Goal: Task Accomplishment & Management: Manage account settings

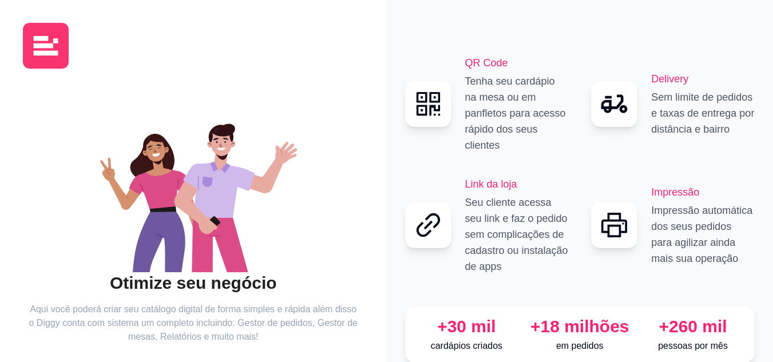
scroll to position [73, 0]
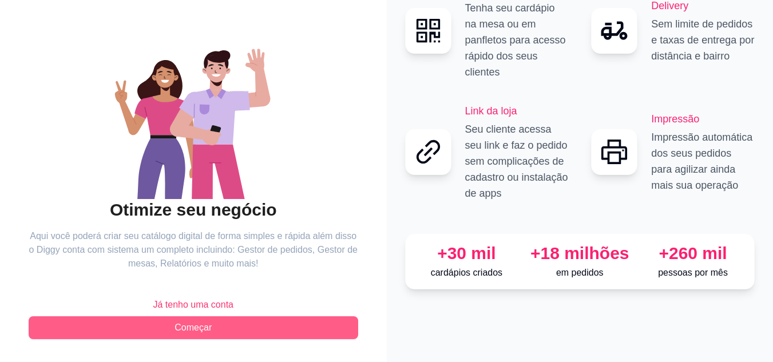
click at [215, 326] on button "Começar" at bounding box center [194, 328] width 330 height 23
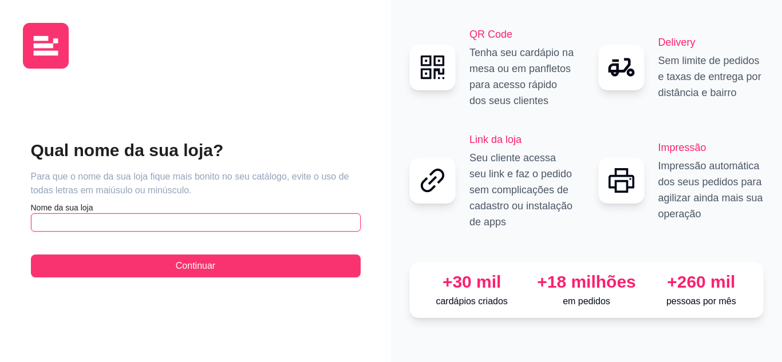
click at [91, 214] on input "text" at bounding box center [196, 222] width 330 height 18
click at [132, 222] on input "Lanche e pizzaria Deus é fiel" at bounding box center [196, 222] width 330 height 18
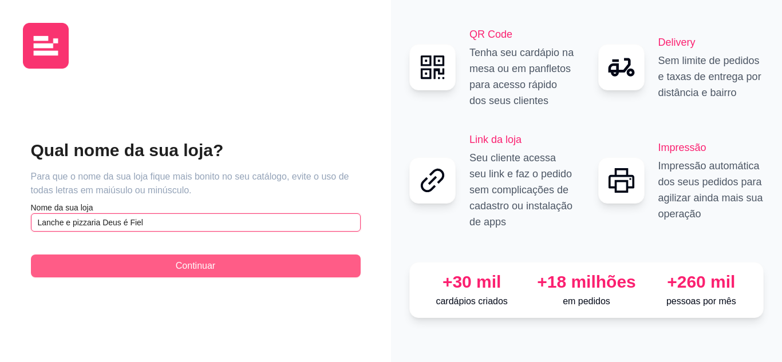
type input "Lanche e pizzaria Deus é Fiel"
click at [224, 270] on button "Continuar" at bounding box center [196, 266] width 330 height 23
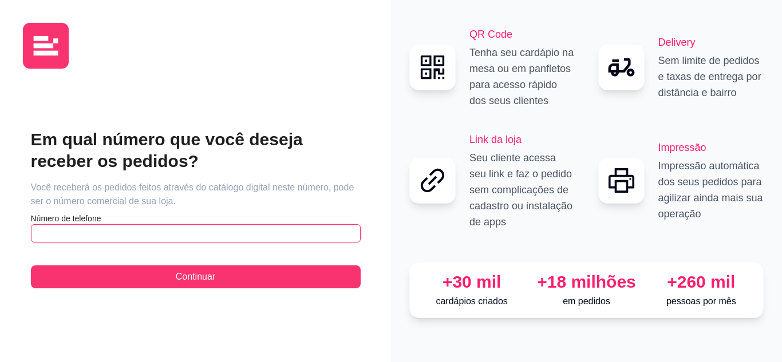
click at [132, 226] on input "text" at bounding box center [196, 233] width 330 height 18
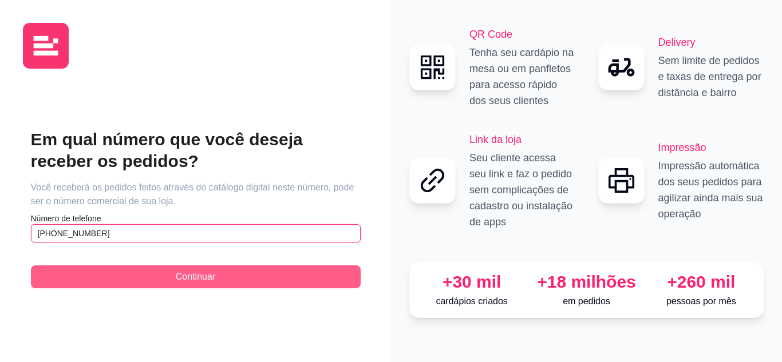
type input "[PHONE_NUMBER]"
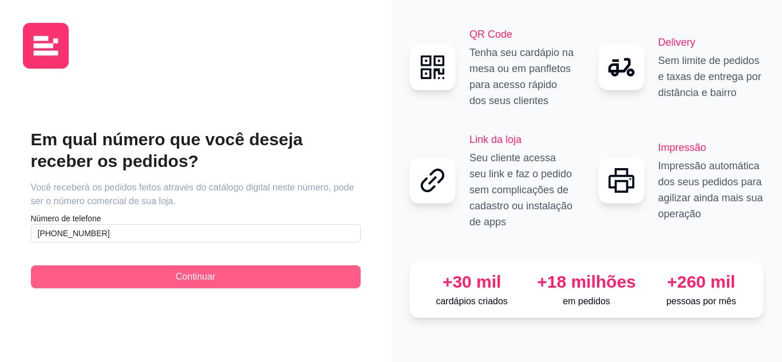
click at [160, 280] on button "Continuar" at bounding box center [196, 277] width 330 height 23
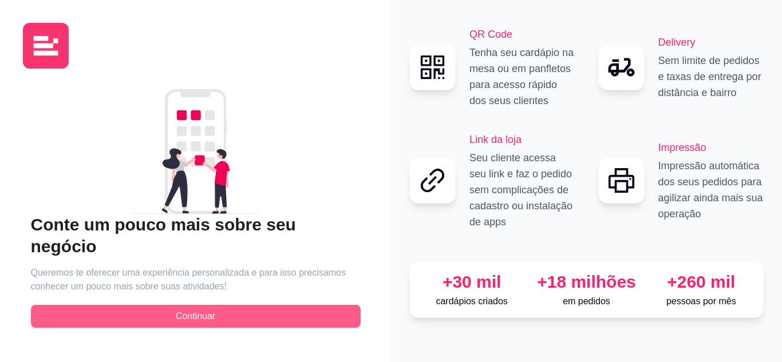
click at [245, 305] on button "Continuar" at bounding box center [196, 316] width 330 height 23
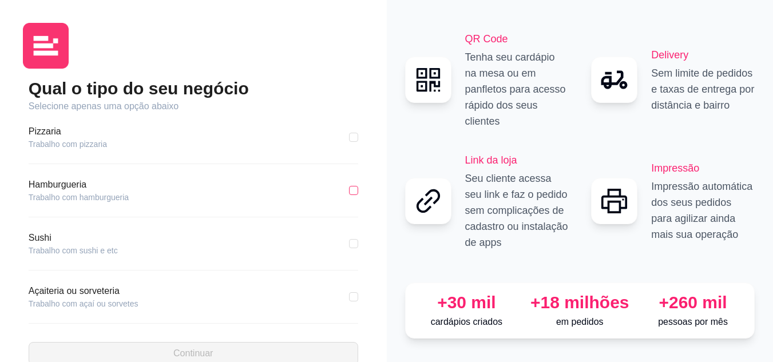
click at [349, 189] on input "checkbox" at bounding box center [353, 190] width 9 height 9
checkbox input "true"
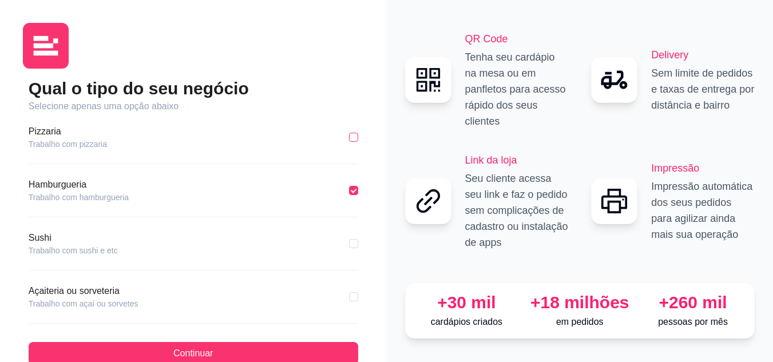
click at [349, 136] on input "checkbox" at bounding box center [353, 137] width 9 height 9
checkbox input "true"
checkbox input "false"
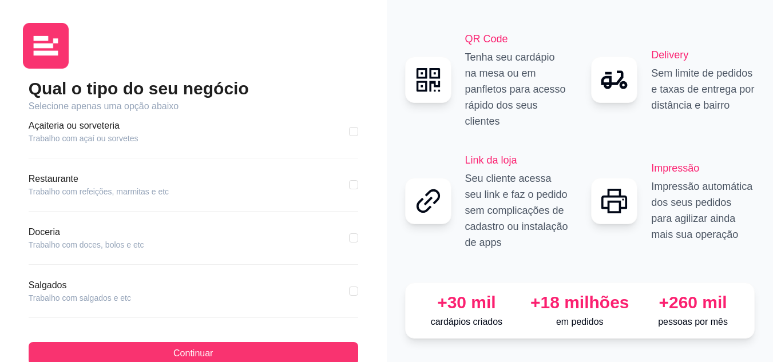
scroll to position [165, 0]
click at [349, 240] on input "checkbox" at bounding box center [353, 238] width 9 height 9
checkbox input "true"
checkbox input "false"
click at [349, 290] on input "checkbox" at bounding box center [353, 291] width 9 height 9
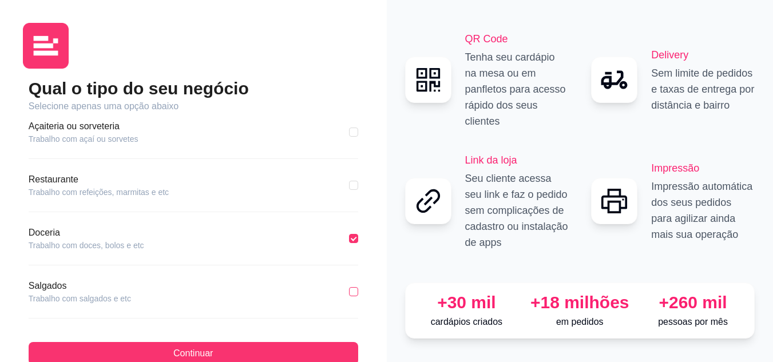
checkbox input "true"
checkbox input "false"
click at [349, 290] on input "checkbox" at bounding box center [353, 291] width 9 height 9
checkbox input "false"
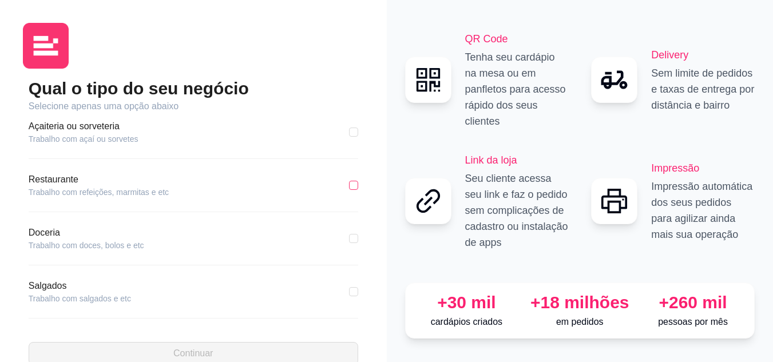
click at [349, 185] on input "checkbox" at bounding box center [353, 185] width 9 height 9
checkbox input "true"
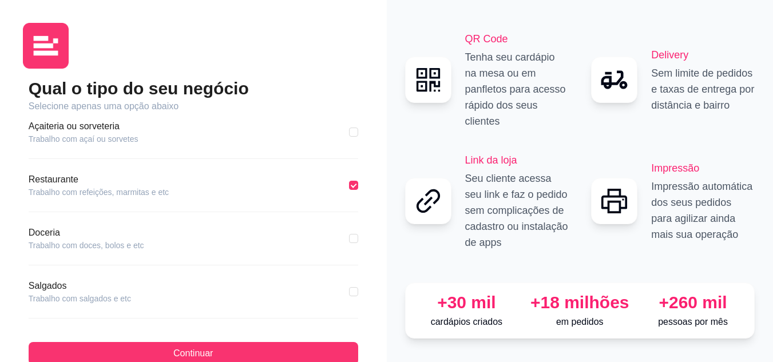
click at [345, 230] on div "Doceria Trabalho com doces, bolos e etc" at bounding box center [194, 238] width 330 height 25
click at [349, 234] on input "checkbox" at bounding box center [353, 238] width 9 height 9
checkbox input "true"
checkbox input "false"
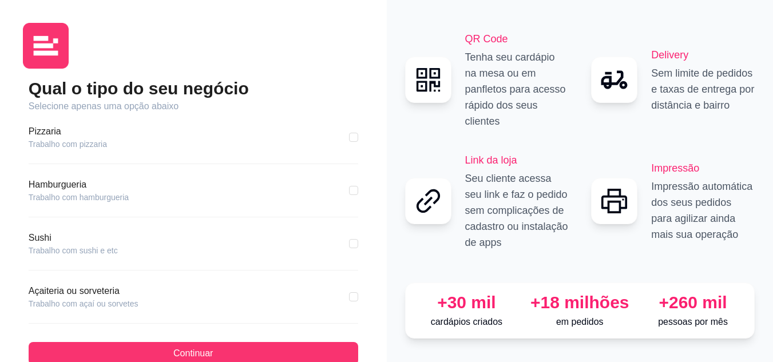
scroll to position [220, 0]
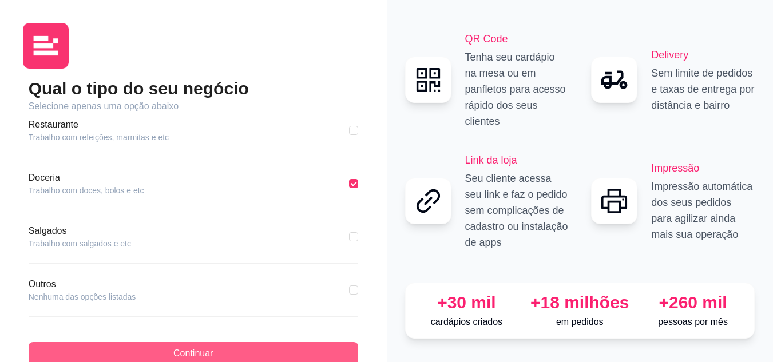
click at [308, 346] on button "Continuar" at bounding box center [194, 353] width 330 height 23
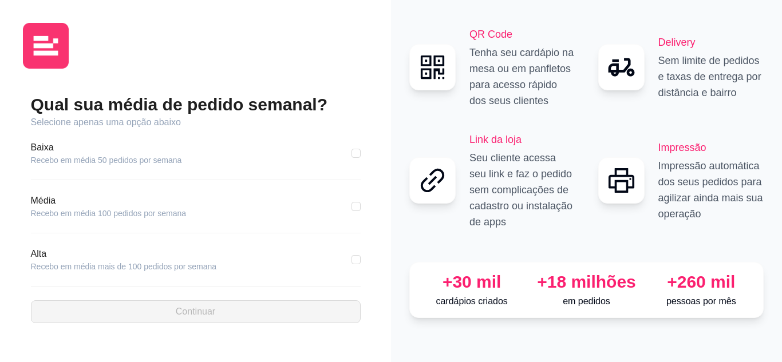
click at [361, 199] on div "Qual sua média de pedido semanal? Selecione apenas uma opção abaixo [GEOGRAPHIC…" at bounding box center [195, 209] width 345 height 262
click at [358, 199] on div "Média Recebo em média 100 pedidos por semana" at bounding box center [196, 206] width 330 height 25
click at [357, 207] on input "checkbox" at bounding box center [355, 206] width 9 height 9
checkbox input "true"
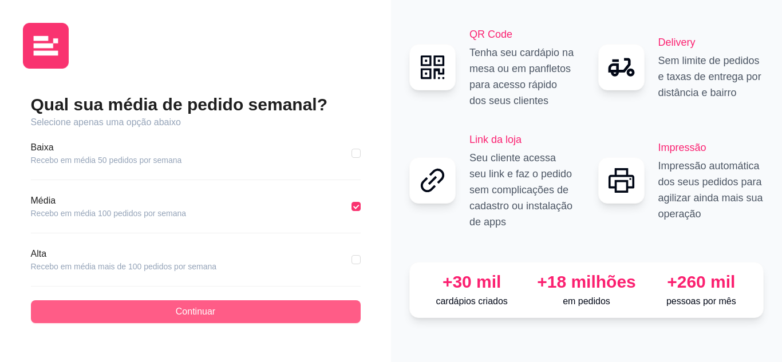
click at [323, 307] on button "Continuar" at bounding box center [196, 311] width 330 height 23
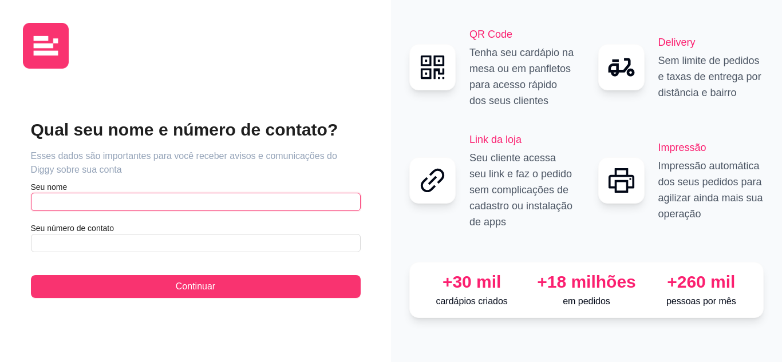
click at [148, 201] on input "text" at bounding box center [196, 202] width 330 height 18
type input "d"
type input "[DEMOGRAPHIC_DATA] é fiel"
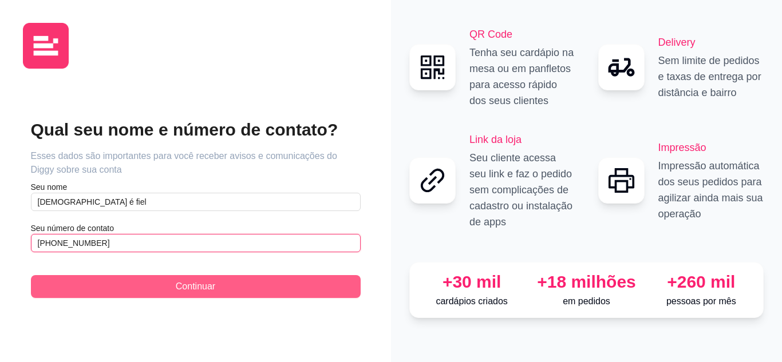
type input "[PHONE_NUMBER]"
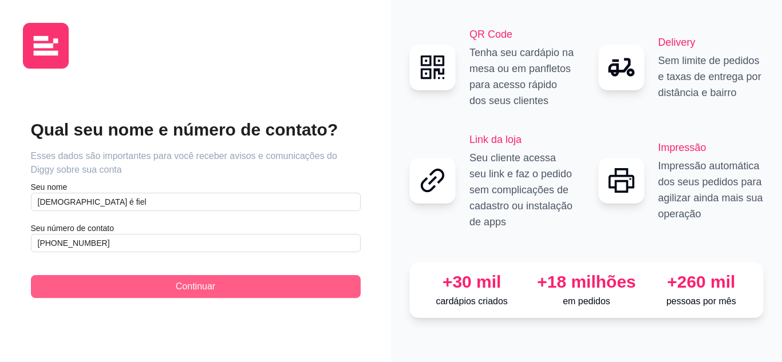
click at [199, 282] on span "Continuar" at bounding box center [195, 287] width 39 height 14
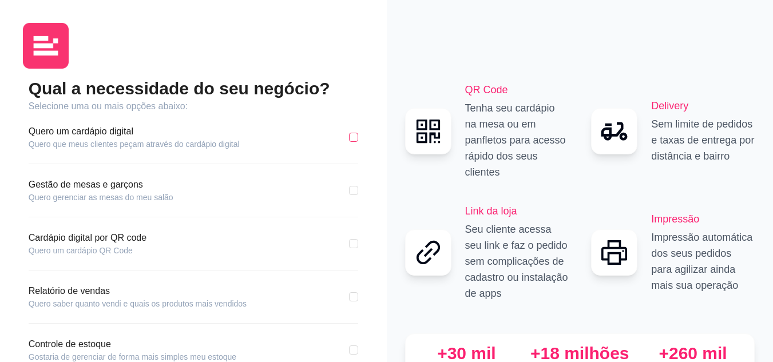
click at [358, 137] on input "checkbox" at bounding box center [353, 137] width 9 height 9
checkbox input "true"
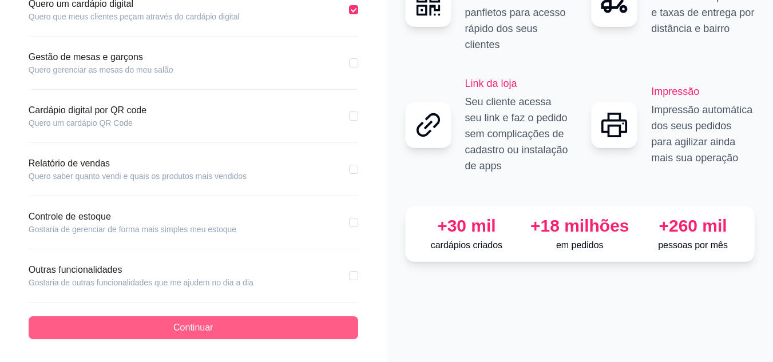
click at [268, 330] on button "Continuar" at bounding box center [194, 328] width 330 height 23
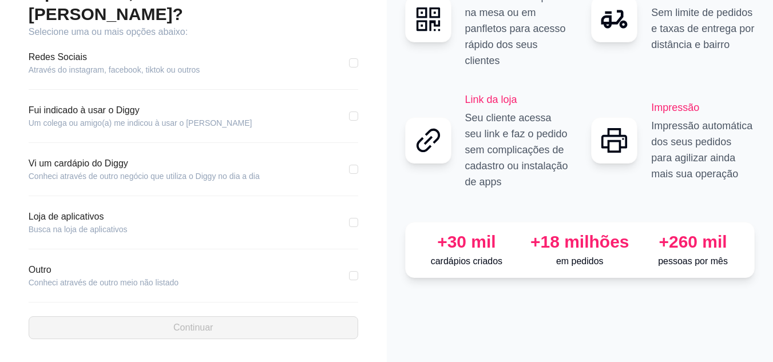
scroll to position [74, 0]
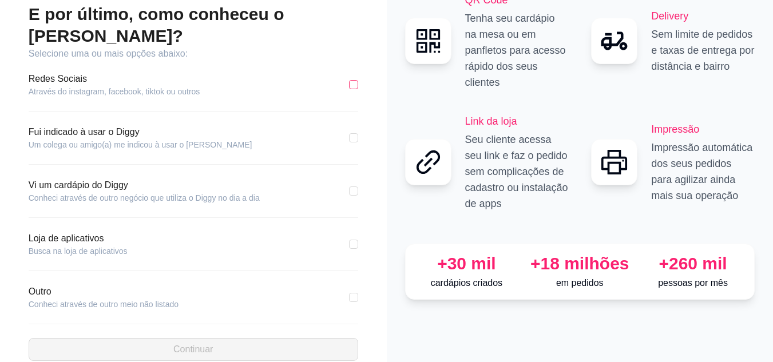
click at [358, 80] on input "checkbox" at bounding box center [353, 84] width 9 height 9
checkbox input "true"
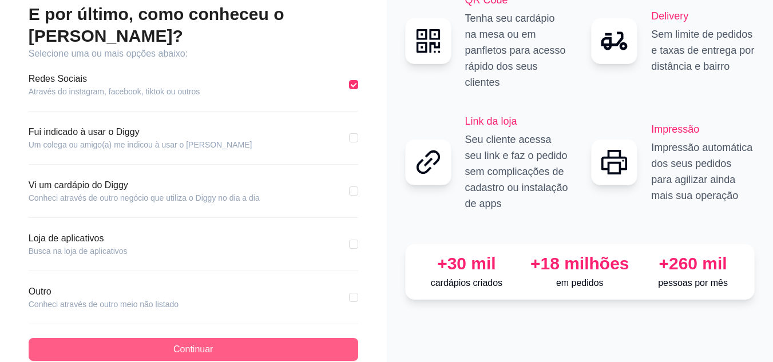
click at [308, 338] on button "Continuar" at bounding box center [194, 349] width 330 height 23
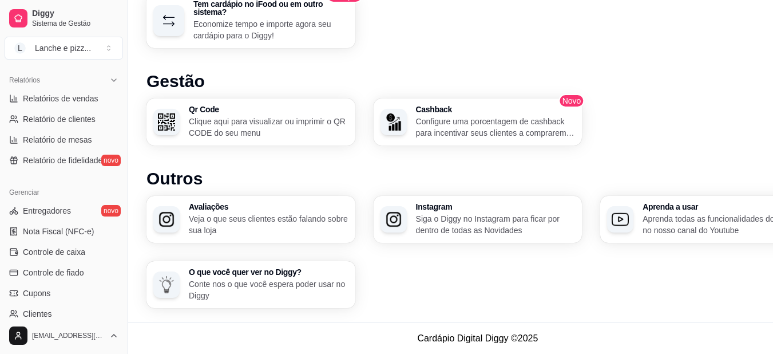
scroll to position [461, 0]
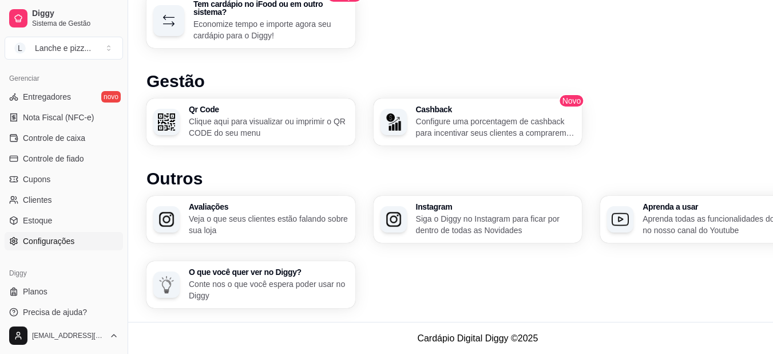
click at [44, 237] on span "Configurações" at bounding box center [49, 240] width 52 height 11
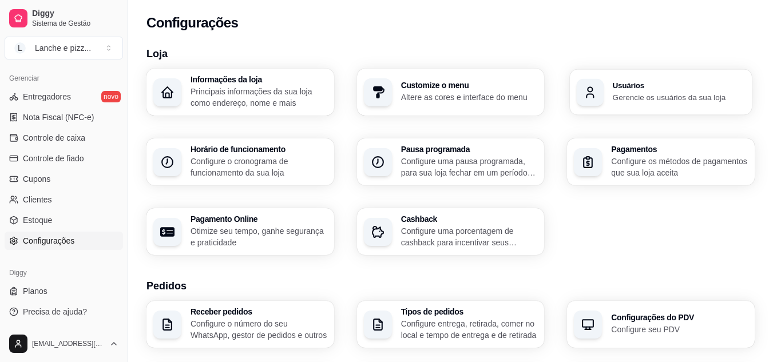
click at [616, 89] on h3 "Usuários" at bounding box center [679, 86] width 132 height 8
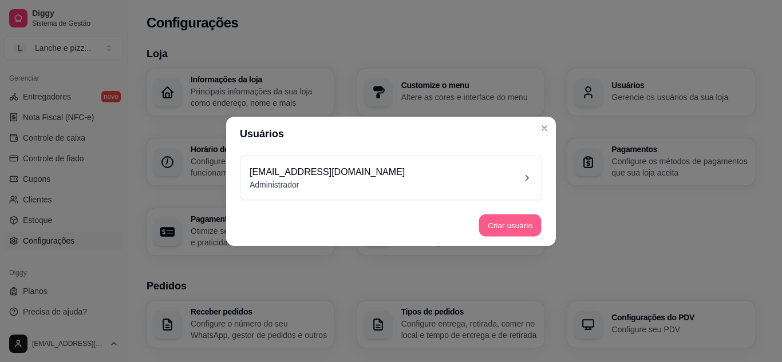
click at [501, 216] on button "Criar usuário" at bounding box center [510, 225] width 62 height 22
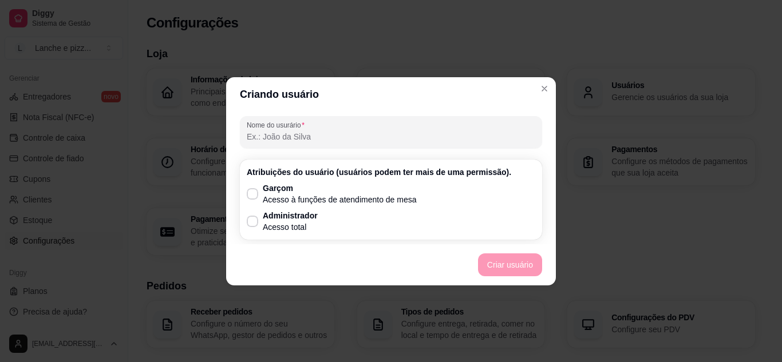
click at [260, 131] on input "Nome do usurário" at bounding box center [391, 136] width 288 height 11
type input "[PERSON_NAME]"
click at [280, 223] on p "Acesso total" at bounding box center [290, 226] width 55 height 11
click at [254, 223] on input "Administrador Acesso total" at bounding box center [249, 226] width 7 height 7
checkbox input "true"
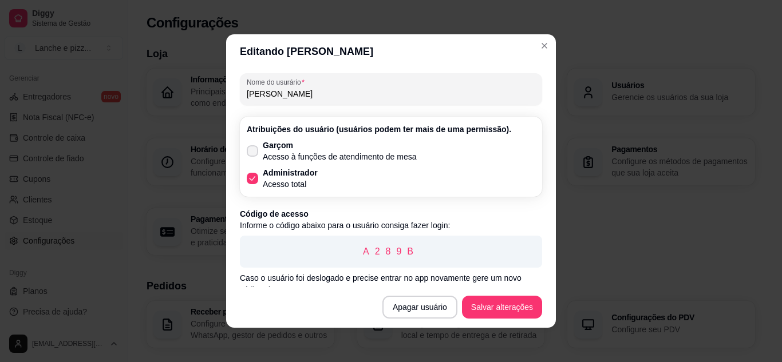
scroll to position [45, 0]
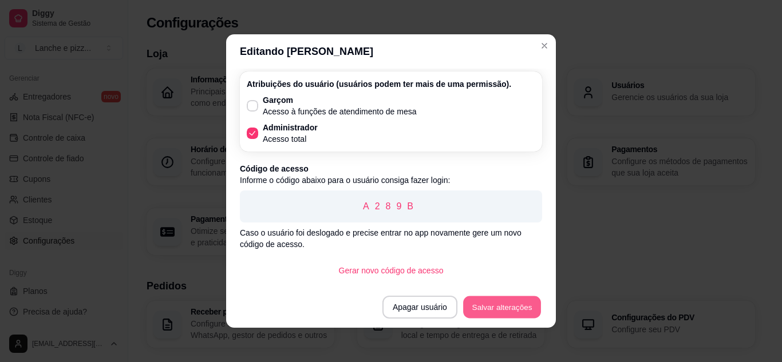
click at [511, 311] on button "Salvar alterações" at bounding box center [502, 307] width 78 height 22
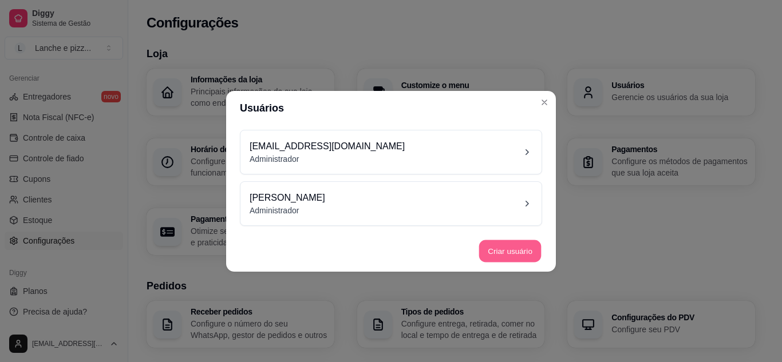
click at [519, 239] on footer "Criar usuário" at bounding box center [391, 251] width 330 height 41
click at [526, 253] on button "Criar usuário" at bounding box center [510, 251] width 62 height 22
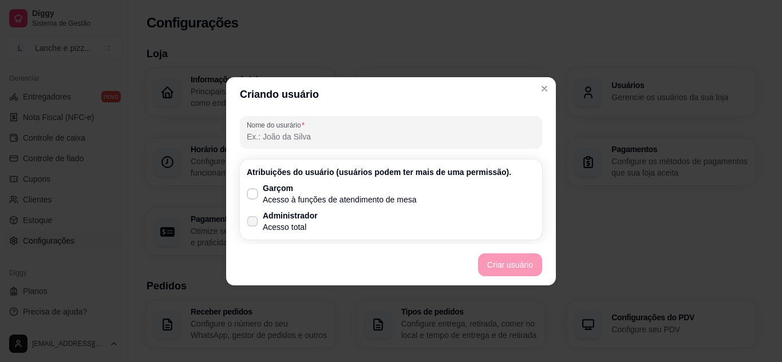
click at [278, 220] on p "Administrador" at bounding box center [290, 215] width 55 height 11
click at [254, 223] on input "Administrador Acesso total" at bounding box center [249, 226] width 7 height 7
checkbox input "true"
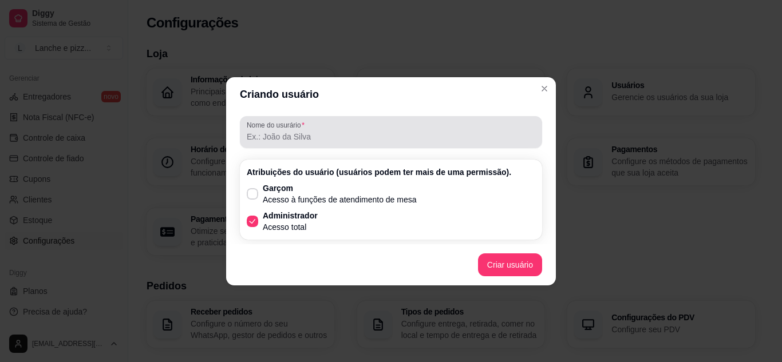
click at [277, 136] on input "Nome do usurário" at bounding box center [391, 136] width 288 height 11
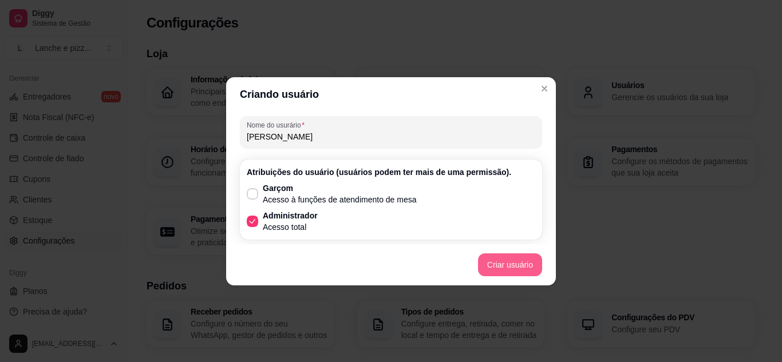
type input "[PERSON_NAME]"
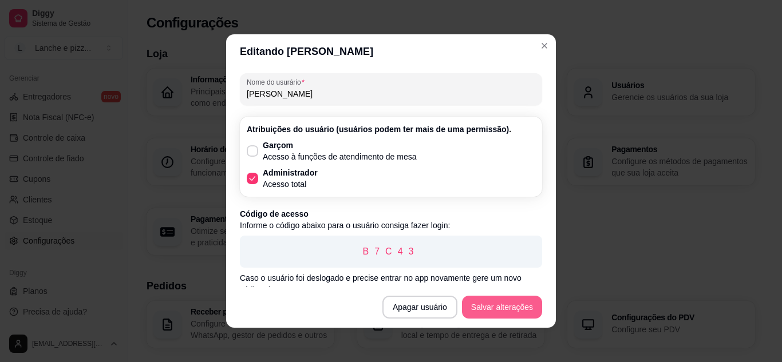
click at [520, 312] on button "Salvar alterações" at bounding box center [502, 307] width 80 height 23
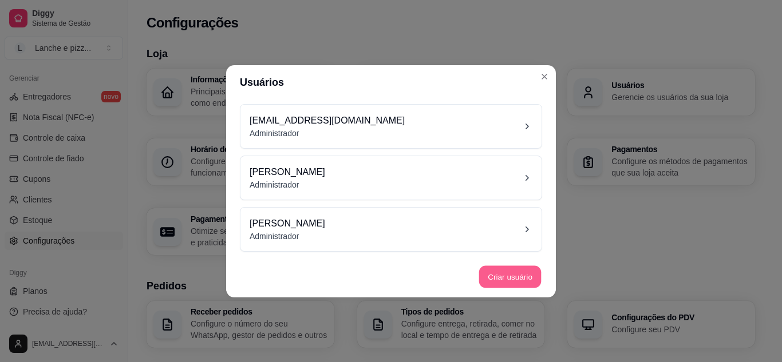
click at [510, 278] on button "Criar usuário" at bounding box center [510, 277] width 62 height 22
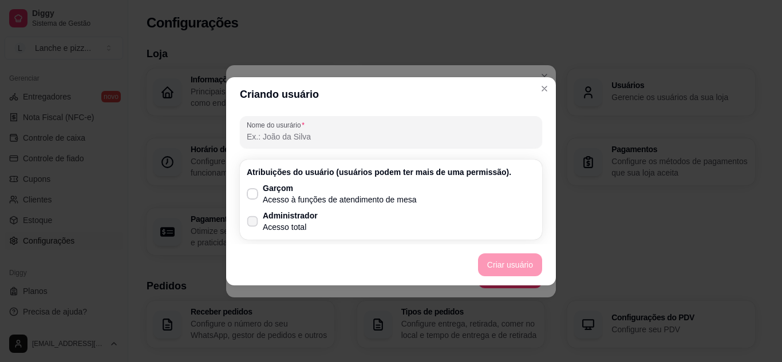
click at [268, 209] on label "Administrador Acesso total" at bounding box center [282, 221] width 80 height 32
click at [254, 223] on input "Administrador Acesso total" at bounding box center [249, 226] width 7 height 7
checkbox input "true"
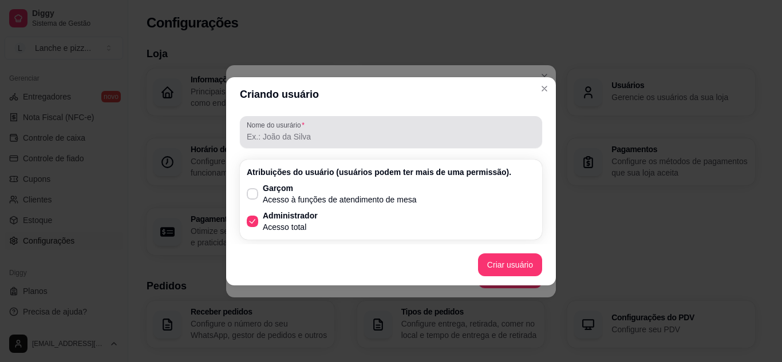
click at [274, 130] on div at bounding box center [391, 132] width 288 height 23
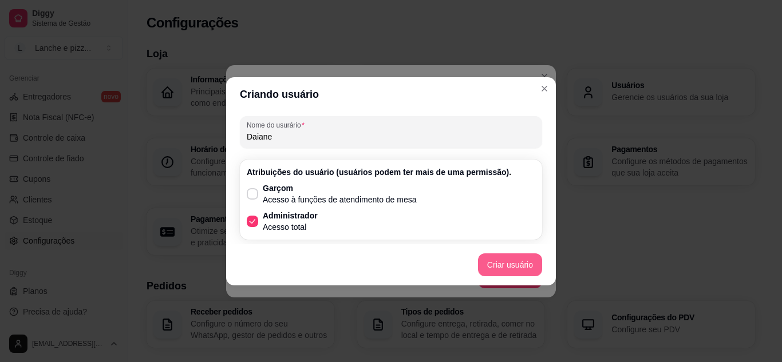
type input "Daiane"
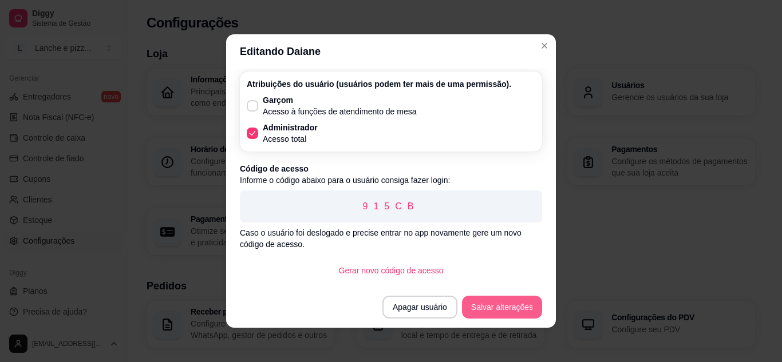
click at [517, 303] on button "Salvar alterações" at bounding box center [502, 307] width 80 height 23
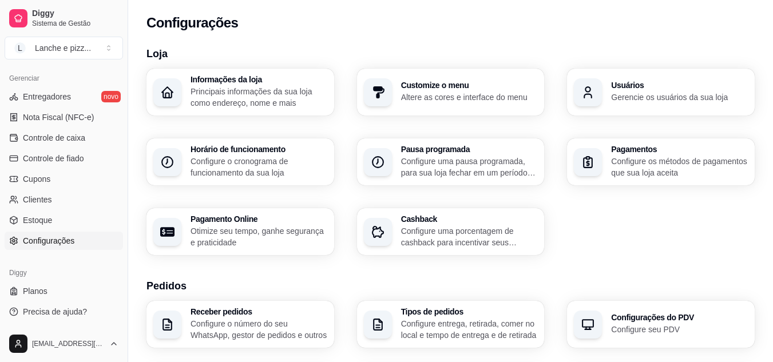
click at [250, 118] on div "Informações da loja Principais informações da sua loja como endereço, nome e ma…" at bounding box center [451, 162] width 608 height 187
click at [227, 95] on p "Principais informações da sua loja como endereço, nome e mais" at bounding box center [258, 97] width 132 height 22
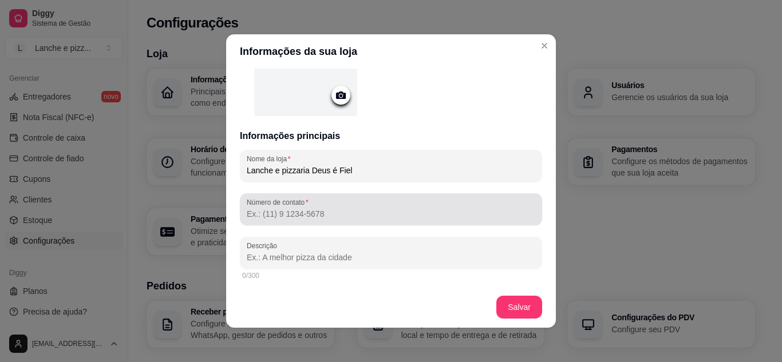
scroll to position [119, 0]
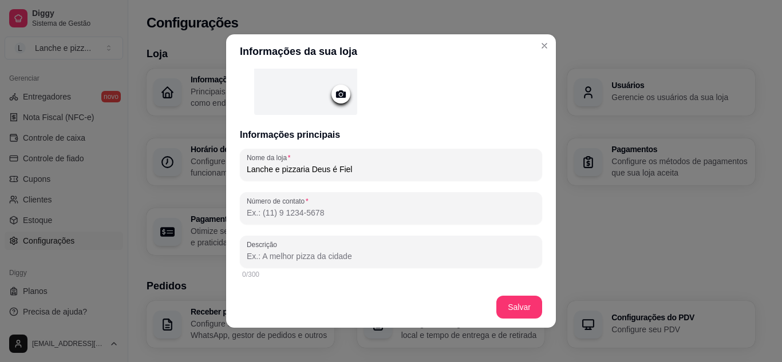
click at [287, 213] on input "Número de contato" at bounding box center [391, 212] width 288 height 11
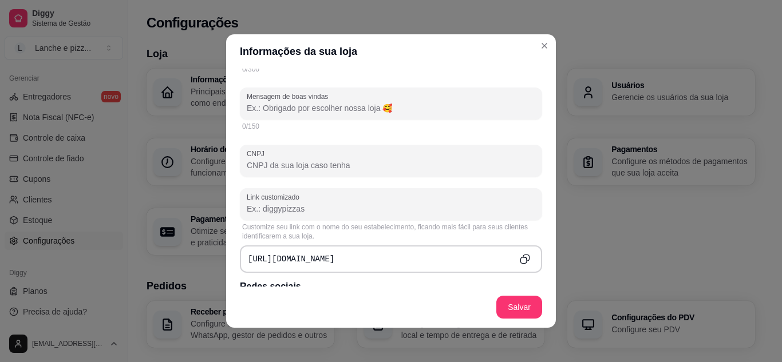
scroll to position [361, 0]
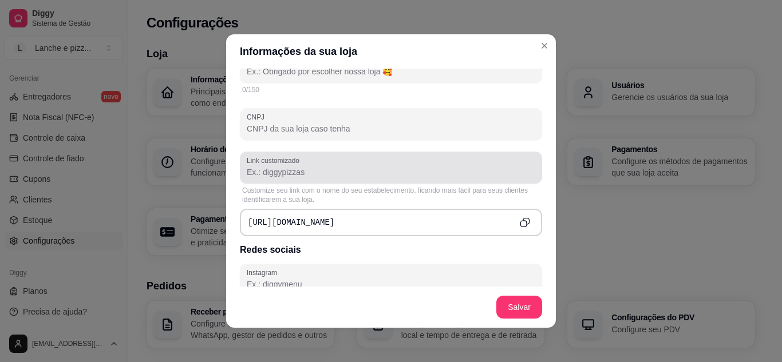
type input "[PHONE_NUMBER]"
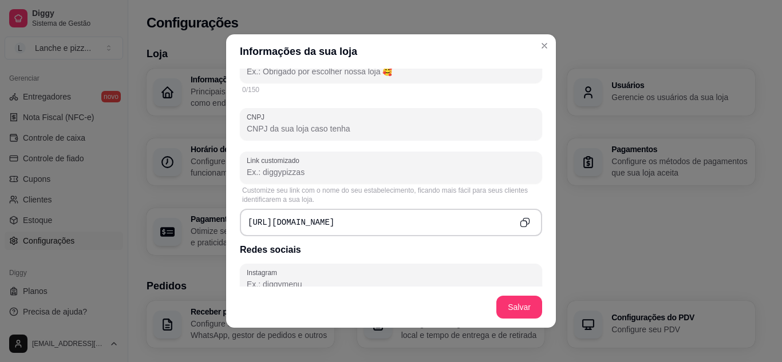
click at [264, 171] on input "Link customizado" at bounding box center [391, 172] width 288 height 11
type input "d"
type input "deusefiel"
click at [385, 199] on div "Customize seu link com o nome do seu estabelecimento, ficando mais fácil para s…" at bounding box center [391, 195] width 298 height 18
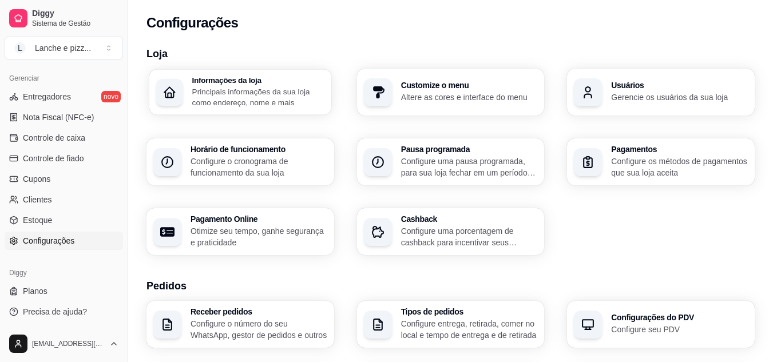
click at [284, 89] on p "Principais informações da sua loja como endereço, nome e mais" at bounding box center [258, 97] width 132 height 22
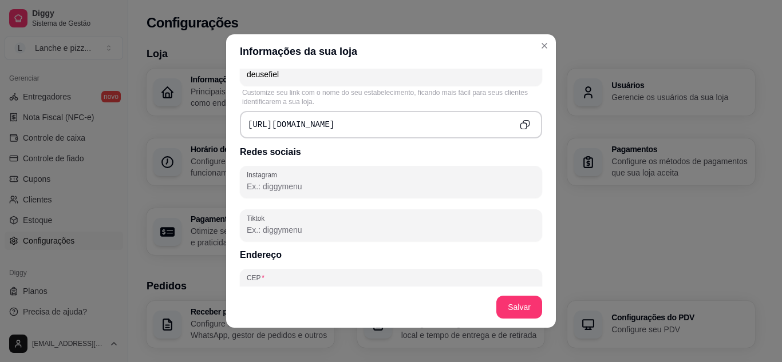
scroll to position [458, 0]
click at [519, 127] on button "Copy to clipboard" at bounding box center [525, 126] width 18 height 18
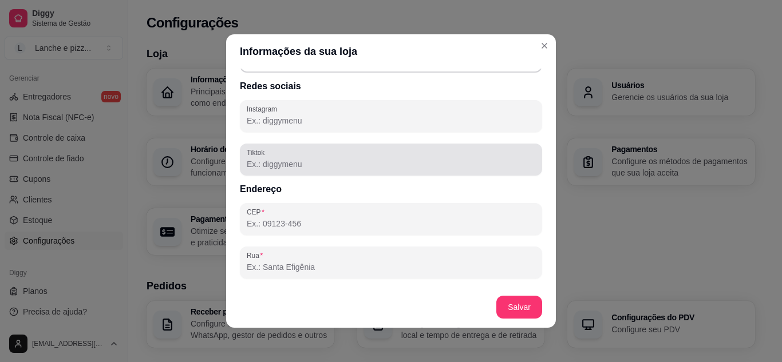
scroll to position [525, 0]
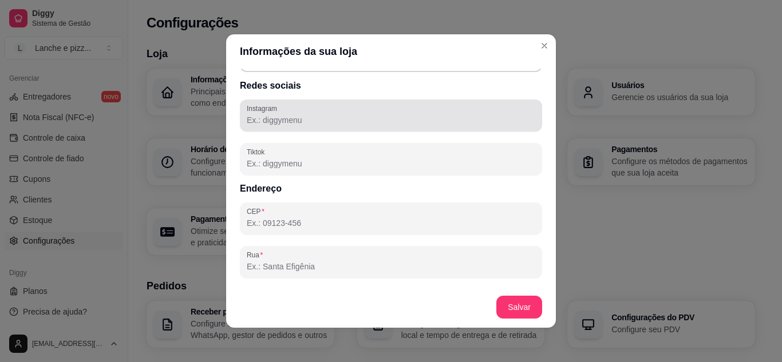
click at [320, 113] on div at bounding box center [391, 115] width 288 height 23
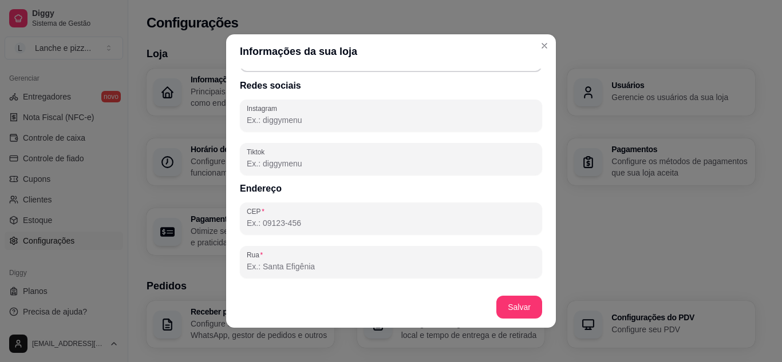
paste input "[URL][DOMAIN_NAME]"
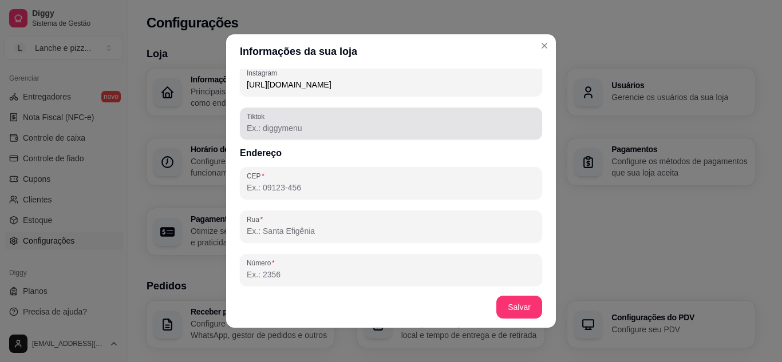
scroll to position [561, 0]
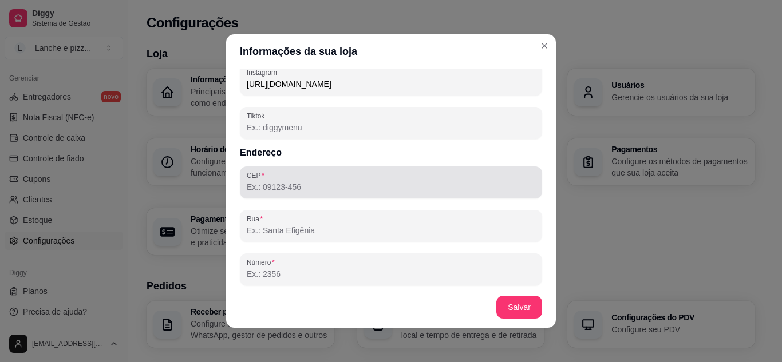
type input "[URL][DOMAIN_NAME]"
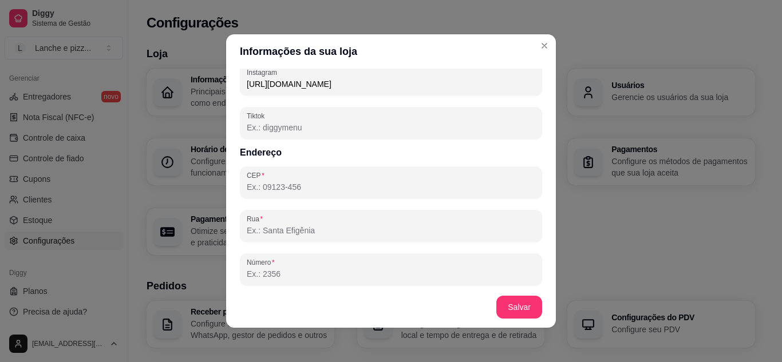
click at [290, 191] on input "CEP" at bounding box center [391, 186] width 288 height 11
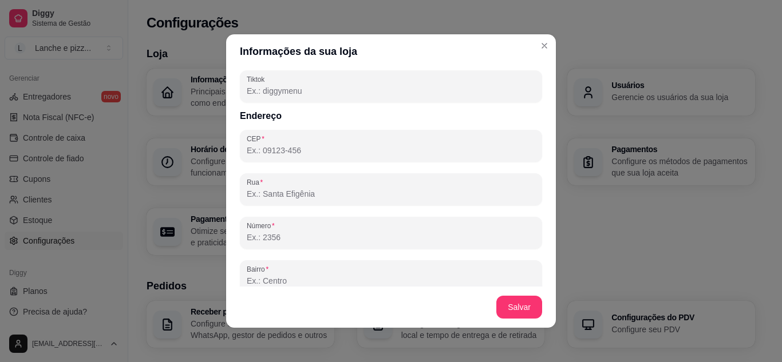
scroll to position [599, 0]
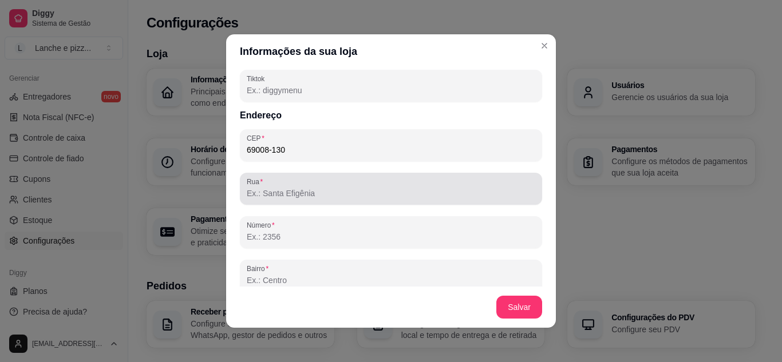
type input "69008-130"
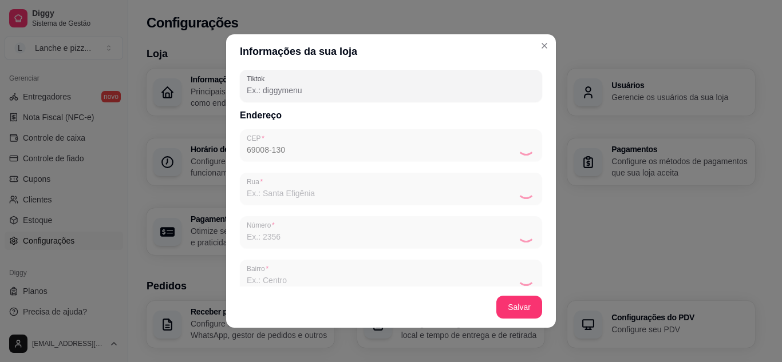
type input "Rua Doutor [PERSON_NAME]"
type input "Colônia [PERSON_NAME]"
type input "Manaus"
type input "AM"
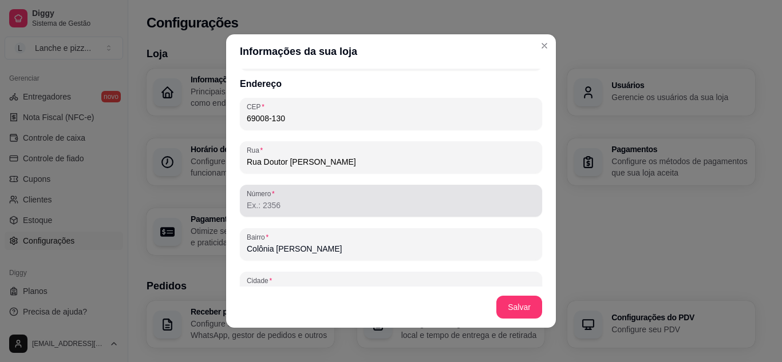
scroll to position [632, 0]
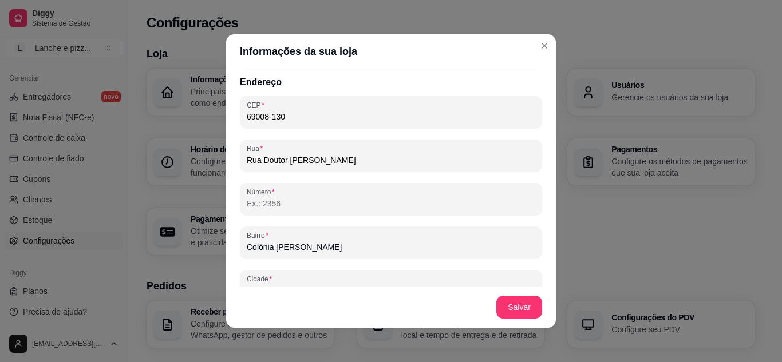
click at [278, 202] on input "Número" at bounding box center [391, 203] width 288 height 11
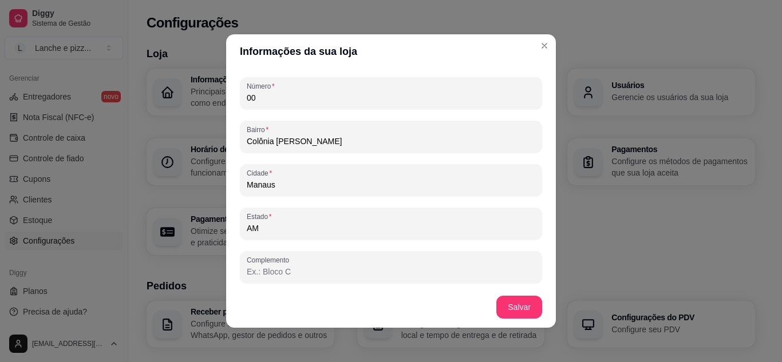
scroll to position [739, 0]
type input "00"
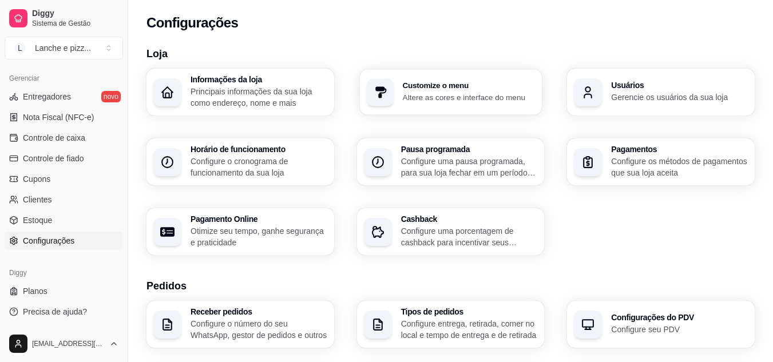
click at [456, 89] on h3 "Customize o menu" at bounding box center [468, 86] width 133 height 8
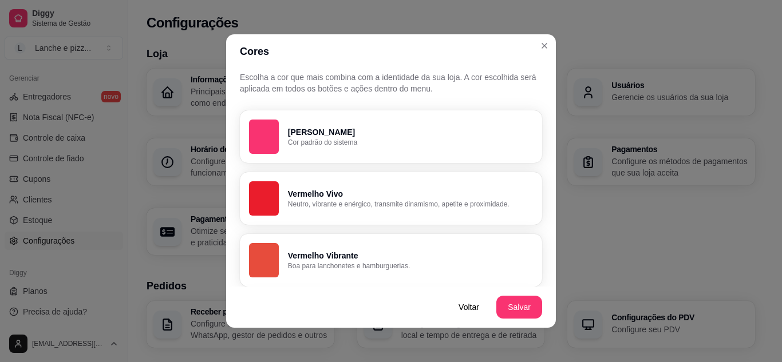
scroll to position [0, 0]
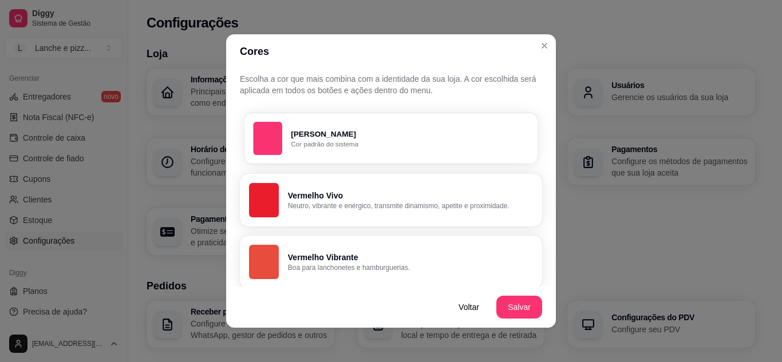
click at [385, 113] on button "Rosa Diggy Cor padrão do sistema" at bounding box center [390, 138] width 293 height 51
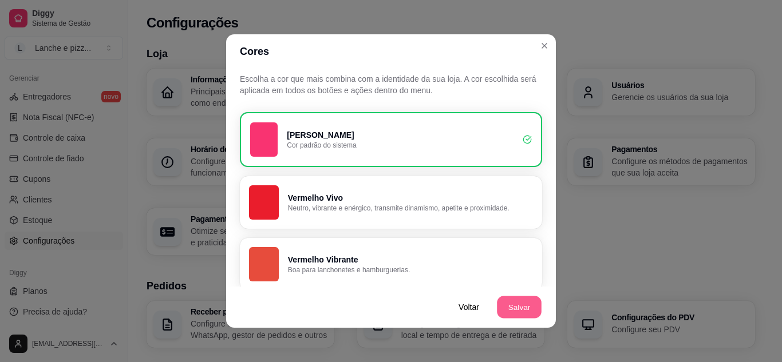
click at [531, 304] on button "Salvar" at bounding box center [519, 307] width 45 height 22
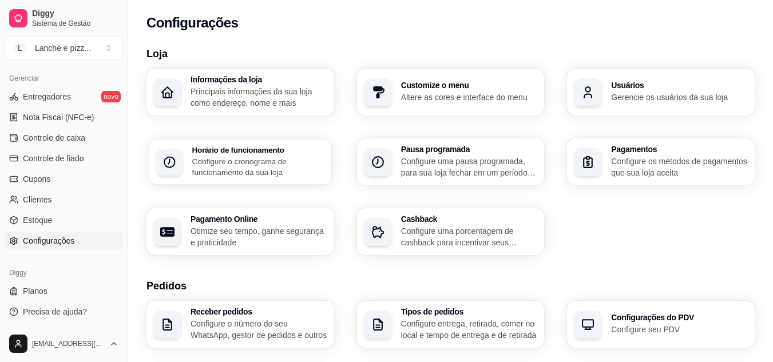
click at [283, 159] on p "Configure o cronograma de funcionamento da sua loja" at bounding box center [258, 167] width 132 height 22
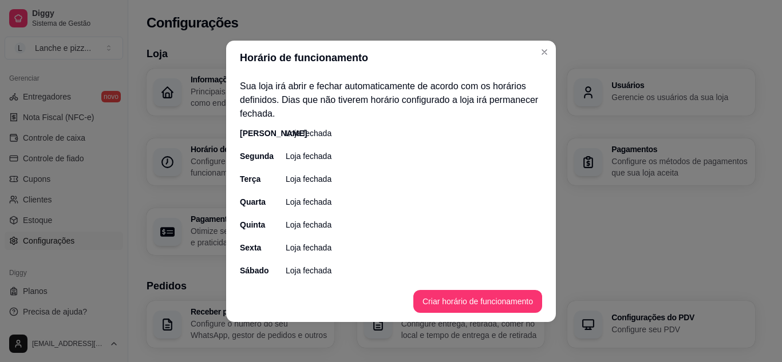
click at [329, 123] on div "Sua loja irá abrir e fechar automaticamente de acordo com os horários definidos…" at bounding box center [391, 178] width 330 height 206
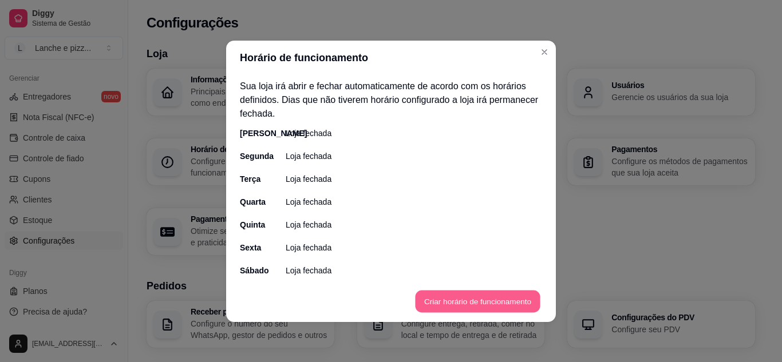
click at [446, 306] on button "Criar horário de funcionamento" at bounding box center [477, 301] width 125 height 22
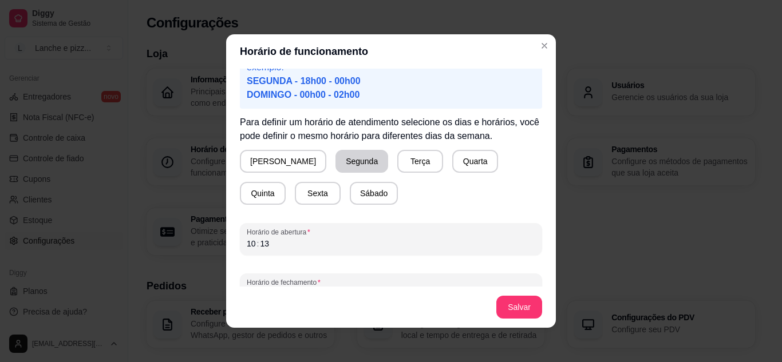
scroll to position [112, 0]
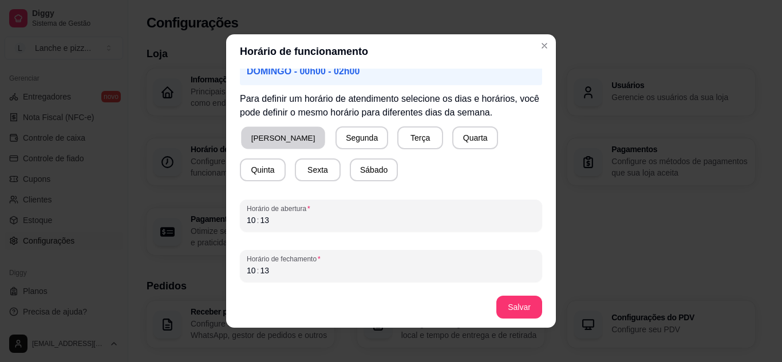
click at [274, 138] on button "[PERSON_NAME]" at bounding box center [283, 138] width 84 height 22
click at [334, 139] on button "Segunda" at bounding box center [359, 138] width 51 height 22
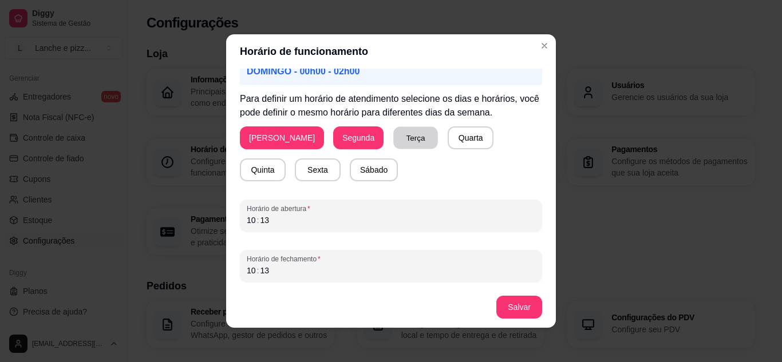
click at [393, 149] on button "Terça" at bounding box center [415, 138] width 45 height 22
click at [422, 150] on div "Domingo Segunda Terça Quarta Quinta Sexta Sábado" at bounding box center [391, 153] width 302 height 55
click at [448, 148] on button "Quarta" at bounding box center [470, 138] width 45 height 22
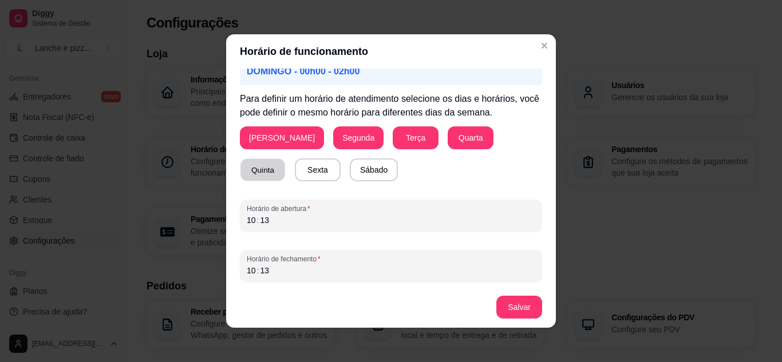
click at [285, 159] on button "Quinta" at bounding box center [262, 170] width 45 height 22
click at [350, 172] on button "Sábado" at bounding box center [373, 170] width 47 height 22
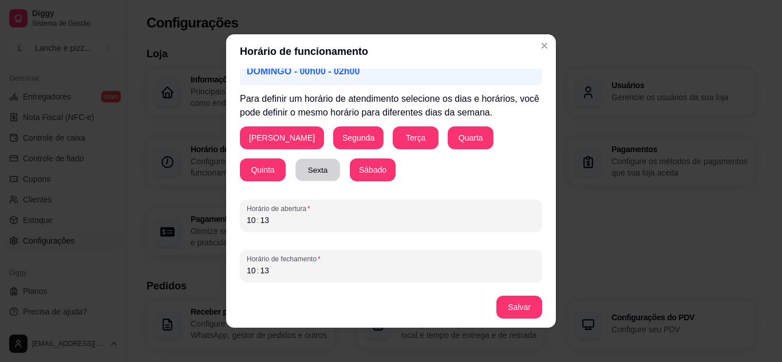
click at [295, 170] on button "Sexta" at bounding box center [317, 170] width 45 height 22
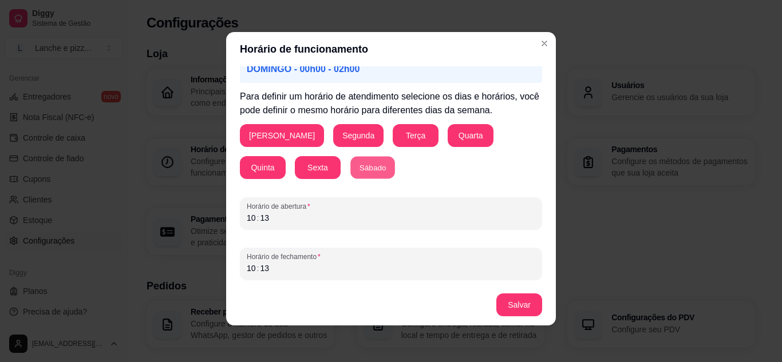
click at [350, 173] on button "Sábado" at bounding box center [372, 168] width 45 height 22
click at [270, 133] on button "[PERSON_NAME]" at bounding box center [282, 136] width 82 height 22
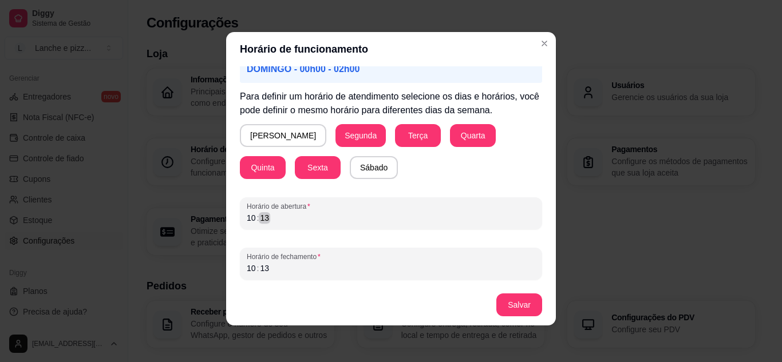
click at [308, 218] on div "10 : 13" at bounding box center [391, 218] width 288 height 14
click at [250, 218] on div "10" at bounding box center [251, 217] width 11 height 11
click at [247, 268] on div "10" at bounding box center [251, 268] width 11 height 11
click at [520, 298] on button "Salvar" at bounding box center [519, 305] width 45 height 22
click at [350, 173] on button "Sábado" at bounding box center [373, 168] width 47 height 22
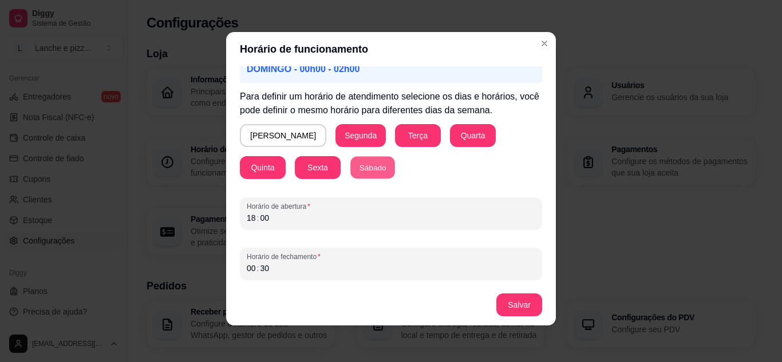
click at [350, 175] on button "Sábado" at bounding box center [372, 168] width 45 height 22
click at [295, 171] on button "Sexta" at bounding box center [317, 168] width 45 height 22
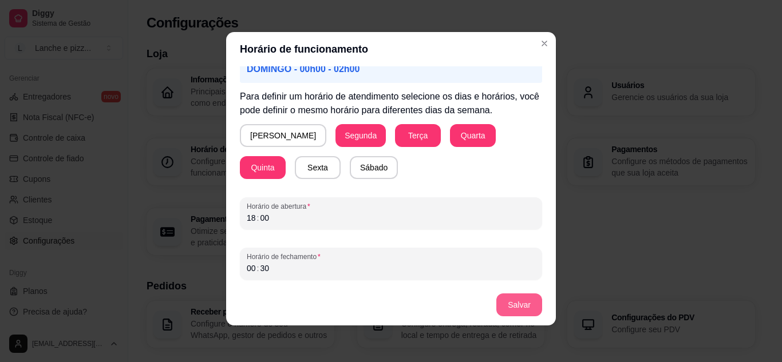
click at [524, 298] on button "Salvar" at bounding box center [519, 305] width 46 height 23
click at [246, 268] on div "00" at bounding box center [251, 268] width 11 height 11
click at [510, 306] on button "Salvar" at bounding box center [519, 305] width 45 height 22
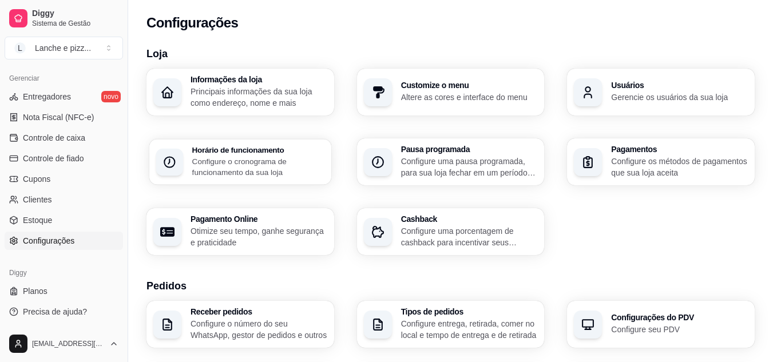
click at [270, 175] on p "Configure o cronograma de funcionamento da sua loja" at bounding box center [258, 167] width 132 height 22
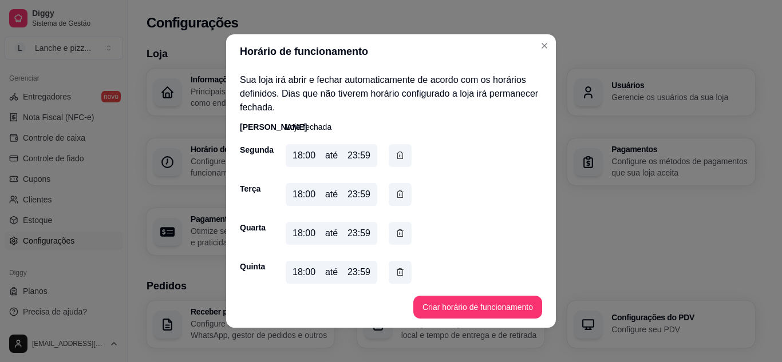
scroll to position [52, 0]
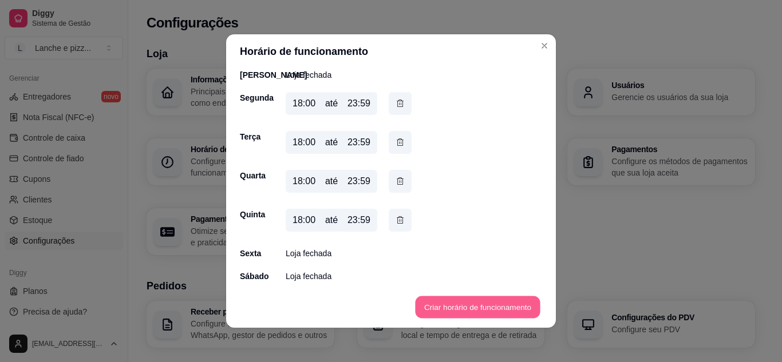
click at [492, 309] on button "Criar horário de funcionamento" at bounding box center [477, 307] width 125 height 22
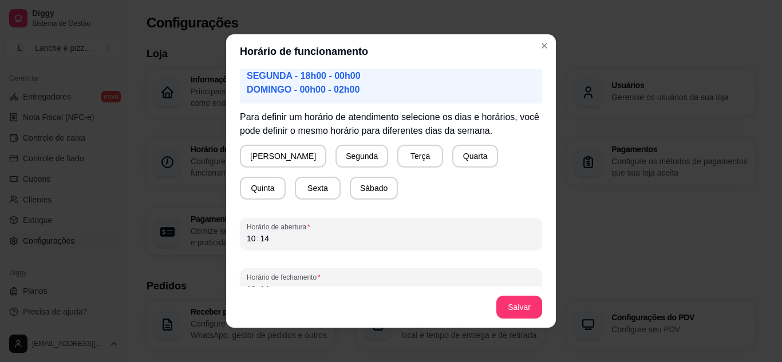
scroll to position [94, 0]
click at [280, 150] on button "[PERSON_NAME]" at bounding box center [283, 156] width 84 height 22
click at [295, 182] on button "Sexta" at bounding box center [317, 188] width 45 height 22
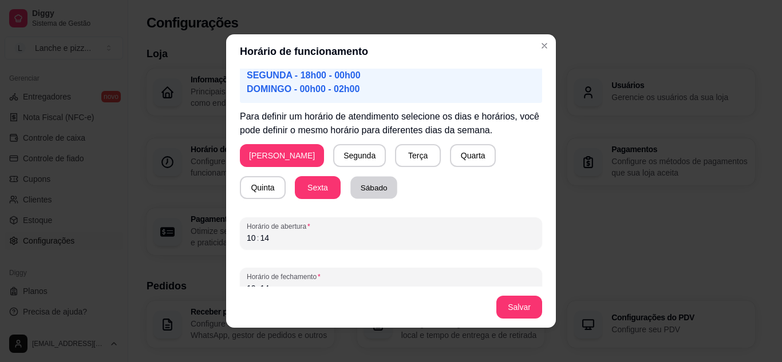
click at [350, 186] on button "Sábado" at bounding box center [373, 188] width 47 height 22
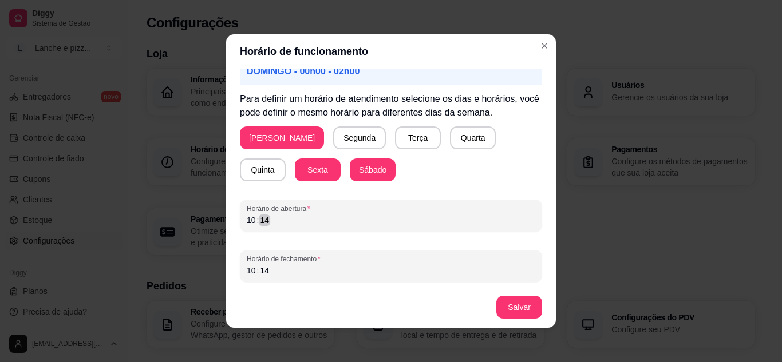
click at [259, 220] on div "14" at bounding box center [264, 220] width 11 height 11
click at [246, 221] on div "10" at bounding box center [251, 220] width 11 height 11
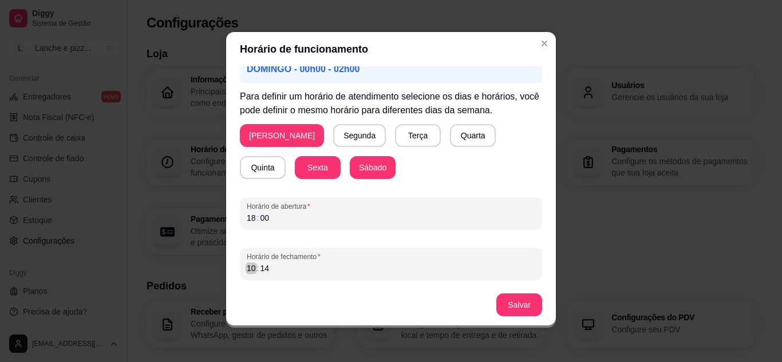
click at [249, 276] on div "Horário de fechamento 10 : 14" at bounding box center [391, 264] width 302 height 32
click at [526, 316] on button "Salvar" at bounding box center [519, 305] width 45 height 22
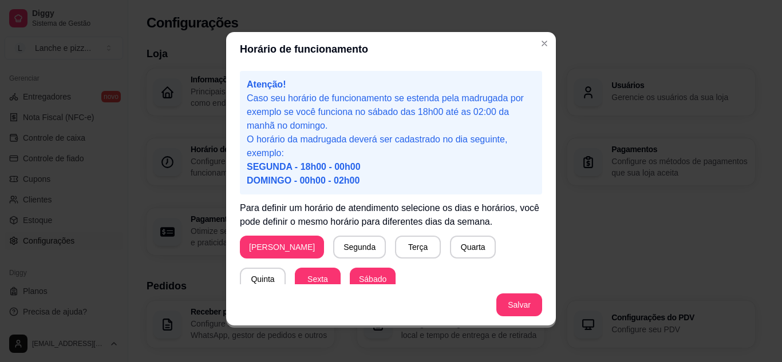
scroll to position [112, 0]
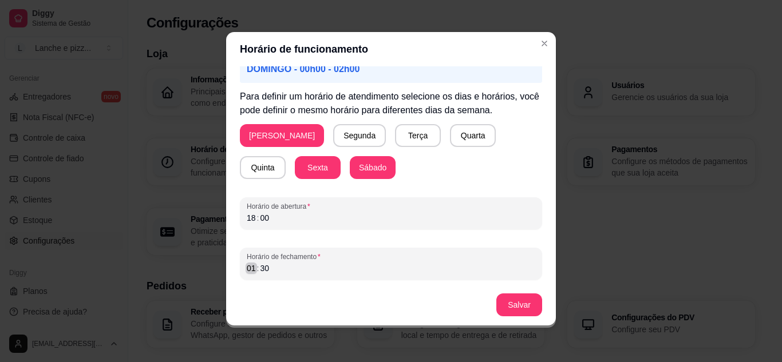
click at [250, 271] on div "01" at bounding box center [251, 268] width 11 height 11
click at [520, 292] on footer "Salvar" at bounding box center [391, 304] width 330 height 41
click at [522, 296] on button "Salvar" at bounding box center [519, 305] width 45 height 22
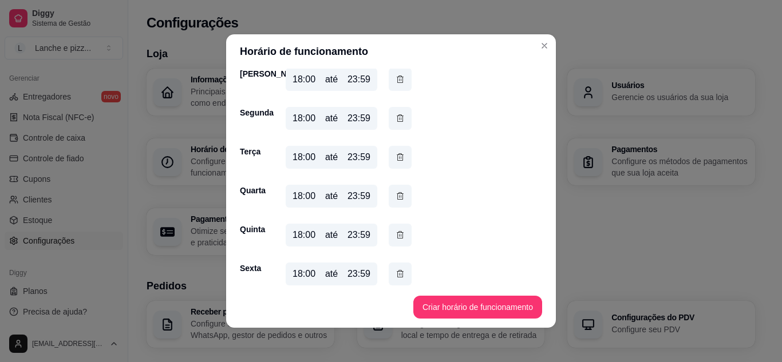
scroll to position [53, 0]
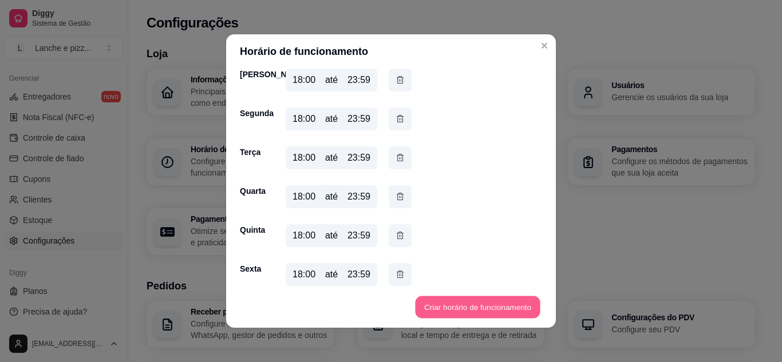
click at [473, 308] on button "Criar horário de funcionamento" at bounding box center [477, 307] width 125 height 22
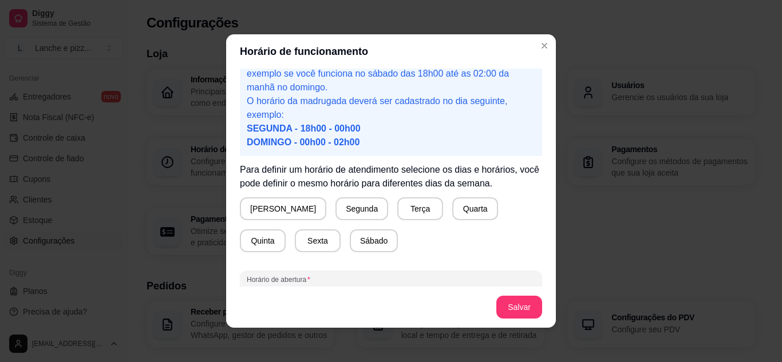
scroll to position [43, 0]
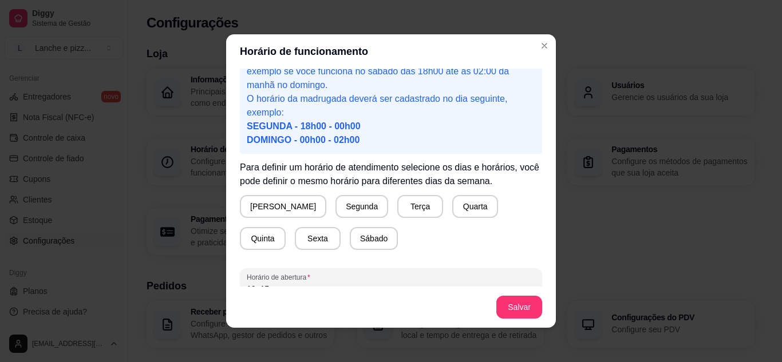
click at [309, 226] on div "Domingo Segunda Terça Quarta Quinta Sexta Sábado" at bounding box center [391, 222] width 302 height 55
click at [350, 238] on button "Sábado" at bounding box center [373, 239] width 47 height 22
click at [295, 231] on button "Sexta" at bounding box center [317, 239] width 45 height 22
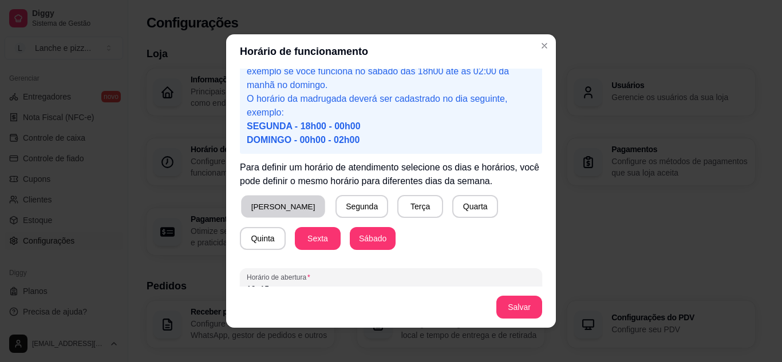
click at [267, 217] on button "[PERSON_NAME]" at bounding box center [283, 207] width 84 height 22
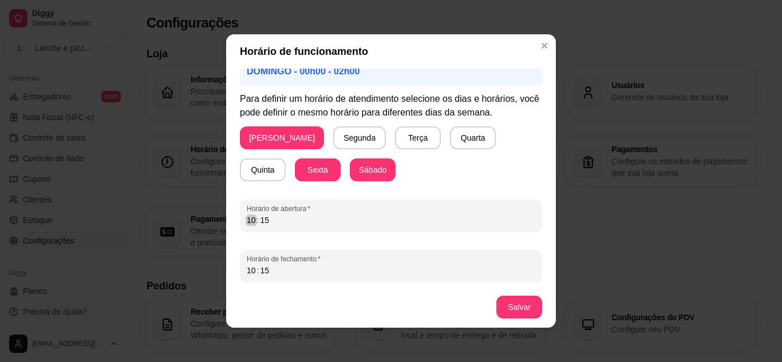
click at [250, 218] on div "10" at bounding box center [251, 220] width 11 height 11
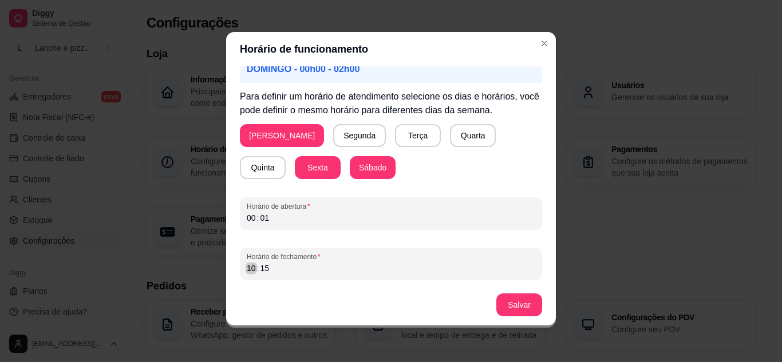
click at [246, 269] on div "10" at bounding box center [251, 268] width 11 height 11
click at [509, 303] on button "Salvar" at bounding box center [519, 305] width 45 height 22
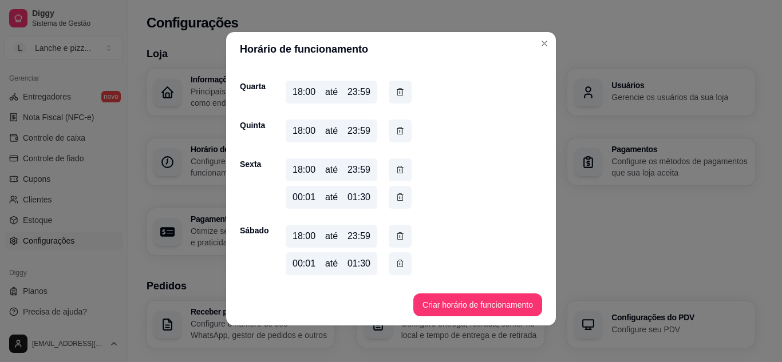
scroll to position [0, 0]
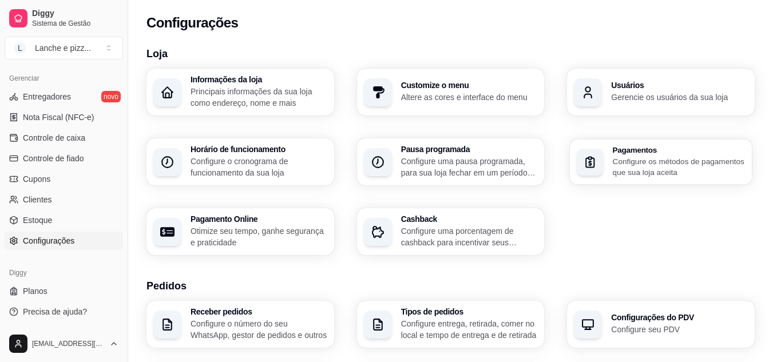
click at [640, 179] on div "Pagamentos Configure os métodos de pagamentos que sua loja aceita" at bounding box center [661, 162] width 182 height 46
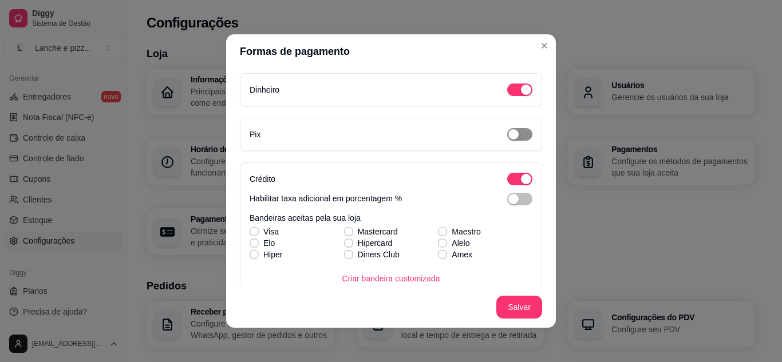
click at [508, 137] on div "button" at bounding box center [513, 134] width 10 height 10
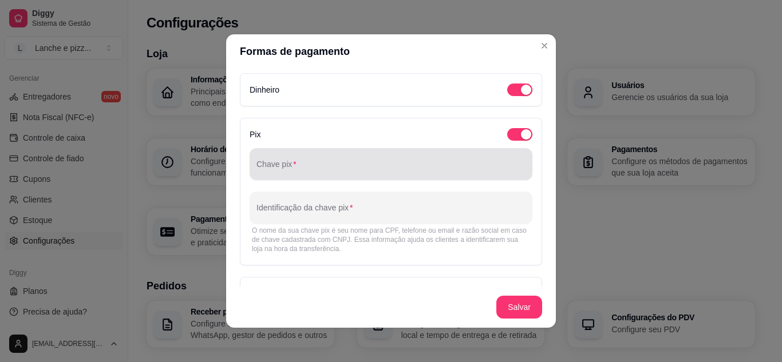
click at [345, 155] on div at bounding box center [390, 164] width 269 height 23
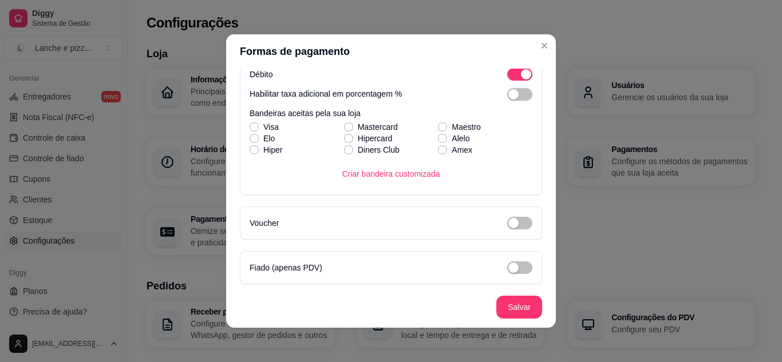
scroll to position [370, 0]
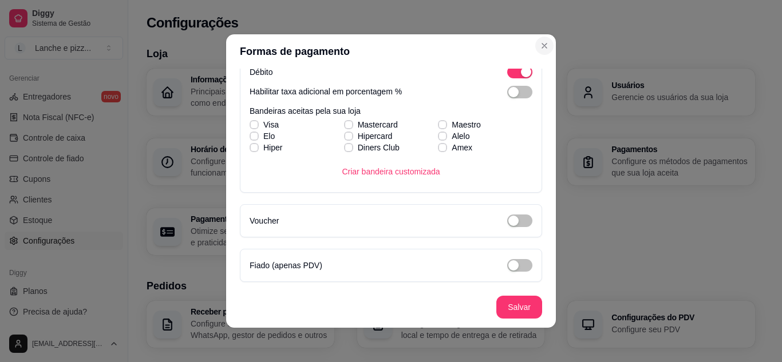
type input "92993"
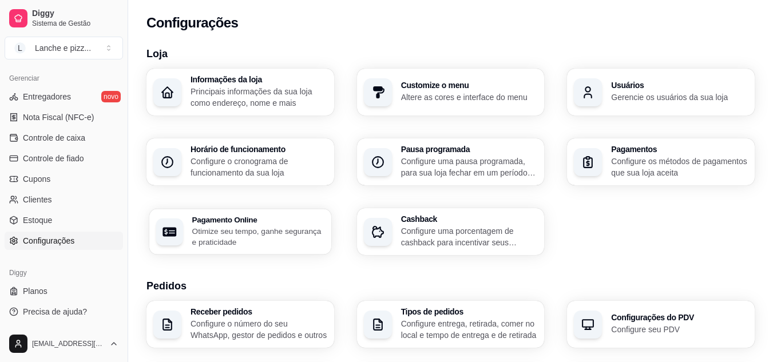
click at [248, 242] on p "Otimize seu tempo, ganhe segurança e praticidade" at bounding box center [258, 237] width 132 height 22
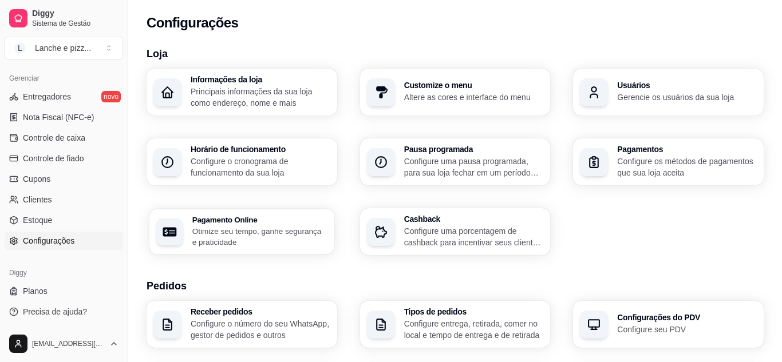
select select "4.98"
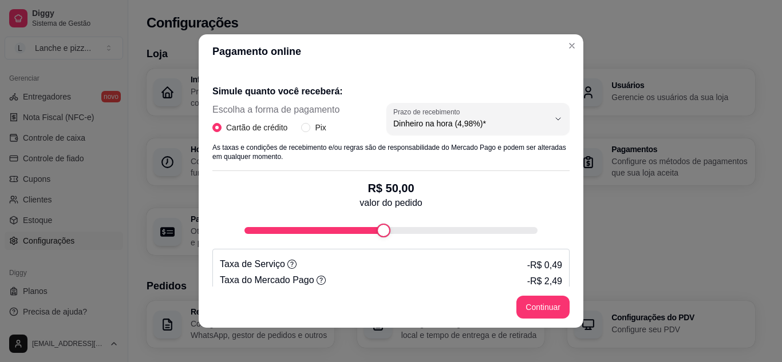
scroll to position [243, 0]
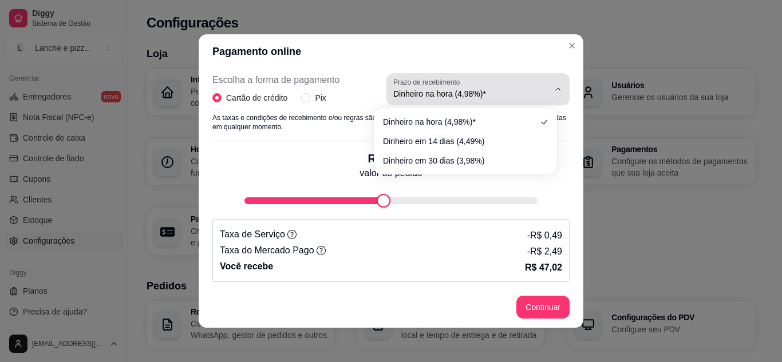
click at [497, 90] on span "Dinheiro na hora (4,98%)*" at bounding box center [471, 93] width 156 height 11
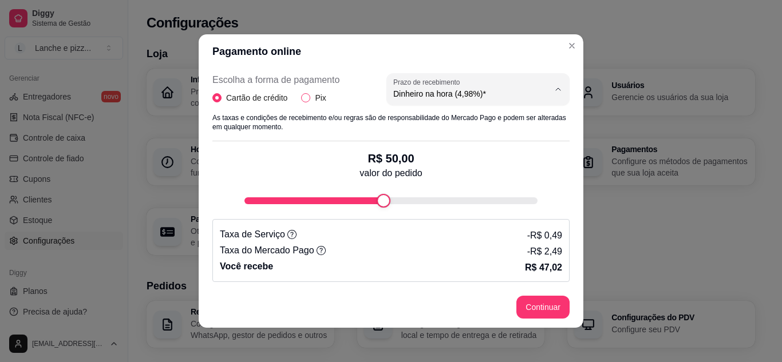
click at [318, 93] on span "Pix" at bounding box center [320, 98] width 20 height 13
click at [310, 93] on input "Pix" at bounding box center [305, 97] width 9 height 9
radio input "true"
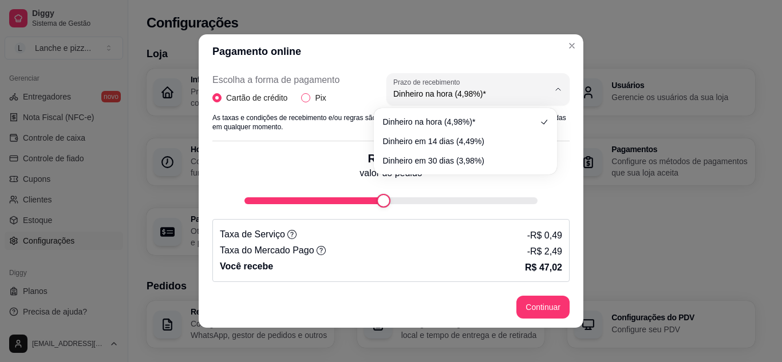
radio input "false"
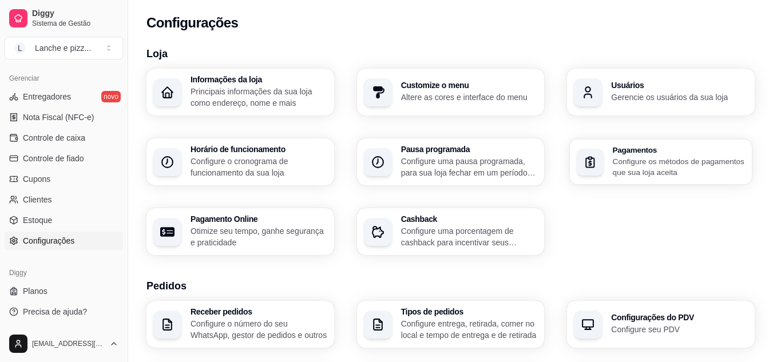
click at [623, 167] on p "Configure os métodos de pagamentos que sua loja aceita" at bounding box center [679, 167] width 132 height 22
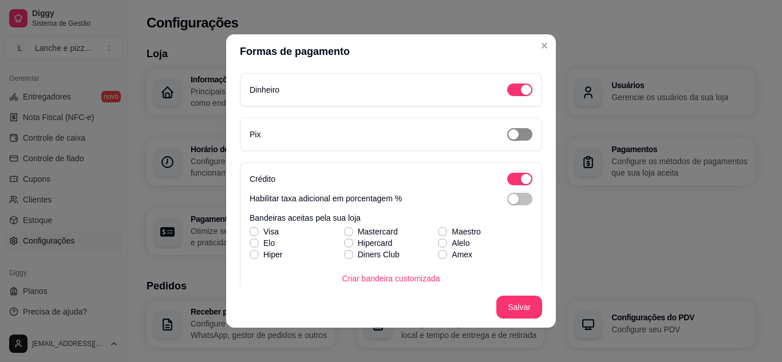
click at [512, 129] on span "button" at bounding box center [519, 134] width 25 height 13
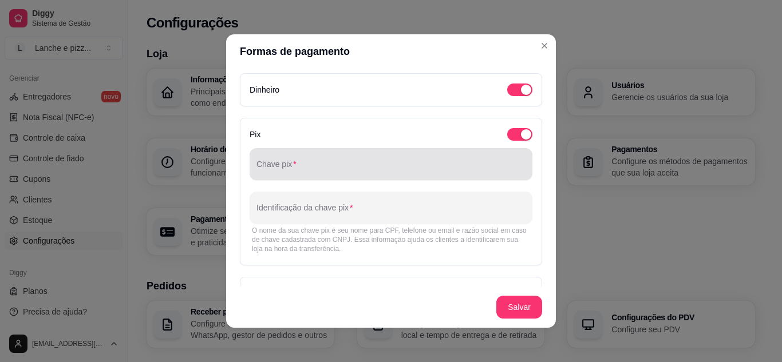
click at [339, 149] on div "Chave pix" at bounding box center [391, 164] width 283 height 32
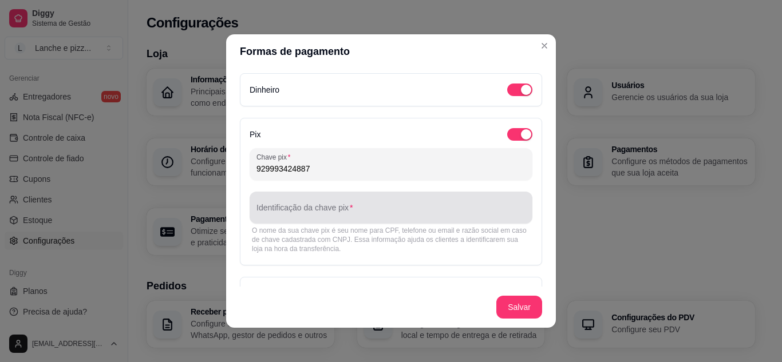
click at [302, 216] on input "Identificação da chave pix" at bounding box center [390, 212] width 269 height 11
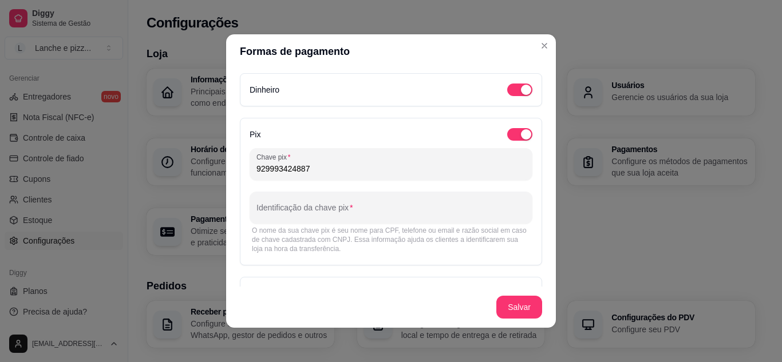
click at [272, 170] on input "929993424887" at bounding box center [390, 168] width 269 height 11
click at [287, 169] on input "9293424887" at bounding box center [390, 168] width 269 height 11
click at [260, 172] on input "9293424987" at bounding box center [390, 168] width 269 height 11
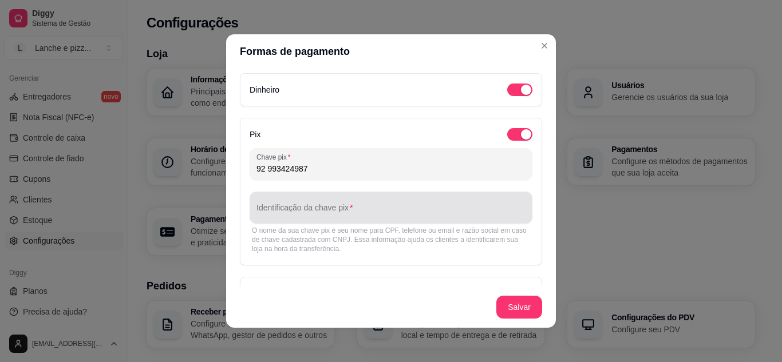
type input "92 993424987"
click at [276, 200] on div at bounding box center [390, 207] width 269 height 23
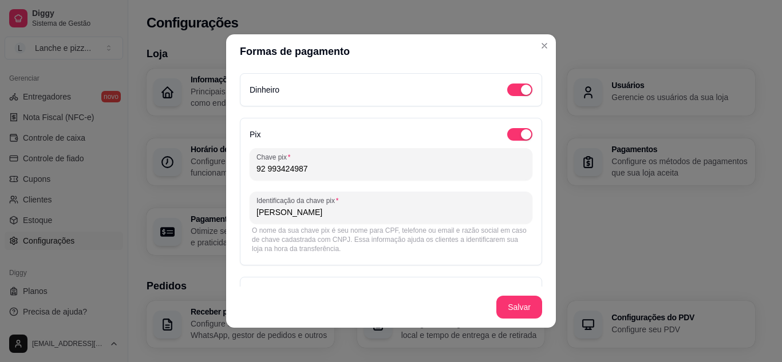
scroll to position [52, 0]
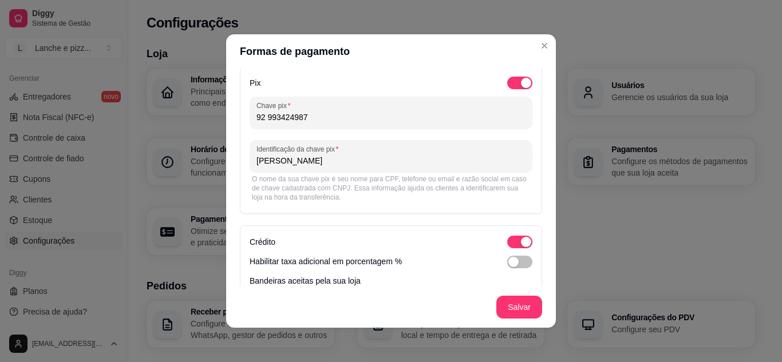
click at [279, 165] on input "[PERSON_NAME]" at bounding box center [390, 160] width 269 height 11
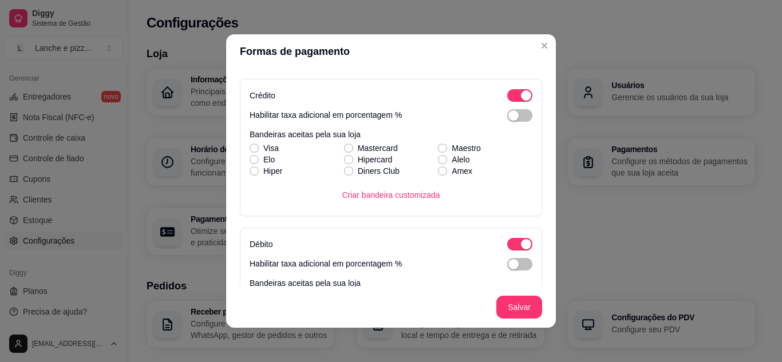
scroll to position [199, 0]
type input "[PERSON_NAME]"
click at [266, 151] on label "Elo" at bounding box center [262, 159] width 34 height 21
click at [256, 161] on input "Elo" at bounding box center [252, 164] width 7 height 7
checkbox input "true"
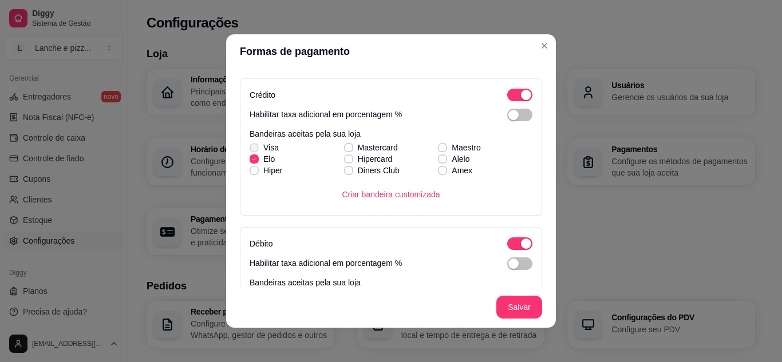
click at [263, 145] on span "Visa" at bounding box center [270, 147] width 15 height 11
click at [256, 150] on input "Visa" at bounding box center [252, 153] width 7 height 7
checkbox input "true"
click at [265, 169] on span "Hiper" at bounding box center [272, 170] width 19 height 11
click at [256, 173] on input "Hiper" at bounding box center [252, 176] width 7 height 7
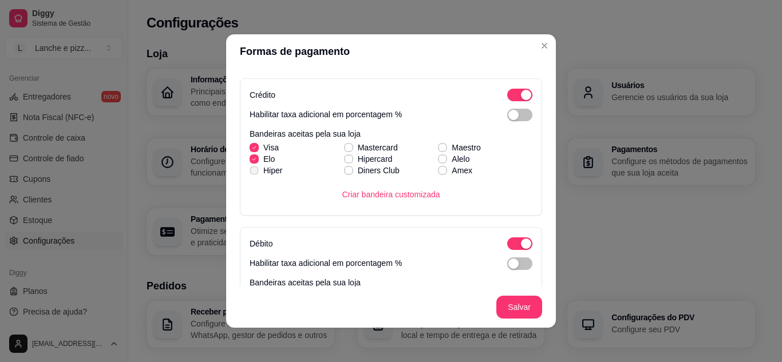
checkbox input "true"
click at [358, 160] on span "Hipercard" at bounding box center [375, 158] width 35 height 11
click at [351, 161] on input "Hipercard" at bounding box center [346, 164] width 7 height 7
checkbox input "true"
click at [358, 148] on span "Mastercard" at bounding box center [378, 147] width 40 height 11
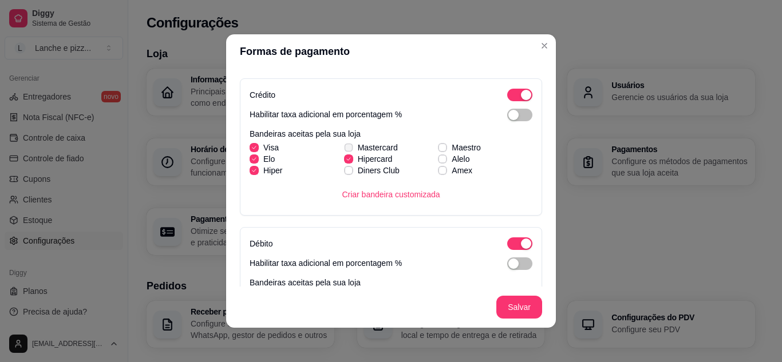
click at [351, 150] on input "Mastercard" at bounding box center [346, 153] width 7 height 7
checkbox input "true"
click at [437, 141] on label "Maestro" at bounding box center [459, 147] width 52 height 21
click at [437, 150] on input "Maestro" at bounding box center [440, 153] width 7 height 7
checkbox input "true"
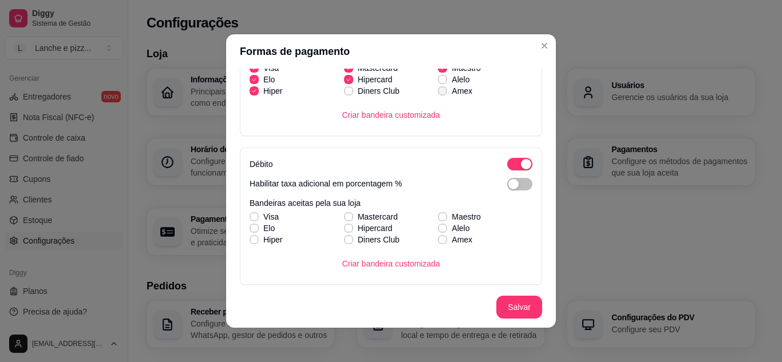
scroll to position [279, 0]
click at [263, 216] on span "Visa" at bounding box center [270, 216] width 15 height 11
click at [256, 219] on input "Visa" at bounding box center [252, 222] width 7 height 7
checkbox input "true"
click at [255, 224] on label "Elo" at bounding box center [262, 227] width 34 height 21
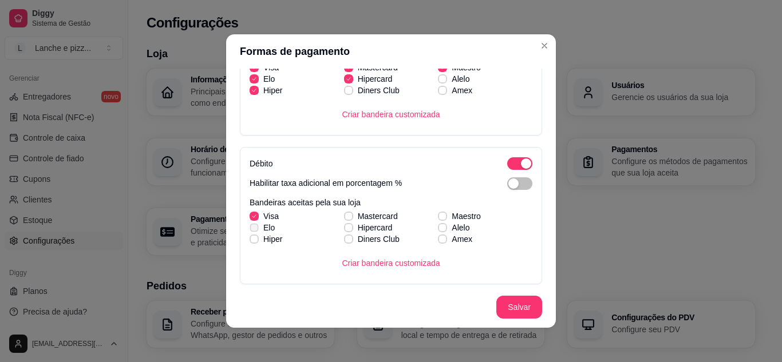
click at [255, 230] on input "Elo" at bounding box center [252, 233] width 7 height 7
checkbox input "true"
click at [254, 230] on label "Hiper" at bounding box center [266, 239] width 42 height 21
click at [254, 242] on input "Hiper" at bounding box center [252, 245] width 7 height 7
checkbox input "true"
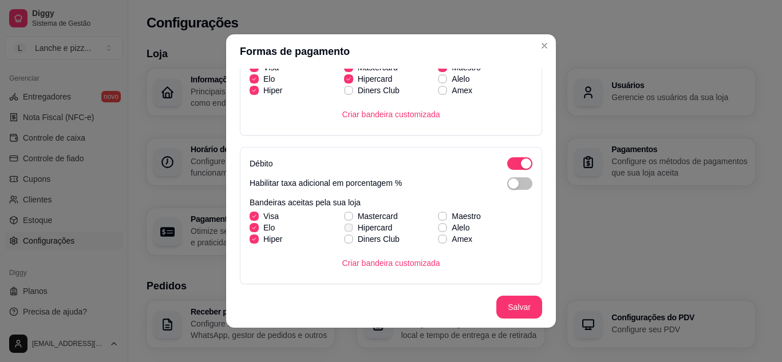
click at [358, 225] on span "Hipercard" at bounding box center [375, 227] width 35 height 11
click at [351, 230] on input "Hipercard" at bounding box center [346, 233] width 7 height 7
checkbox input "true"
click at [347, 208] on label "Mastercard" at bounding box center [370, 216] width 63 height 21
click at [347, 219] on input "Mastercard" at bounding box center [346, 222] width 7 height 7
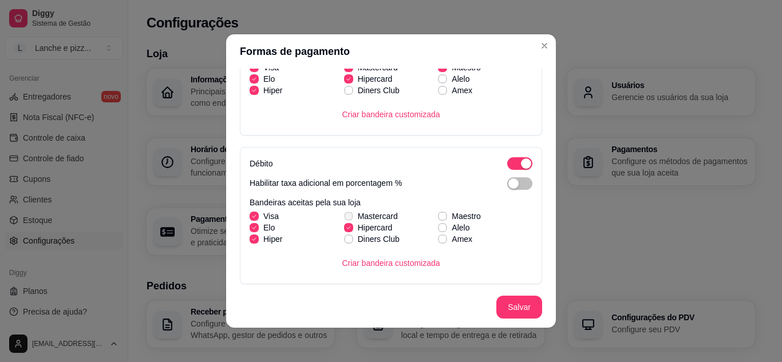
checkbox input "true"
click at [448, 210] on label "Maestro" at bounding box center [459, 216] width 52 height 21
click at [445, 219] on input "Maestro" at bounding box center [440, 222] width 7 height 7
checkbox input "true"
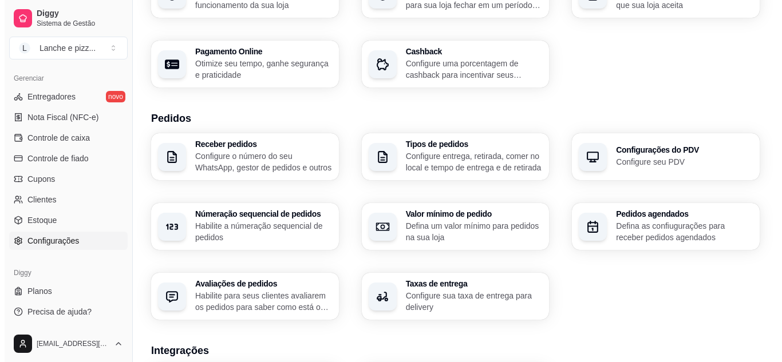
scroll to position [170, 0]
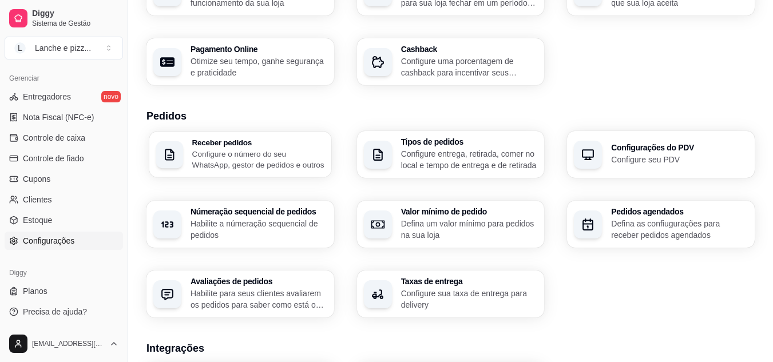
click at [315, 161] on p "Configure o número do seu WhatsApp, gestor de pedidos e outros" at bounding box center [258, 159] width 132 height 22
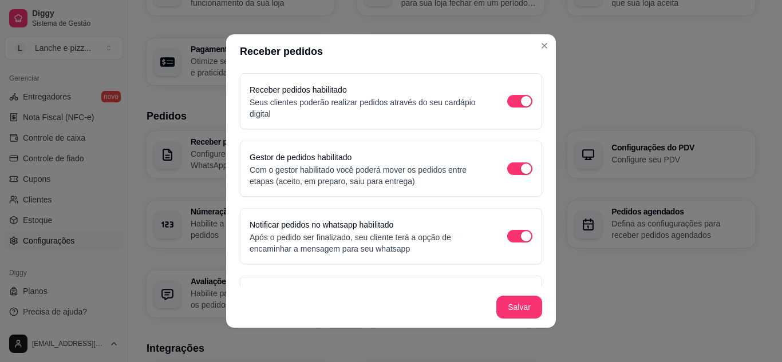
scroll to position [93, 0]
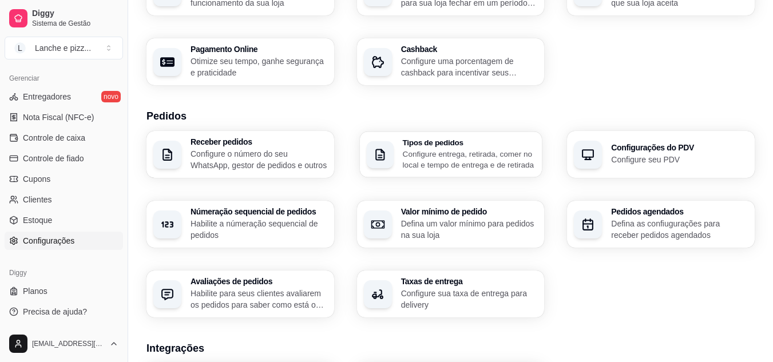
click at [449, 168] on p "Configure entrega, retirada, comer no local e tempo de entrega e de retirada" at bounding box center [468, 159] width 133 height 22
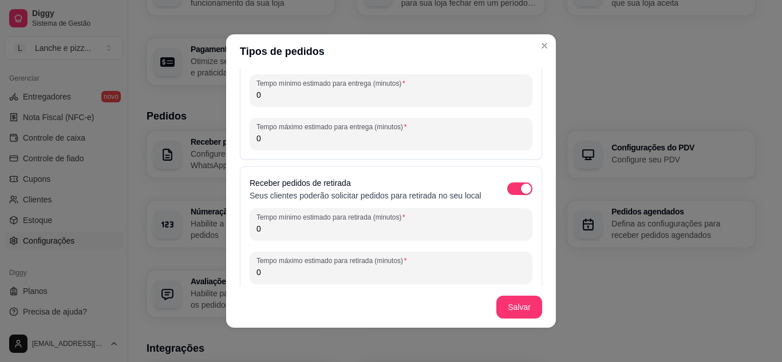
scroll to position [0, 0]
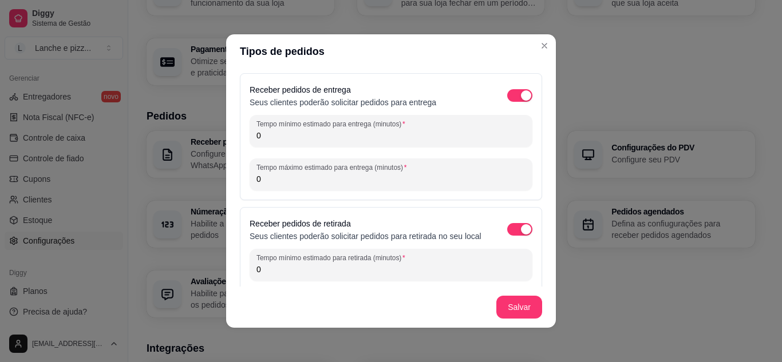
click at [290, 133] on input "0" at bounding box center [390, 135] width 269 height 11
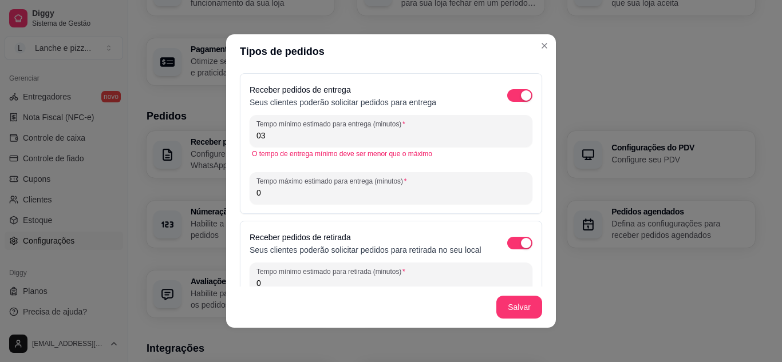
type input "0"
type input "30"
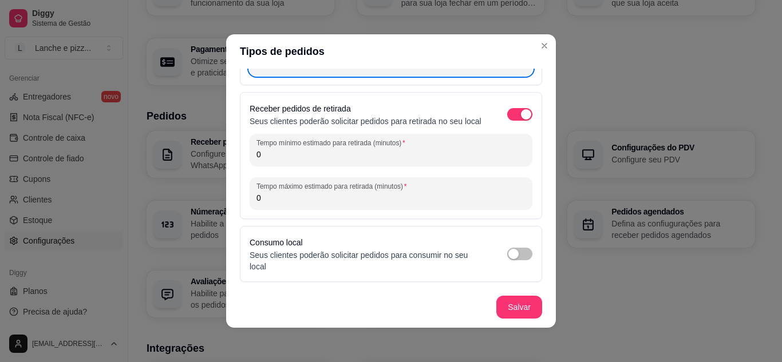
scroll to position [140, 0]
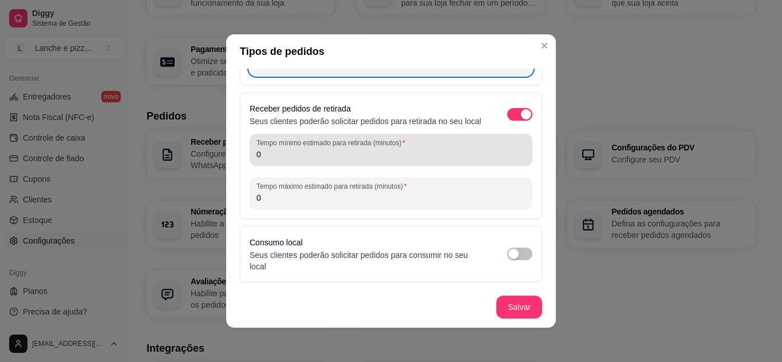
type input "50"
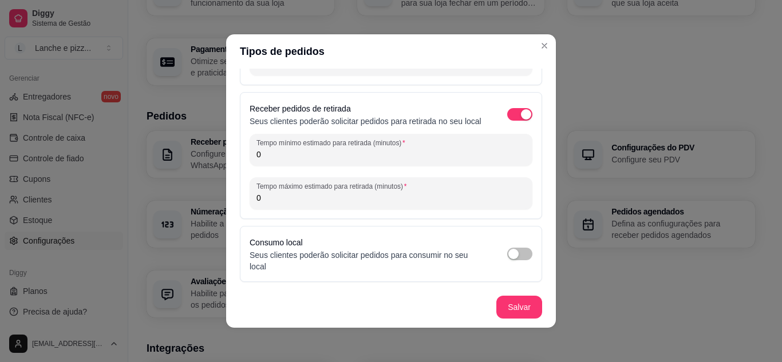
click at [298, 149] on input "0" at bounding box center [390, 154] width 269 height 11
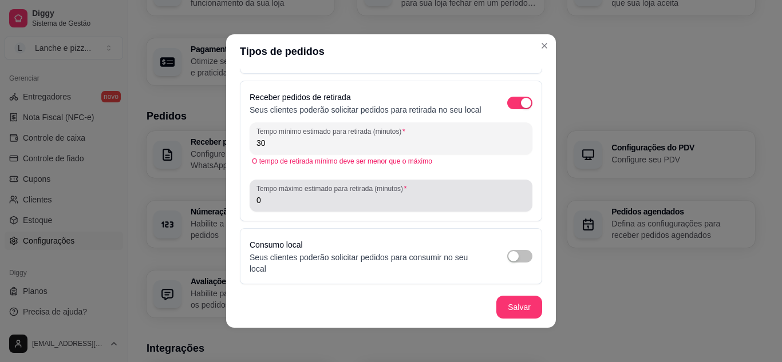
type input "30"
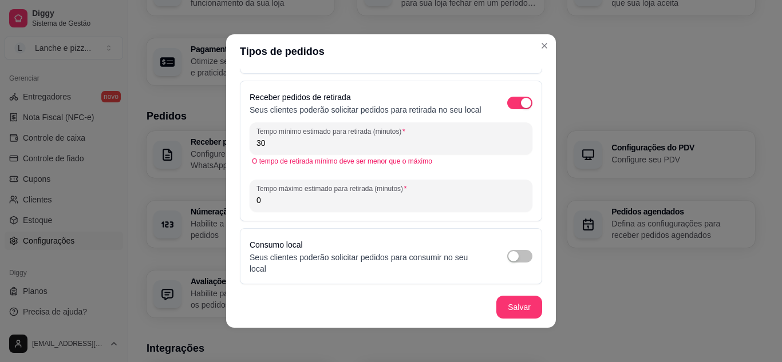
click at [317, 206] on input "0" at bounding box center [390, 200] width 269 height 11
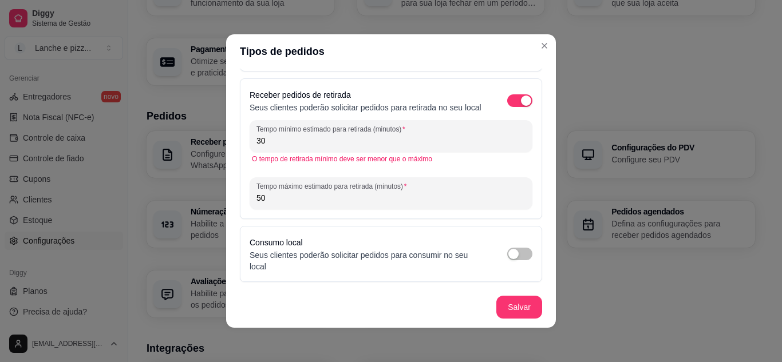
type input "50"
click at [515, 246] on div "Consumo local Seus clientes poderão solicitar pedidos para consumir no seu local" at bounding box center [391, 254] width 283 height 37
click at [518, 255] on span "button" at bounding box center [519, 254] width 25 height 13
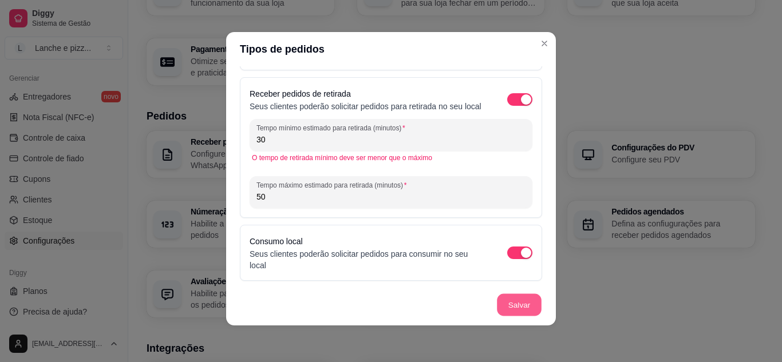
scroll to position [126, 0]
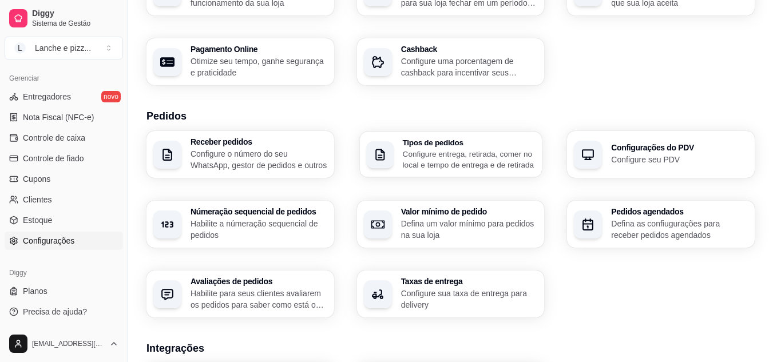
click at [414, 164] on p "Configure entrega, retirada, comer no local e tempo de entrega e de retirada" at bounding box center [468, 159] width 133 height 22
click at [622, 154] on p "Configure seu PDV" at bounding box center [679, 159] width 132 height 11
click at [234, 245] on div "Númeração sequencial de pedidos Habilite a númeração sequencial de pedidos" at bounding box center [241, 224] width 188 height 47
click at [414, 203] on div "Valor mínimo de pedido Defina um valor mínimo para pedidos na sua loja" at bounding box center [451, 224] width 182 height 46
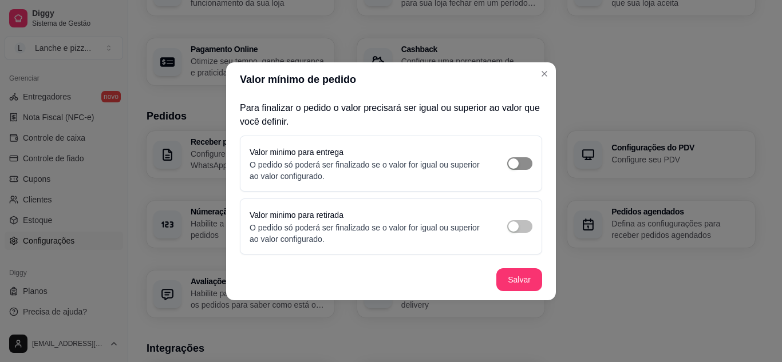
click at [521, 158] on span "button" at bounding box center [519, 163] width 25 height 13
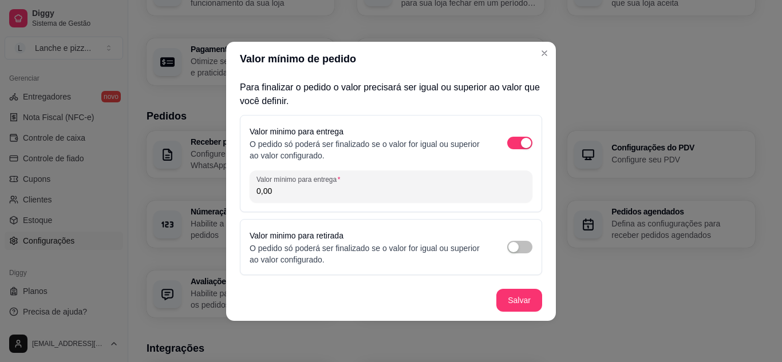
click at [354, 191] on input "0,00" at bounding box center [390, 190] width 269 height 11
click at [529, 133] on div "Valor minimo para entrega O pedido só poderá ser finalizado se o valor for igua…" at bounding box center [391, 143] width 283 height 37
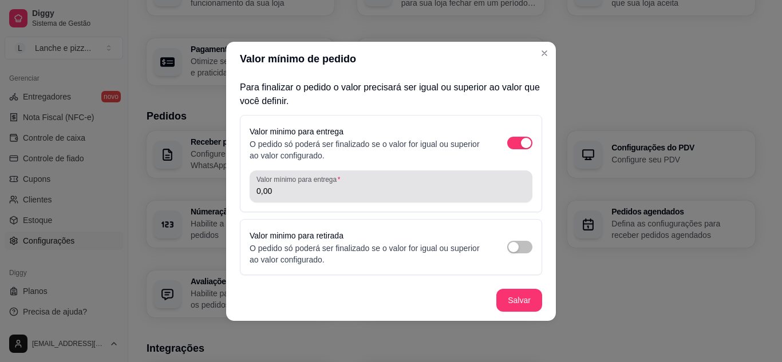
click at [368, 191] on input "0,00" at bounding box center [390, 190] width 269 height 11
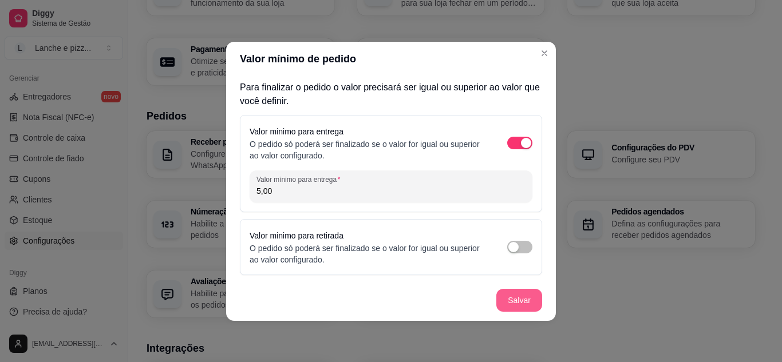
type input "5,00"
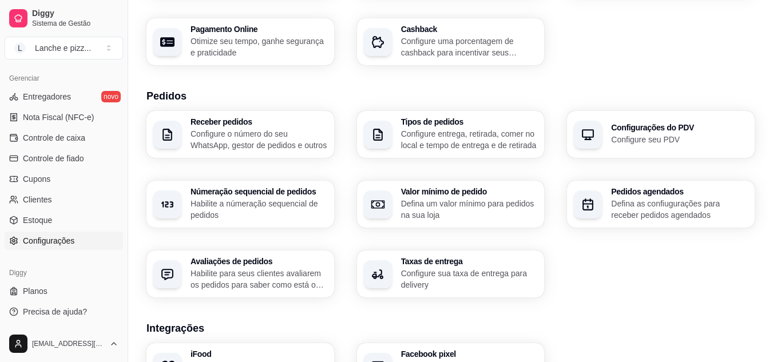
scroll to position [210, 0]
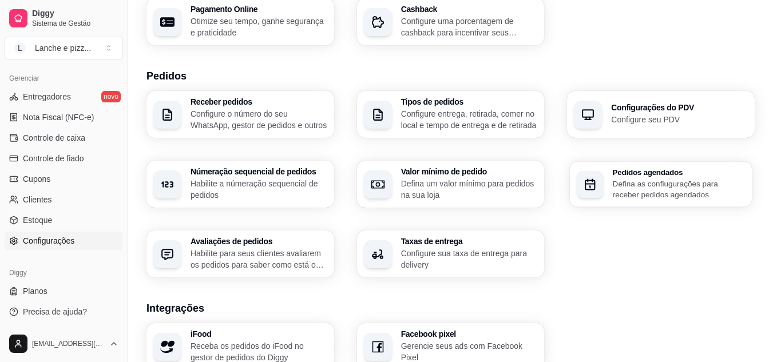
click at [670, 168] on h3 "Pedidos agendados" at bounding box center [679, 172] width 132 height 8
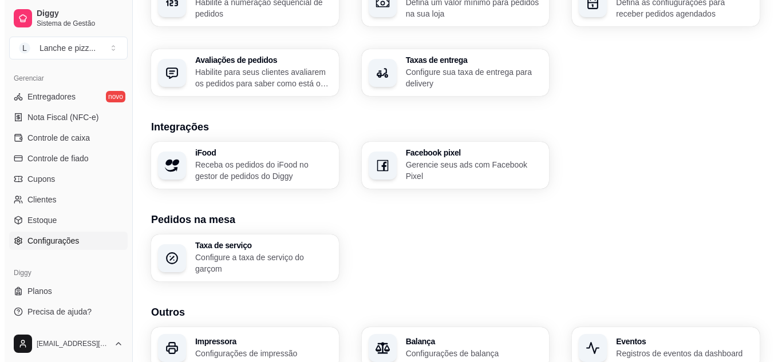
scroll to position [392, 0]
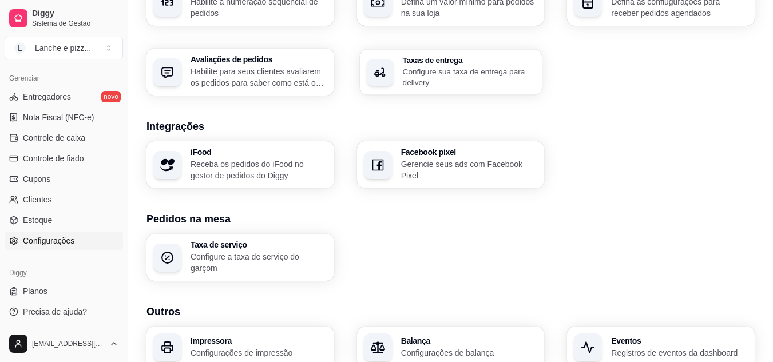
click at [417, 93] on div "Taxas de entrega Configure sua taxa de entrega para delivery" at bounding box center [451, 72] width 182 height 46
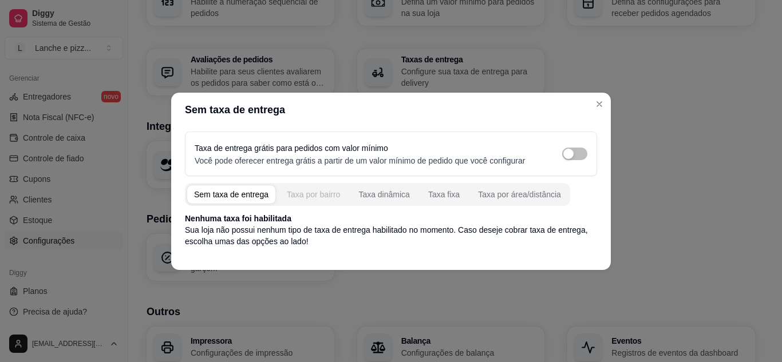
click at [280, 189] on button "Taxa por bairro" at bounding box center [313, 194] width 67 height 18
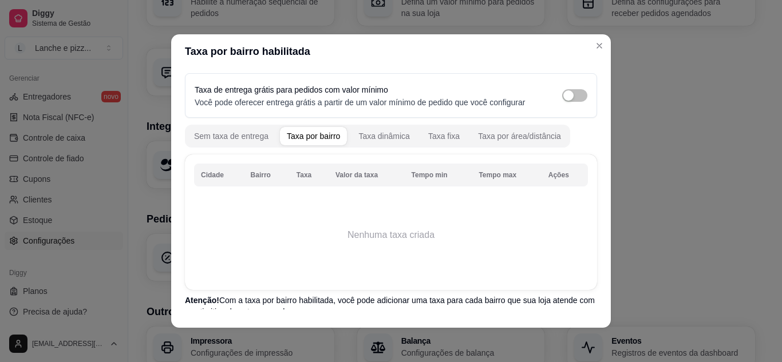
scroll to position [58, 0]
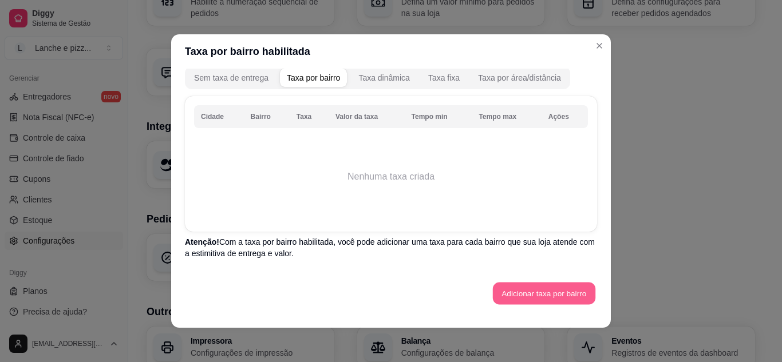
click at [531, 294] on button "Adicionar taxa por bairro" at bounding box center [544, 294] width 102 height 22
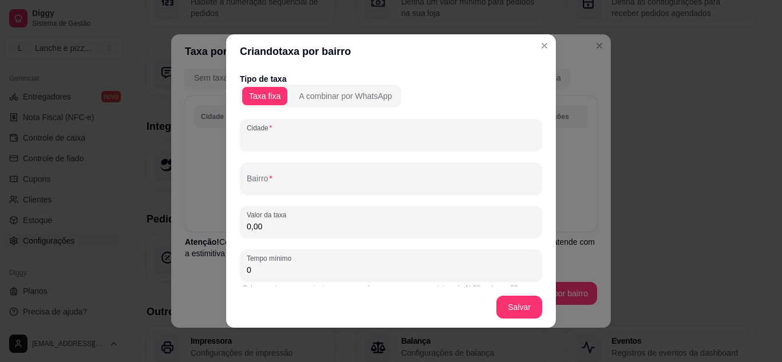
click at [347, 134] on input "Cidade" at bounding box center [391, 139] width 288 height 11
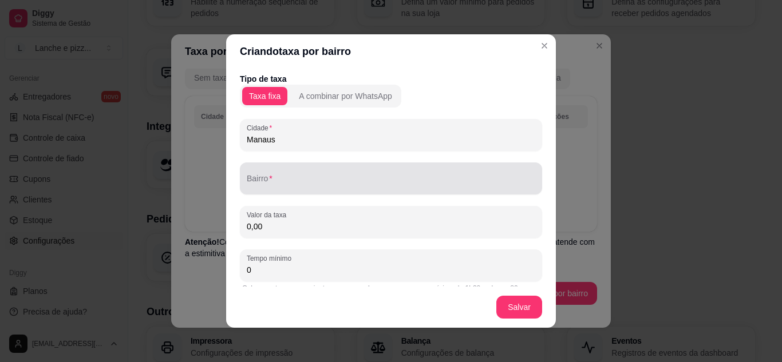
type input "Manaus"
click at [310, 175] on div at bounding box center [391, 178] width 288 height 23
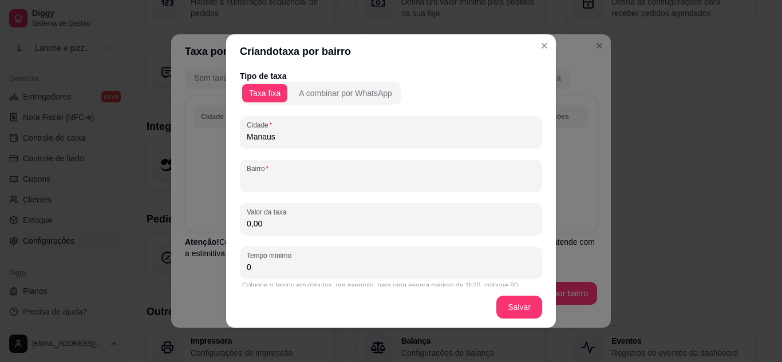
scroll to position [70, 0]
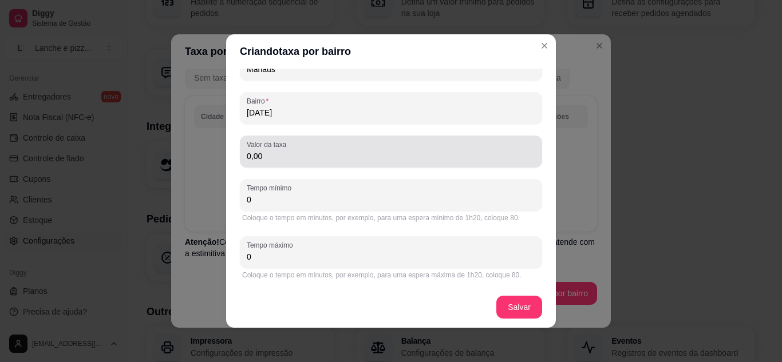
type input "[DATE]"
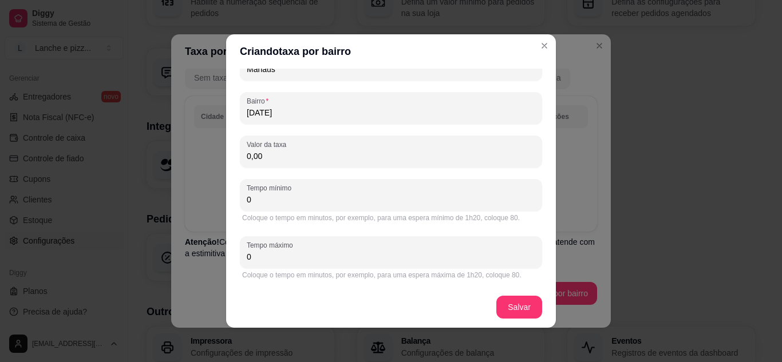
click at [276, 160] on input "0,00" at bounding box center [391, 156] width 288 height 11
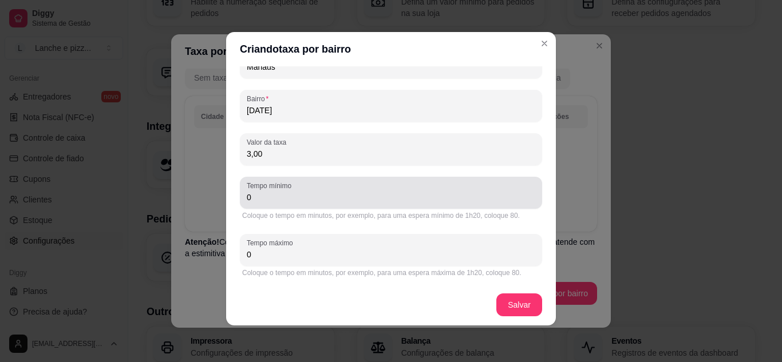
type input "3,00"
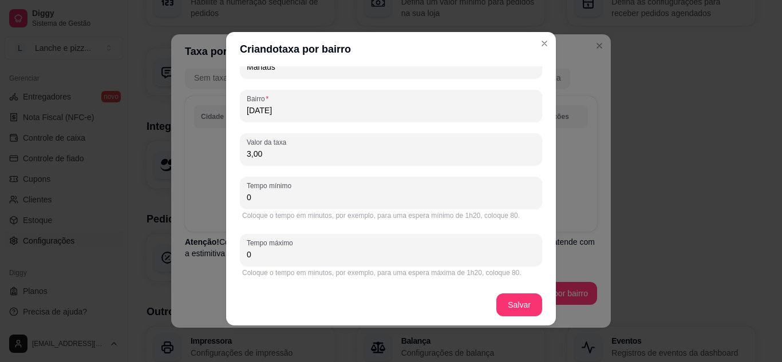
click at [274, 199] on input "0" at bounding box center [391, 197] width 288 height 11
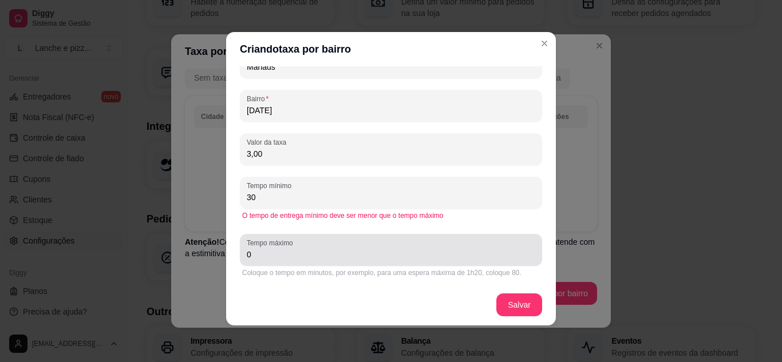
type input "30"
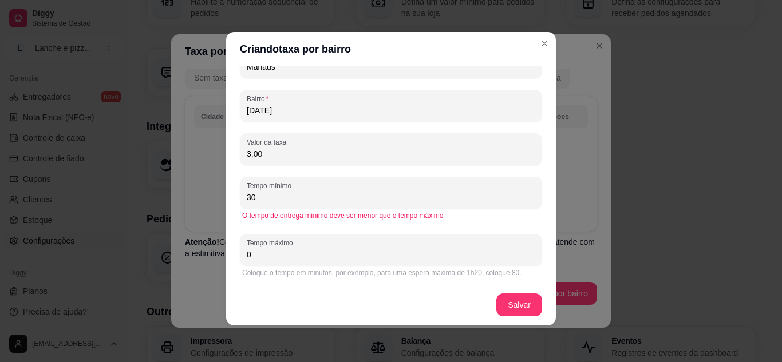
click at [293, 252] on input "0" at bounding box center [391, 254] width 288 height 11
type input "50"
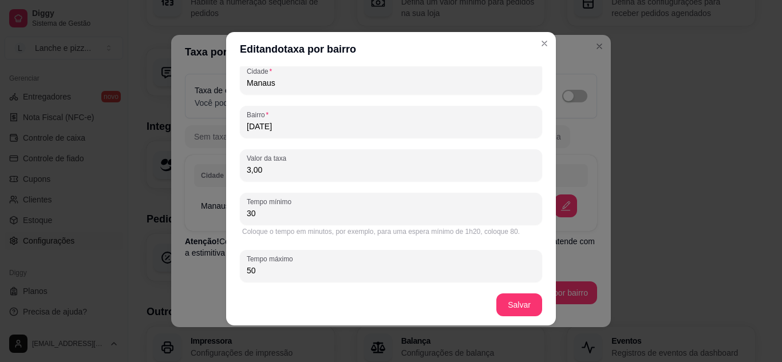
scroll to position [54, 0]
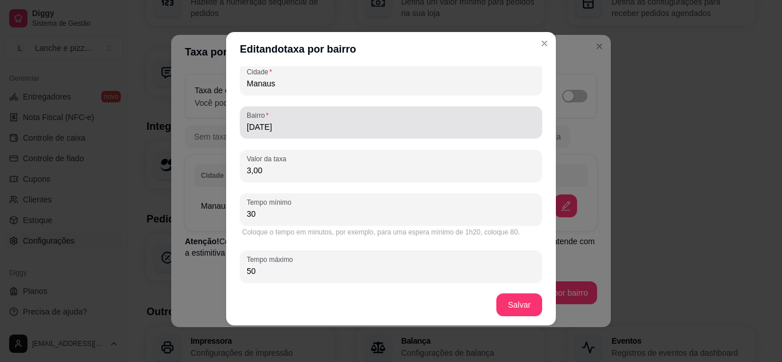
click at [341, 120] on div "[DATE]" at bounding box center [391, 122] width 288 height 23
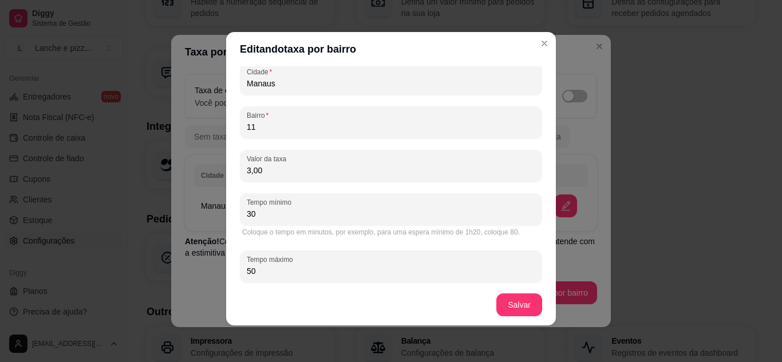
type input "1"
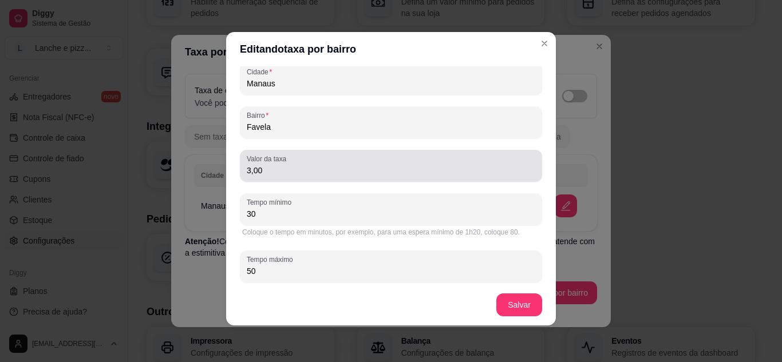
scroll to position [70, 0]
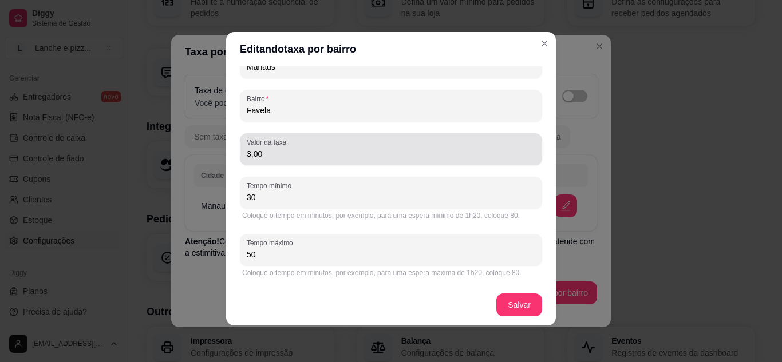
type input "Favela"
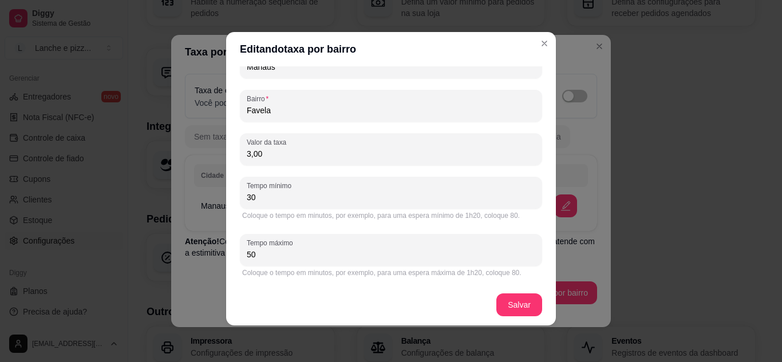
click at [366, 159] on input "3,00" at bounding box center [391, 153] width 288 height 11
type input "4,00"
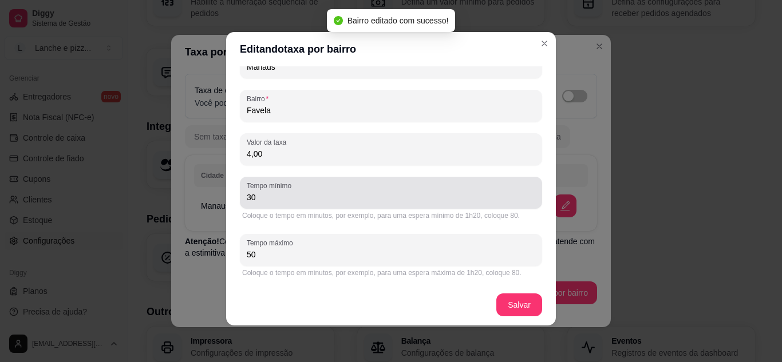
scroll to position [0, 0]
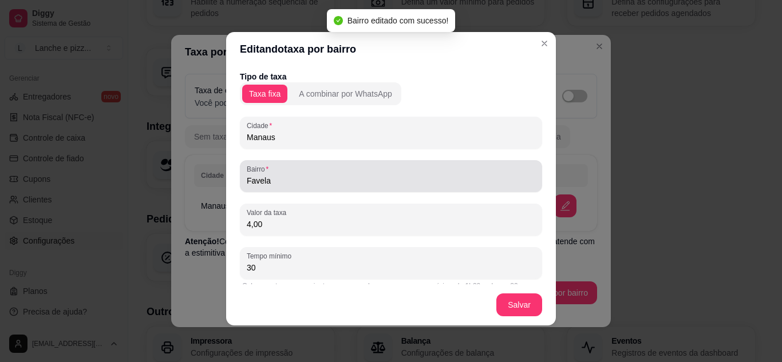
click at [283, 173] on div "Favela" at bounding box center [391, 176] width 288 height 23
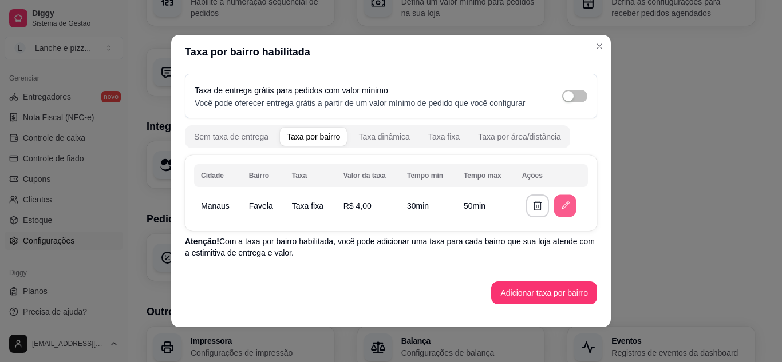
click at [564, 203] on icon "button" at bounding box center [565, 204] width 7 height 7
click at [551, 292] on button "Adicionar taxa por bairro" at bounding box center [544, 293] width 102 height 22
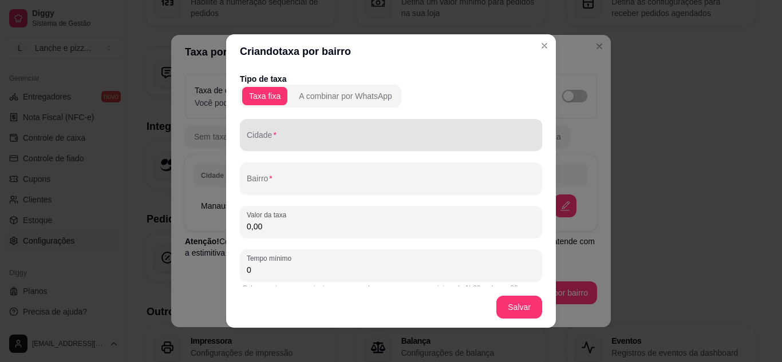
click at [299, 145] on div at bounding box center [391, 135] width 288 height 23
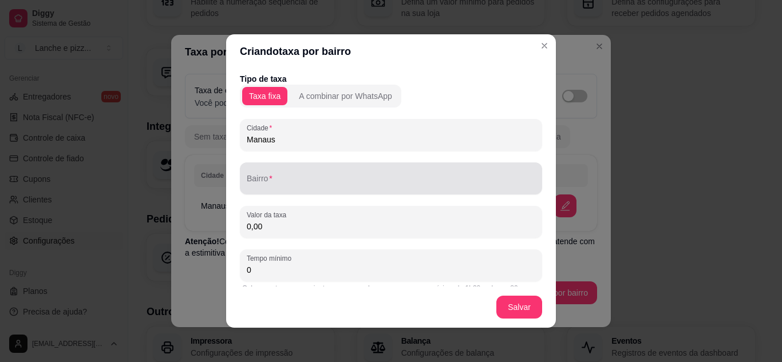
type input "Manaus"
click at [300, 173] on div at bounding box center [391, 178] width 288 height 23
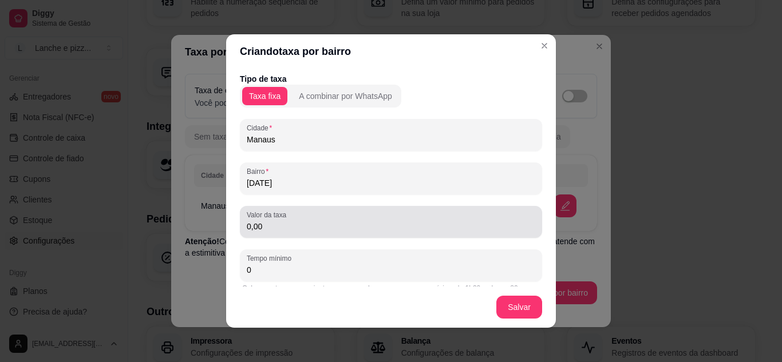
type input "[DATE]"
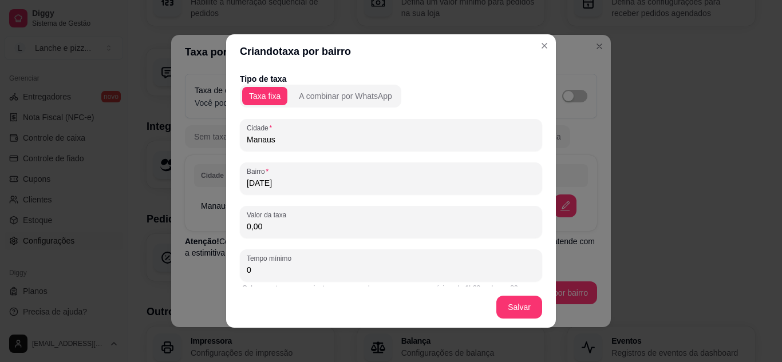
click at [295, 226] on input "0,00" at bounding box center [391, 226] width 288 height 11
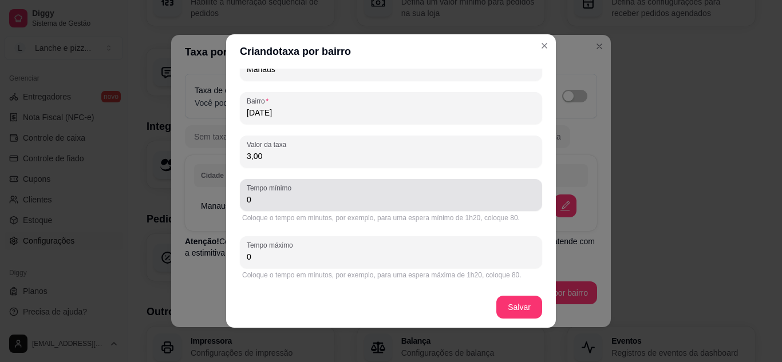
type input "3,00"
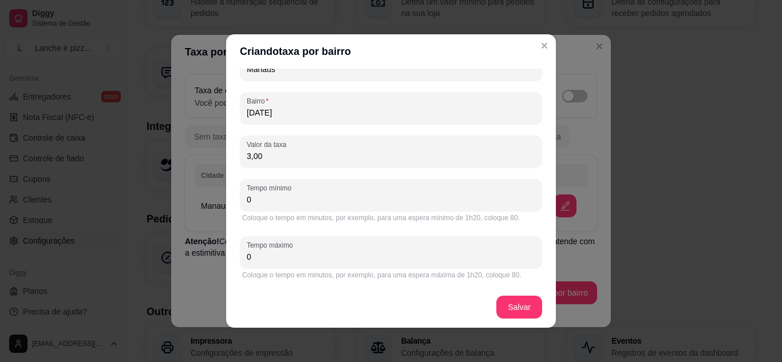
click at [247, 199] on input "0" at bounding box center [391, 199] width 288 height 11
type input "30"
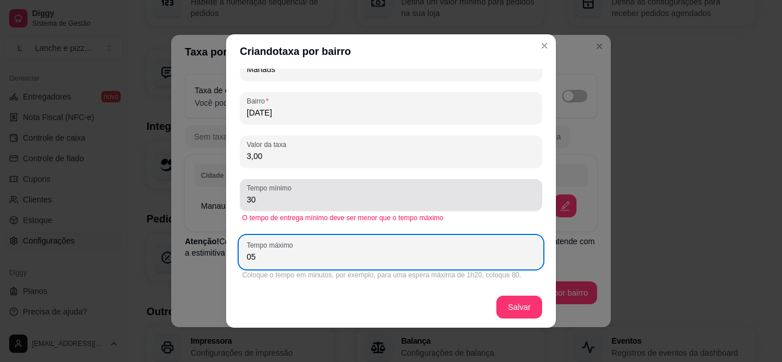
type input "0"
type input "50"
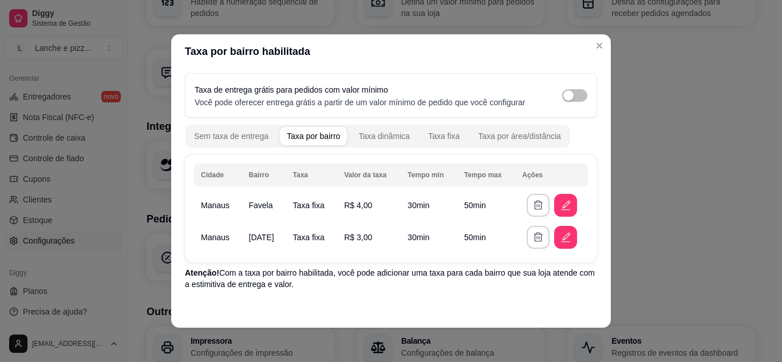
scroll to position [31, 0]
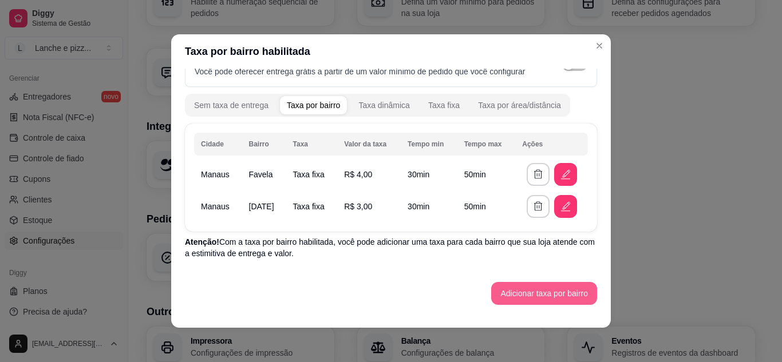
click at [536, 304] on button "Adicionar taxa por bairro" at bounding box center [544, 293] width 106 height 23
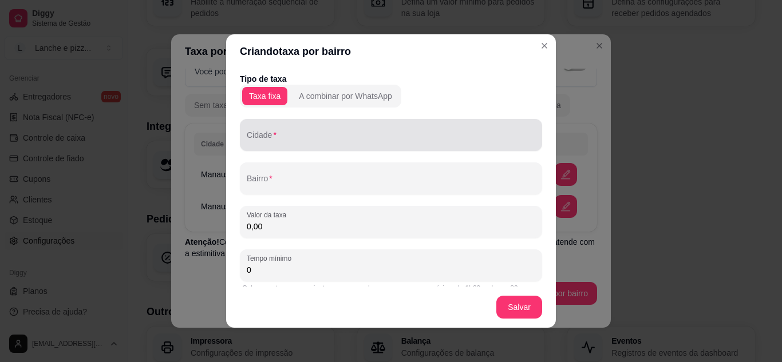
click at [288, 148] on div "Cidade" at bounding box center [391, 135] width 302 height 32
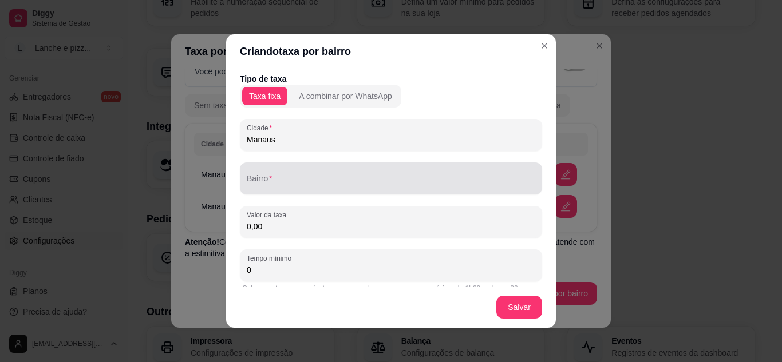
type input "Manaus"
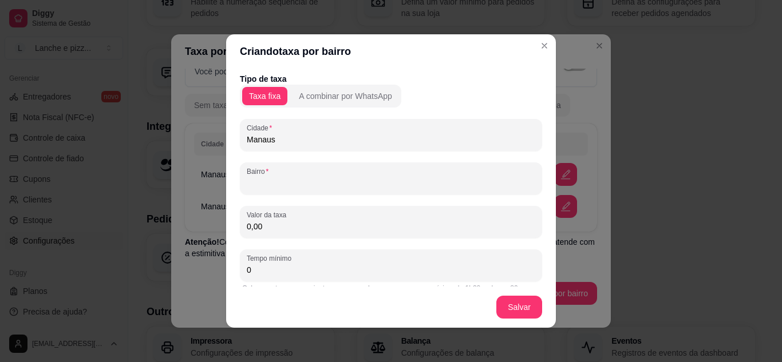
click at [295, 180] on input "Bairro" at bounding box center [391, 182] width 288 height 11
click at [295, 180] on input "B" at bounding box center [391, 182] width 288 height 11
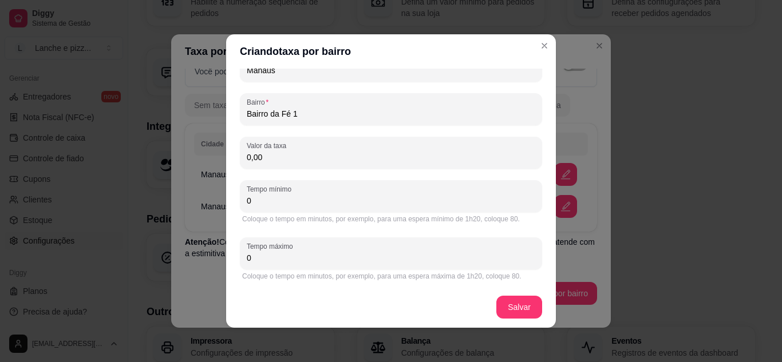
scroll to position [70, 0]
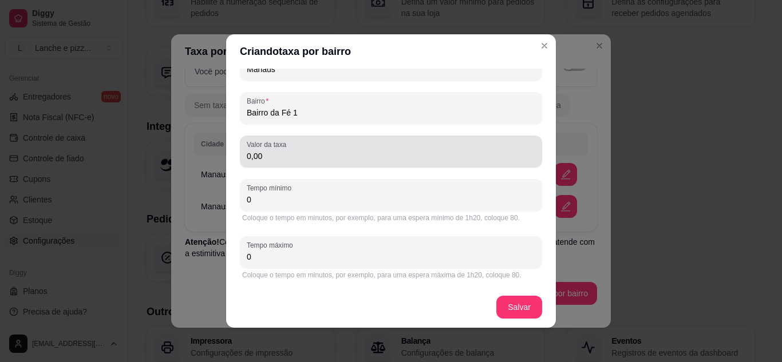
type input "Bairro da Fé 1"
click at [262, 166] on div "Valor da taxa 0,00" at bounding box center [391, 152] width 302 height 32
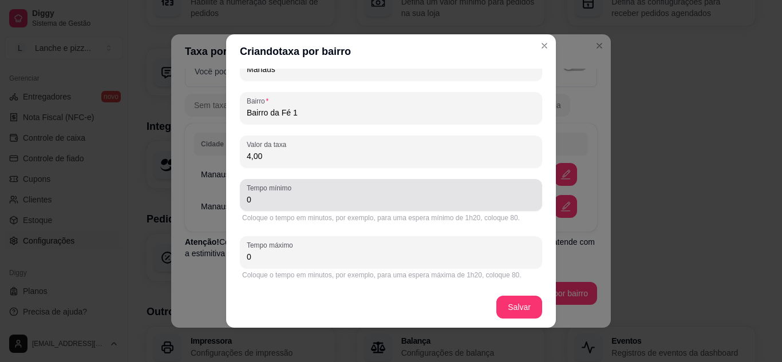
type input "4,00"
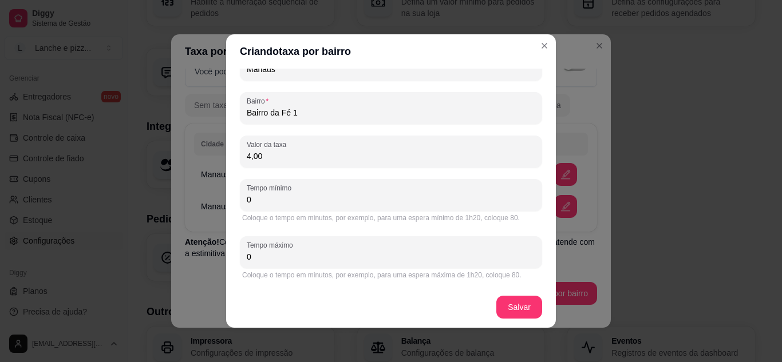
click at [283, 197] on input "0" at bounding box center [391, 199] width 288 height 11
type input "330"
click at [283, 197] on input "330" at bounding box center [391, 199] width 288 height 11
type input "30"
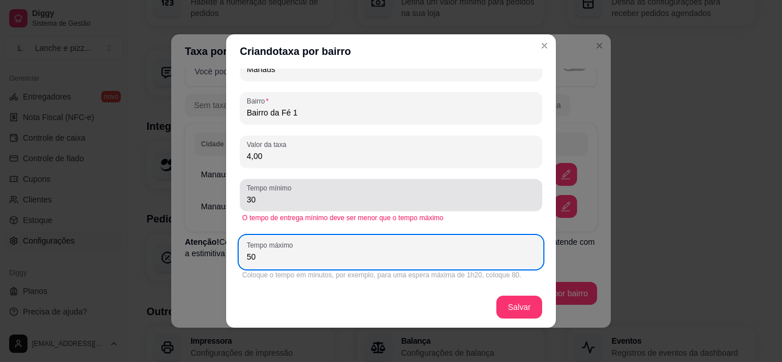
type input "50"
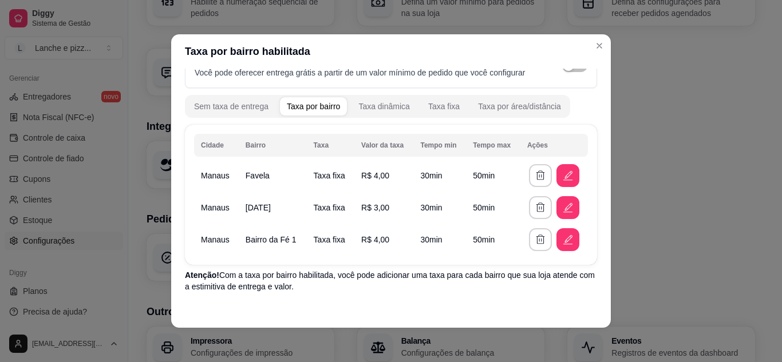
scroll to position [63, 0]
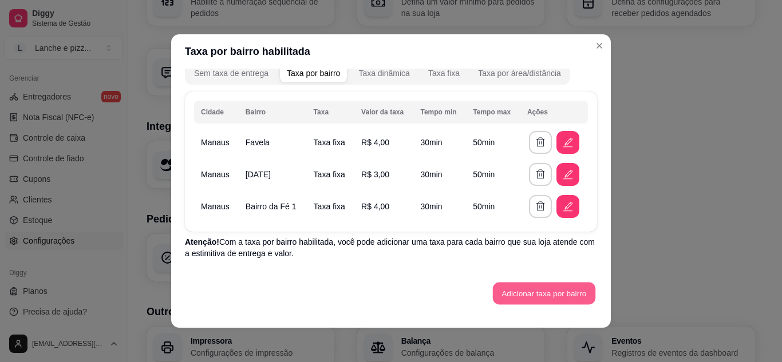
click at [547, 285] on button "Adicionar taxa por bairro" at bounding box center [544, 294] width 102 height 22
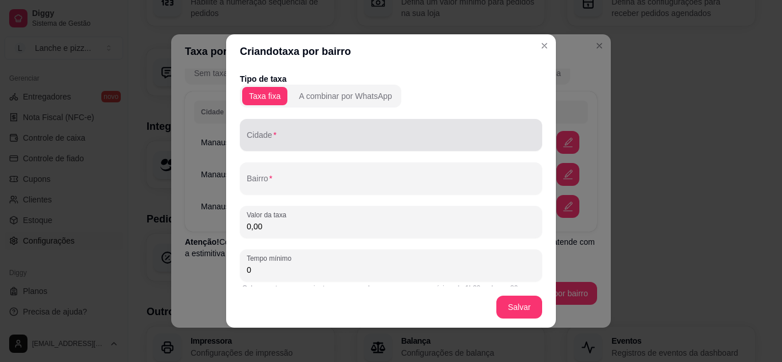
click at [275, 132] on div at bounding box center [391, 135] width 288 height 23
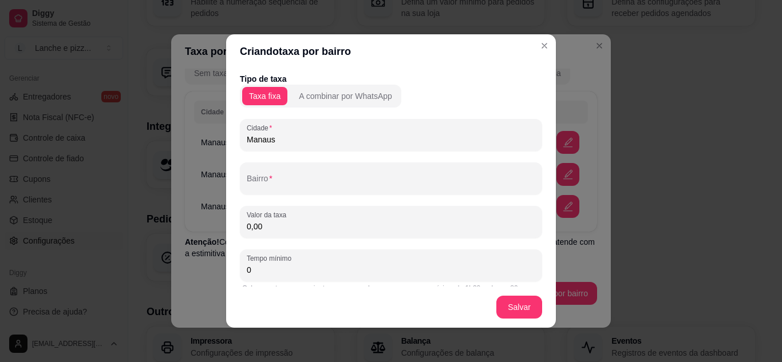
type input "Manaus"
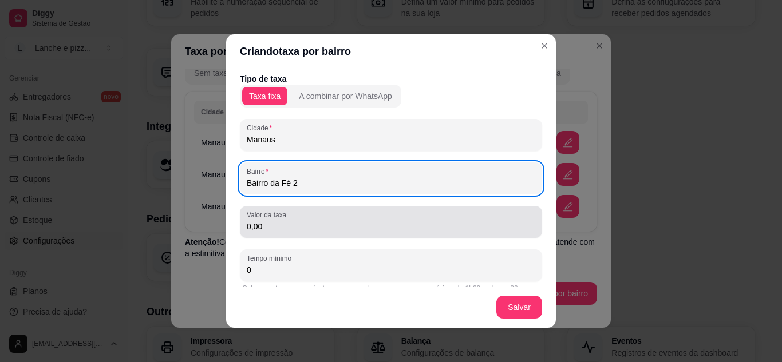
type input "Bairro da Fé 2"
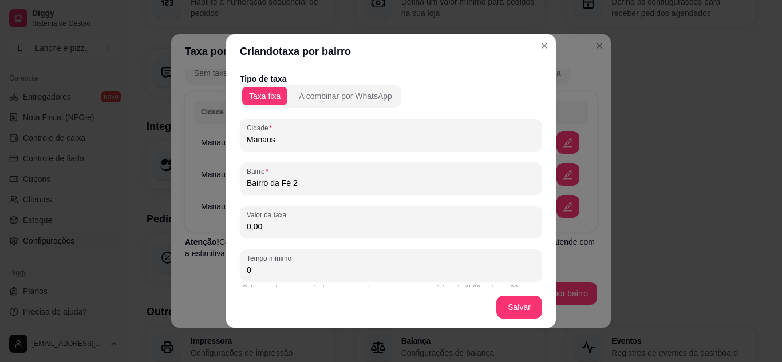
click at [284, 231] on input "0,00" at bounding box center [391, 226] width 288 height 11
type input "4,00"
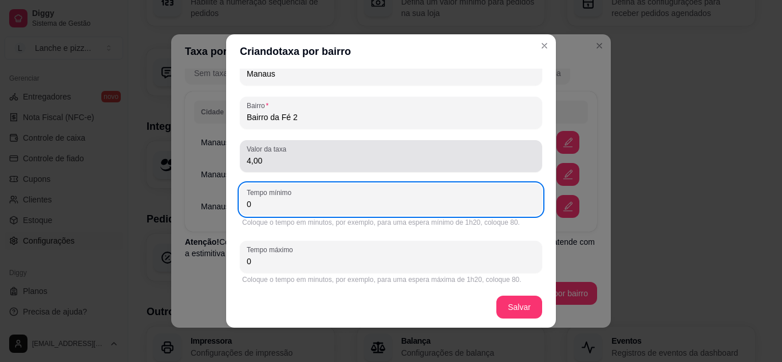
scroll to position [70, 0]
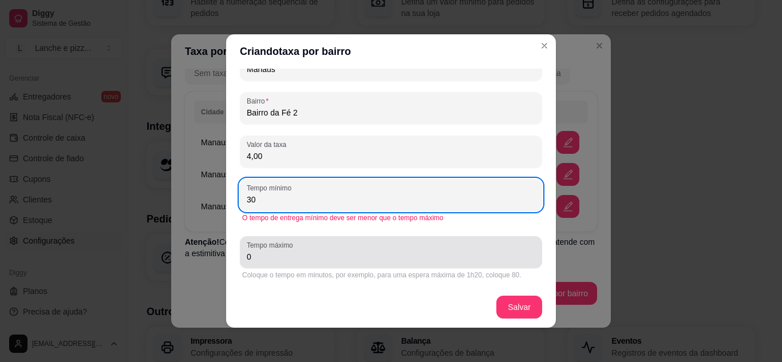
type input "30"
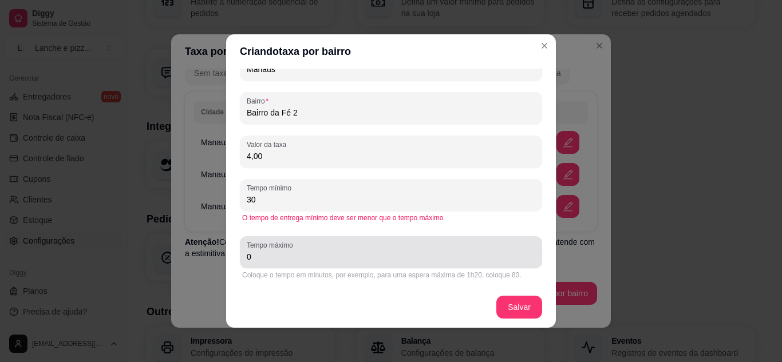
click at [303, 267] on div "Tempo máximo 0" at bounding box center [391, 252] width 302 height 32
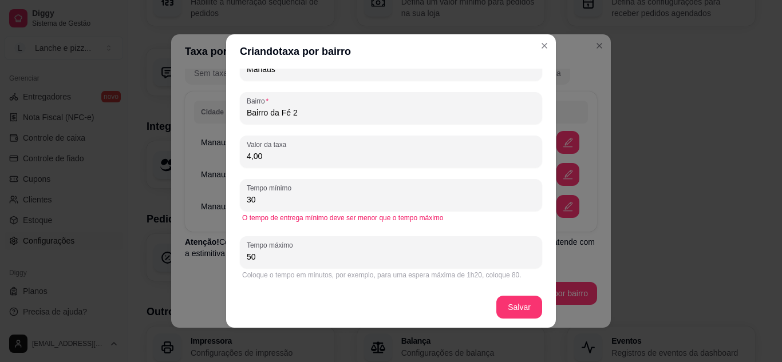
scroll to position [2, 0]
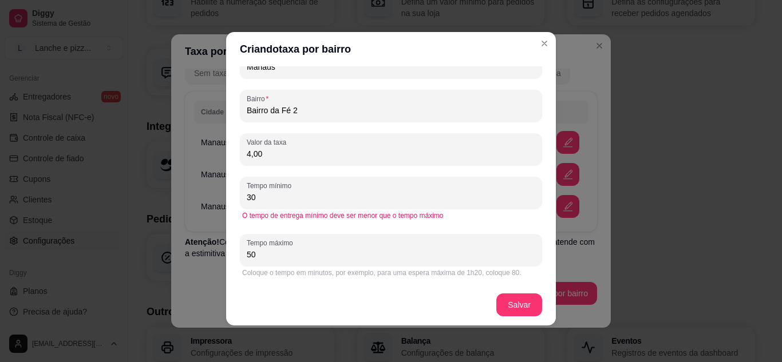
type input "50"
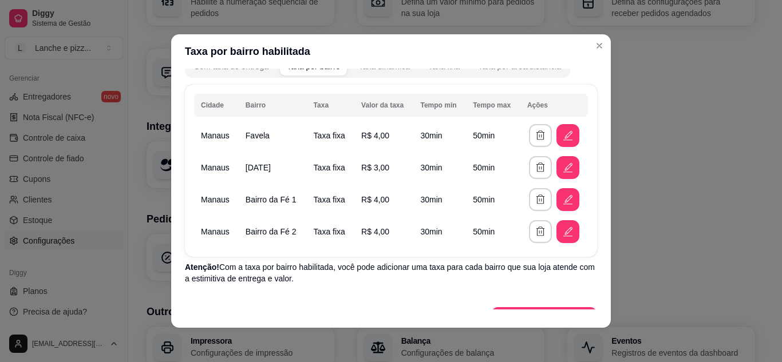
scroll to position [95, 0]
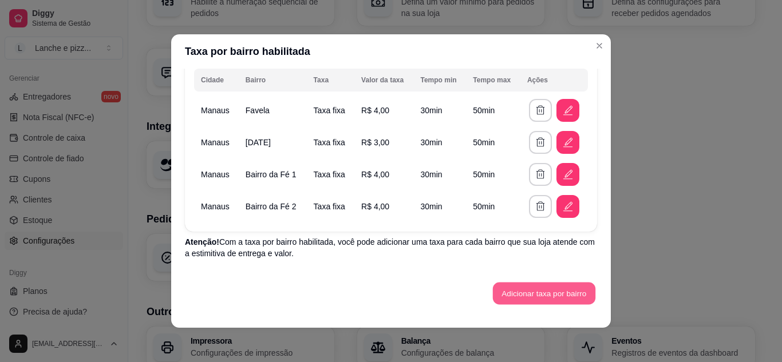
click at [548, 303] on button "Adicionar taxa por bairro" at bounding box center [544, 294] width 102 height 22
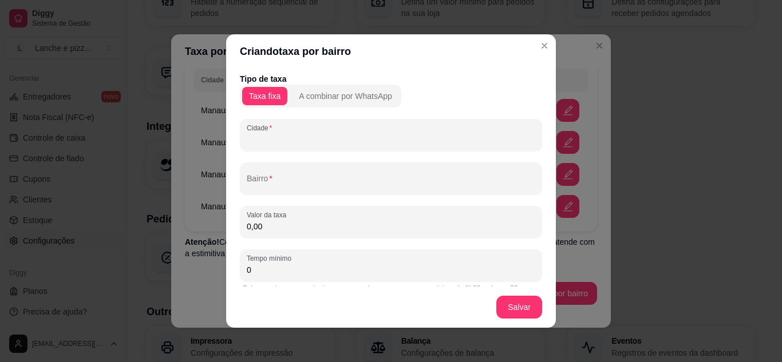
click at [303, 135] on input "Cidade" at bounding box center [391, 139] width 288 height 11
type input "Manaus"
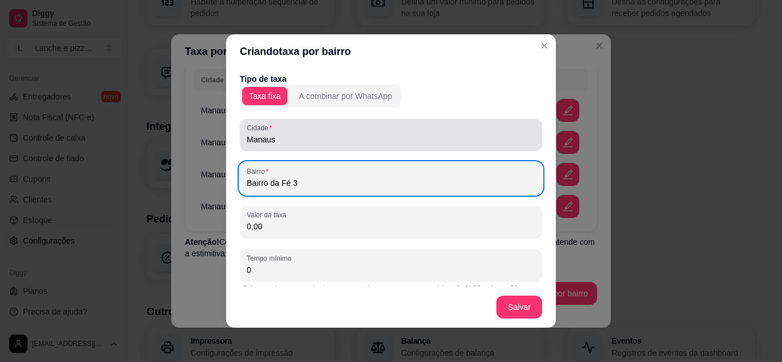
type input "Bairro da Fé 3"
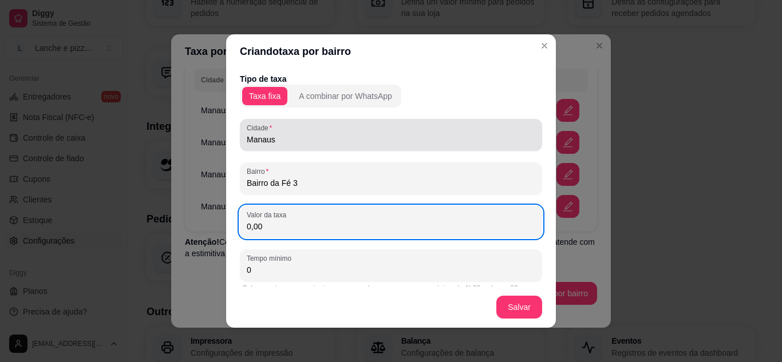
type input "0,00"
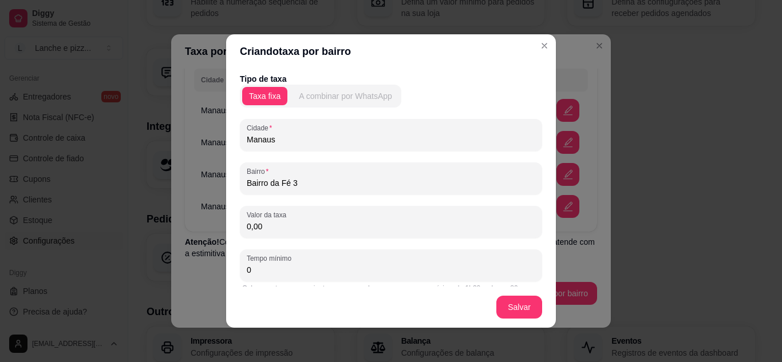
click at [332, 90] on button "A combinar por WhatsApp" at bounding box center [345, 96] width 107 height 18
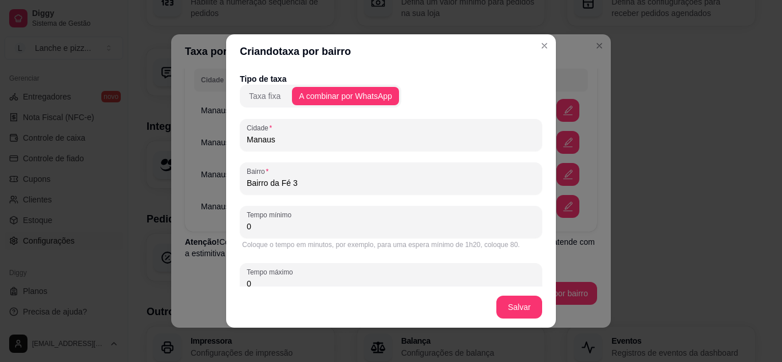
click at [266, 226] on input "0" at bounding box center [391, 226] width 288 height 11
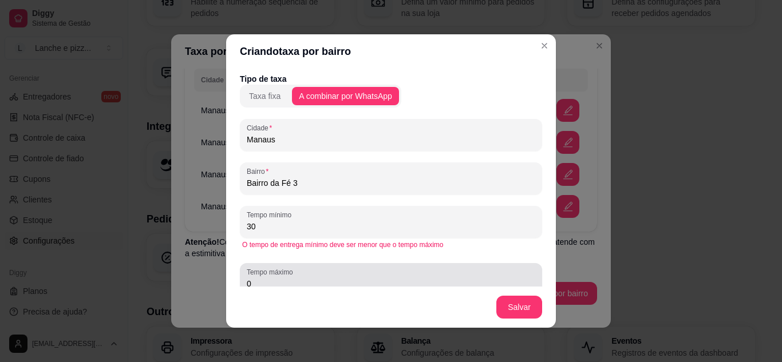
type input "30"
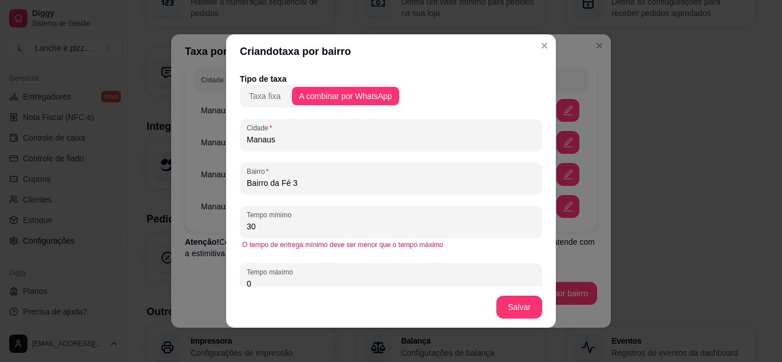
click at [274, 283] on input "0" at bounding box center [391, 283] width 288 height 11
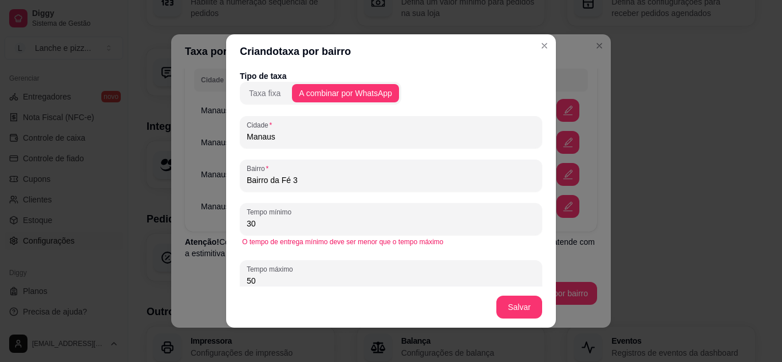
scroll to position [27, 0]
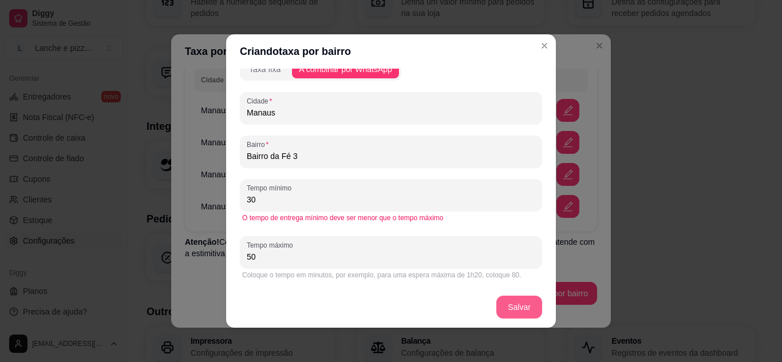
type input "50"
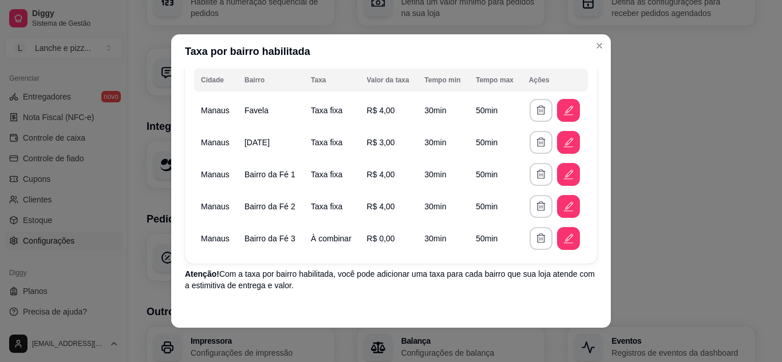
scroll to position [127, 0]
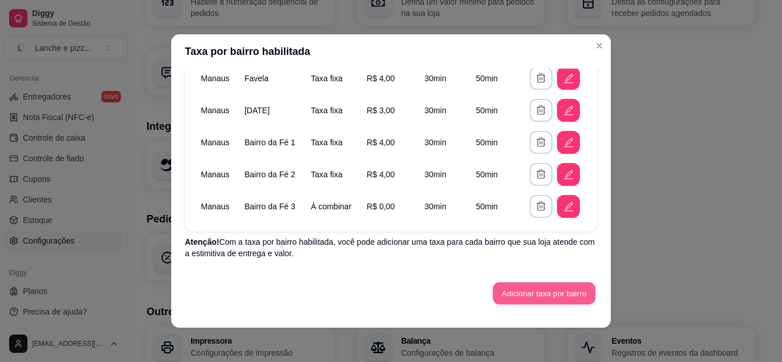
click at [525, 296] on button "Adicionar taxa por bairro" at bounding box center [544, 294] width 102 height 22
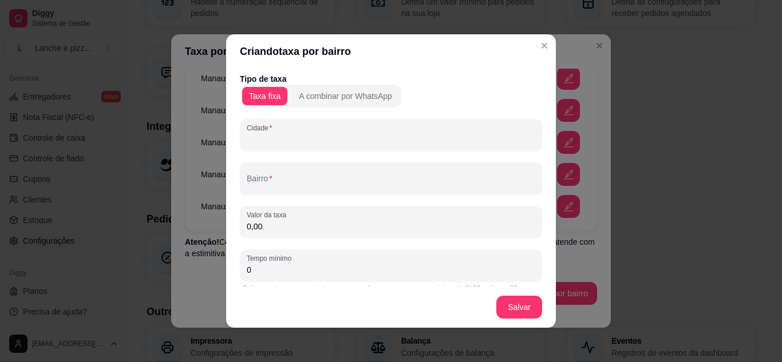
click at [283, 140] on input "Cidade" at bounding box center [391, 139] width 288 height 11
type input "Manaus"
click at [255, 180] on input "[GEOGRAPHIC_DATA]" at bounding box center [391, 182] width 288 height 11
click at [314, 184] on input "[GEOGRAPHIC_DATA]" at bounding box center [391, 182] width 288 height 11
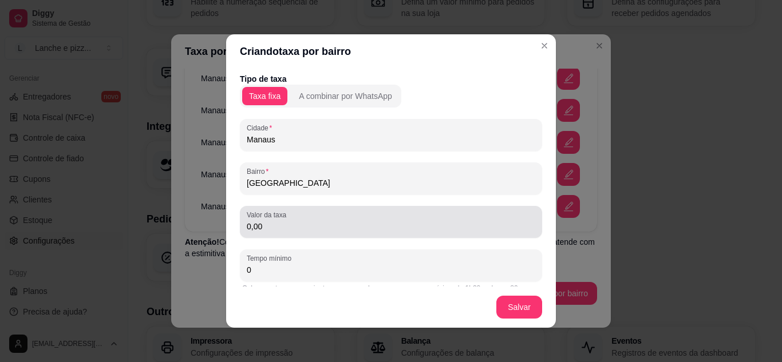
type input "[GEOGRAPHIC_DATA]"
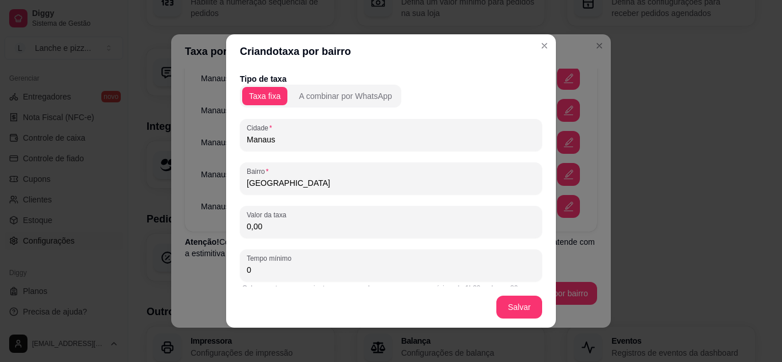
click at [274, 222] on input "0,00" at bounding box center [391, 226] width 288 height 11
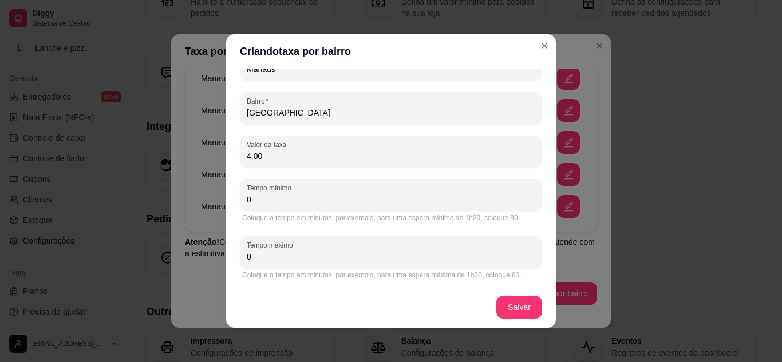
type input "4,00"
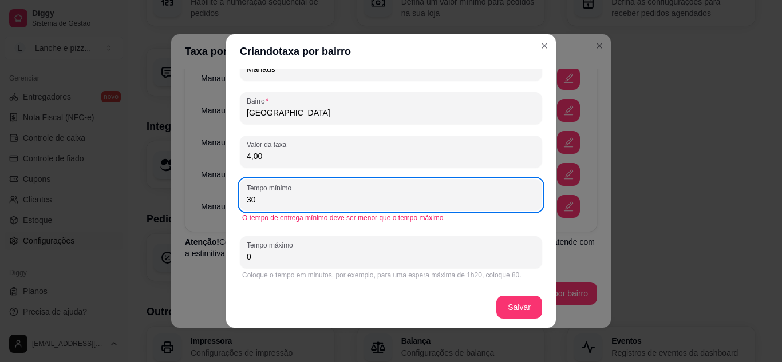
type input "30"
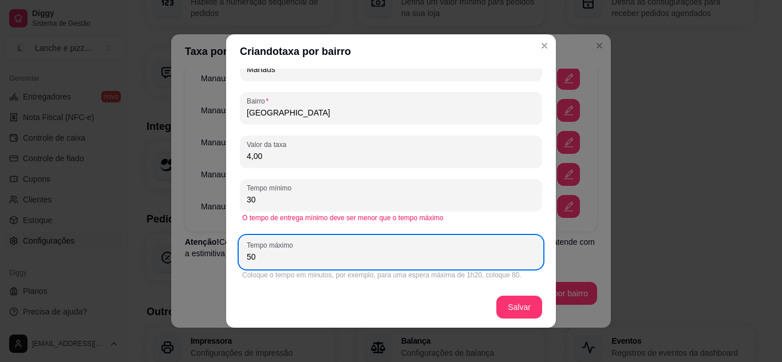
scroll to position [2, 0]
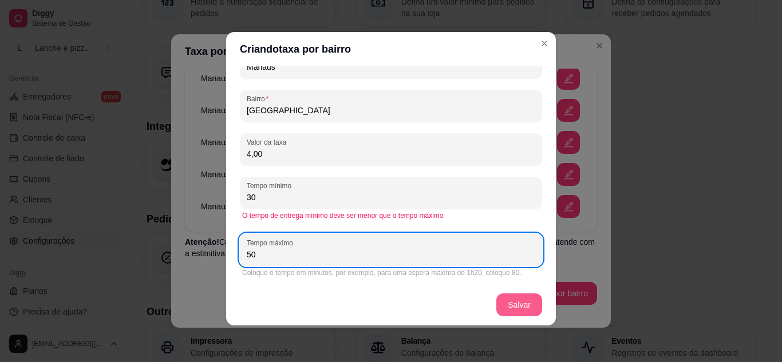
type input "50"
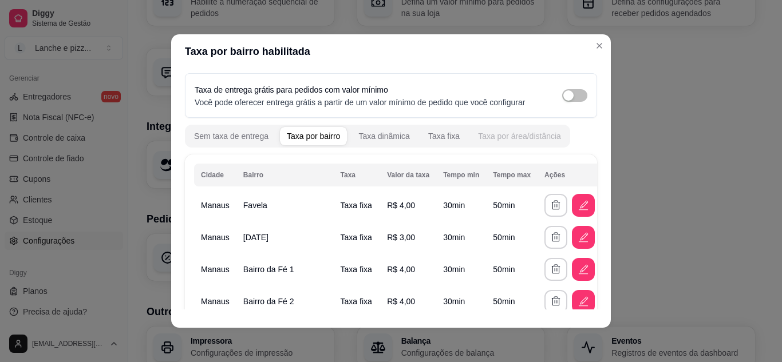
scroll to position [159, 0]
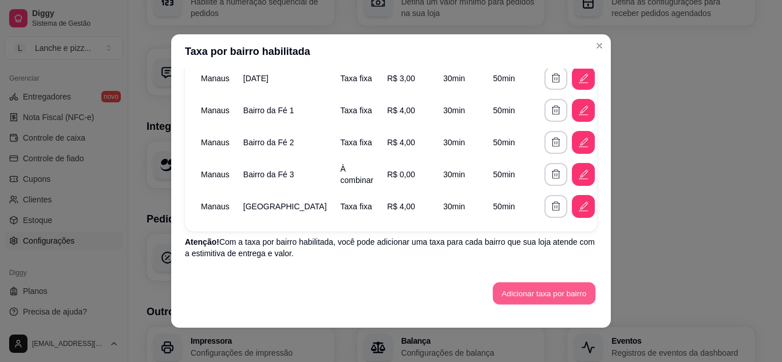
click at [525, 291] on button "Adicionar taxa por bairro" at bounding box center [544, 294] width 102 height 22
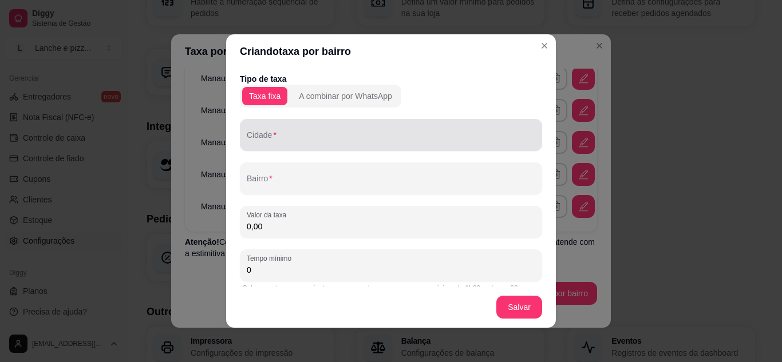
click at [279, 140] on input "Cidade" at bounding box center [391, 139] width 288 height 11
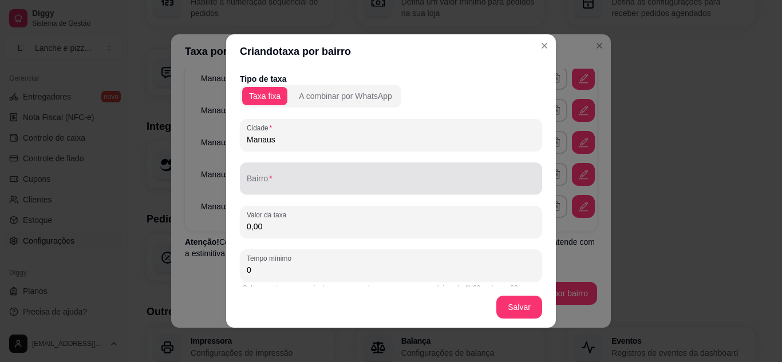
type input "Manaus"
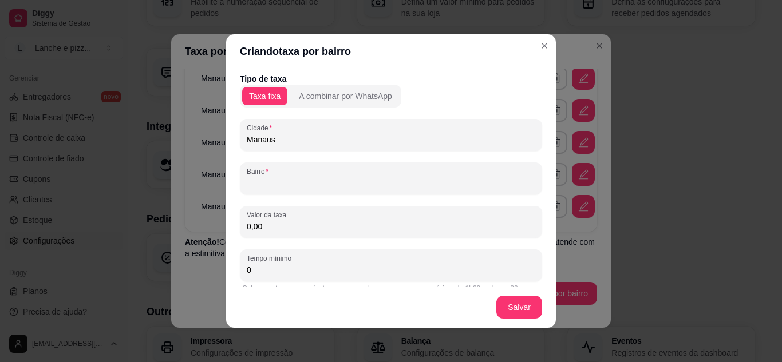
click at [286, 180] on input "Bairro" at bounding box center [391, 182] width 288 height 11
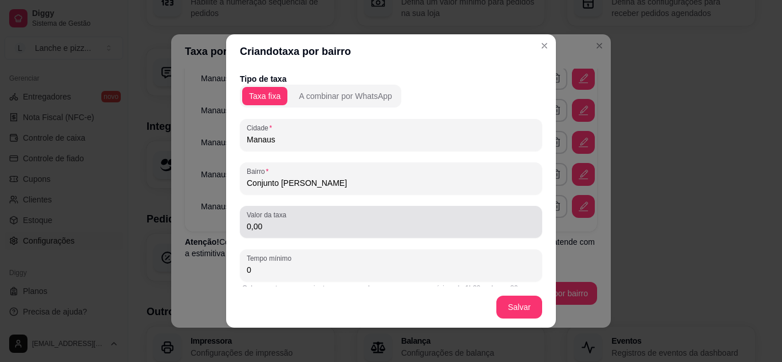
click at [345, 215] on div "0,00" at bounding box center [391, 222] width 288 height 23
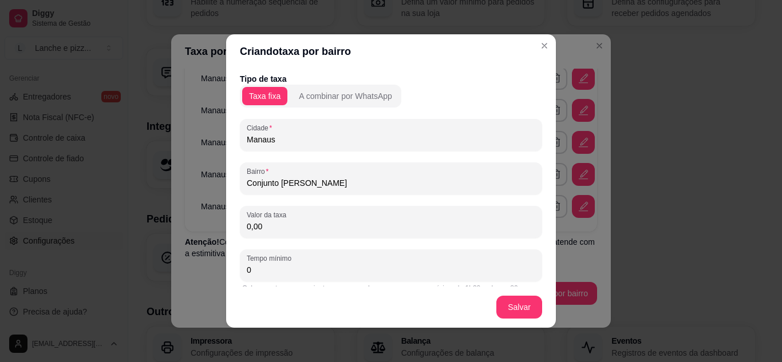
click at [382, 181] on input "Conjunto [PERSON_NAME]" at bounding box center [391, 182] width 288 height 11
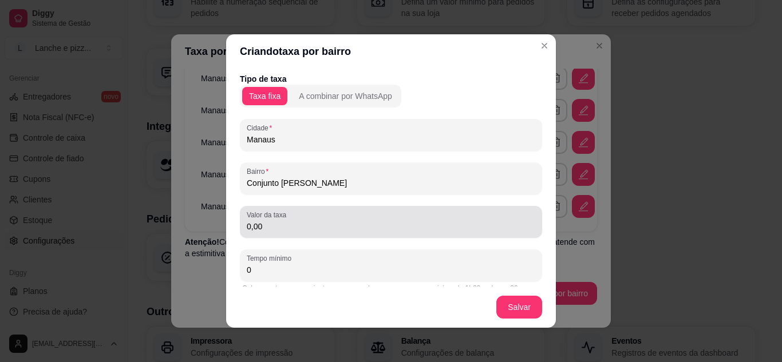
type input "Conjunto [PERSON_NAME]"
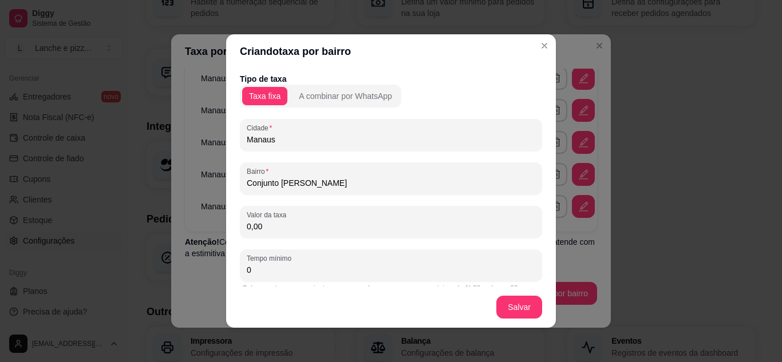
click at [271, 222] on input "0,00" at bounding box center [391, 226] width 288 height 11
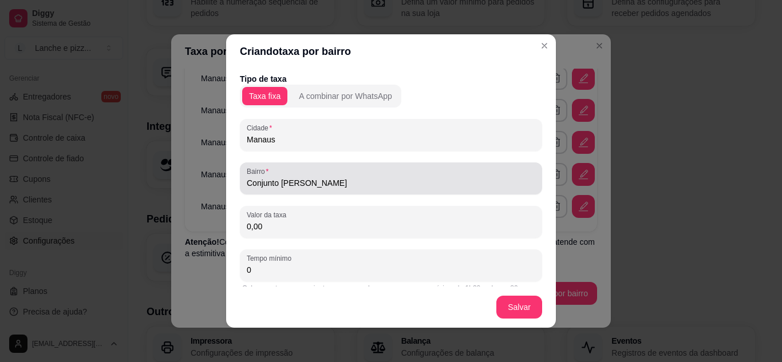
click at [375, 175] on div "Conjunto [PERSON_NAME]" at bounding box center [391, 178] width 288 height 23
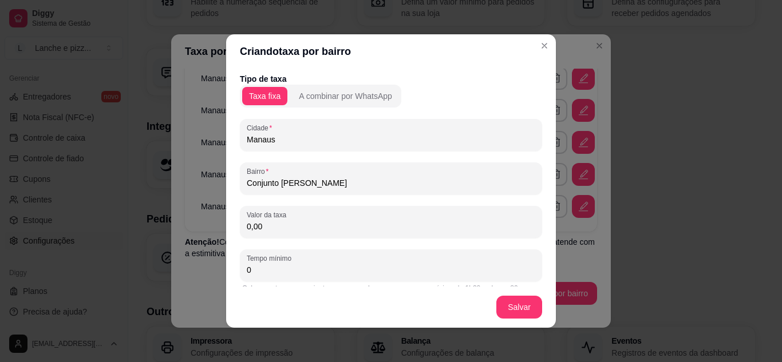
click at [283, 224] on input "0,00" at bounding box center [391, 226] width 288 height 11
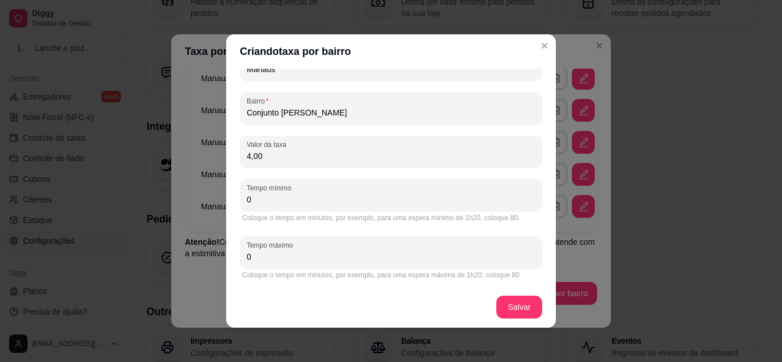
type input "4,00"
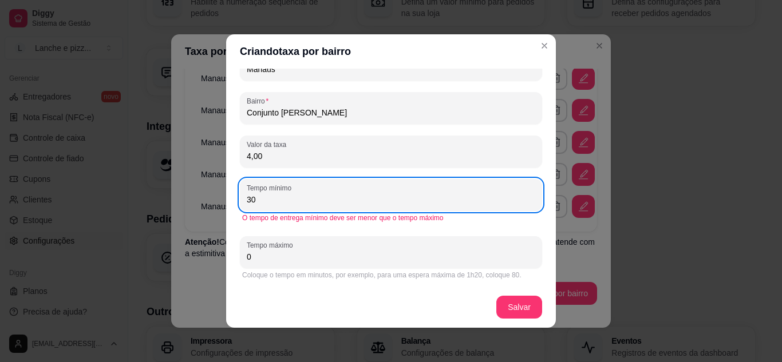
type input "30"
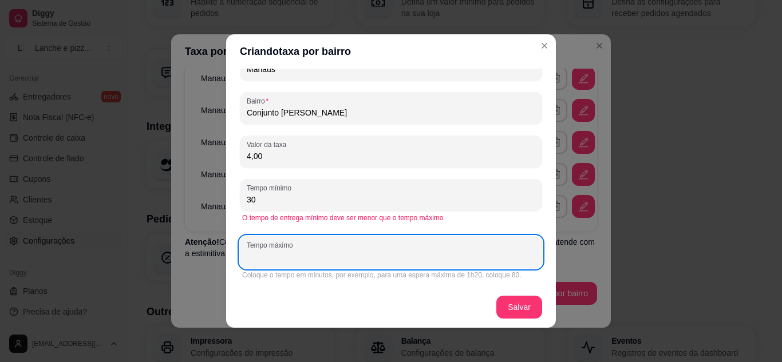
type input "1"
type input "50"
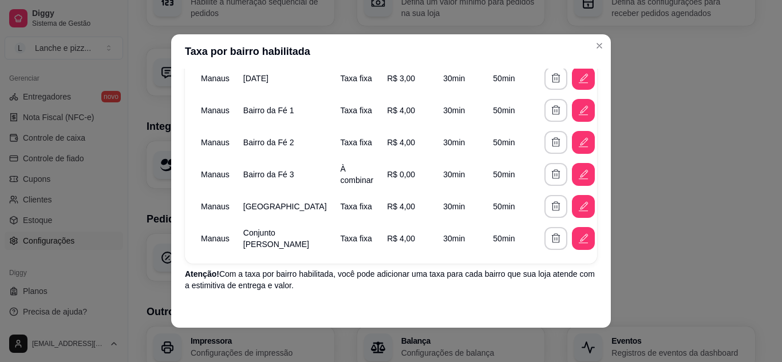
scroll to position [214, 0]
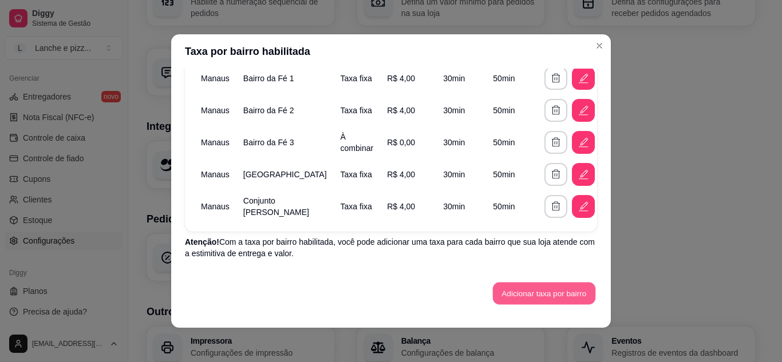
click at [505, 299] on button "Adicionar taxa por bairro" at bounding box center [544, 294] width 102 height 22
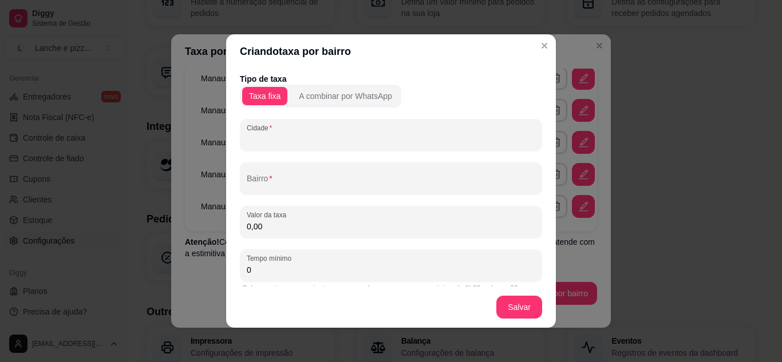
click at [277, 139] on input "Cidade" at bounding box center [391, 139] width 288 height 11
type input "Manaus"
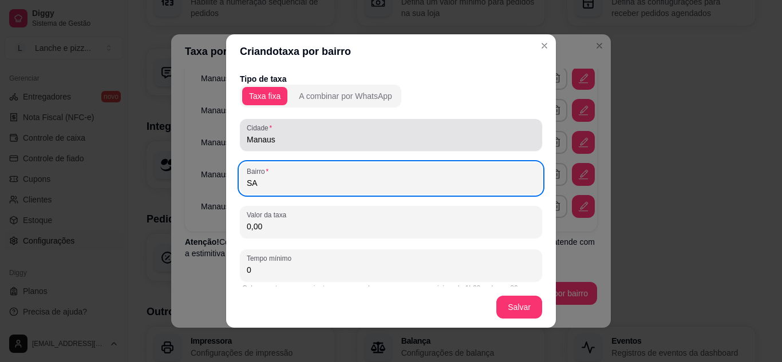
type input "S"
type input "c"
type input "Conjunto Santa Maria"
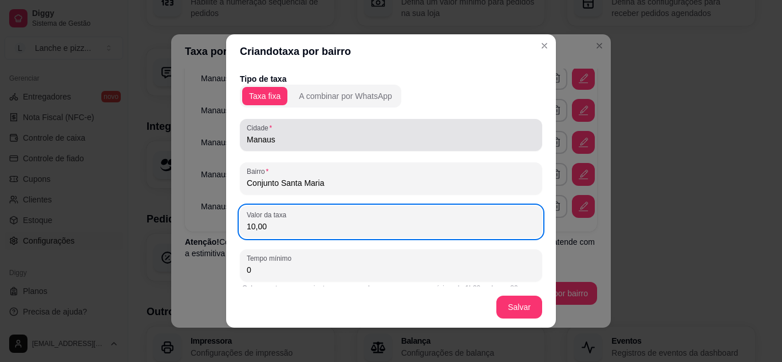
scroll to position [70, 0]
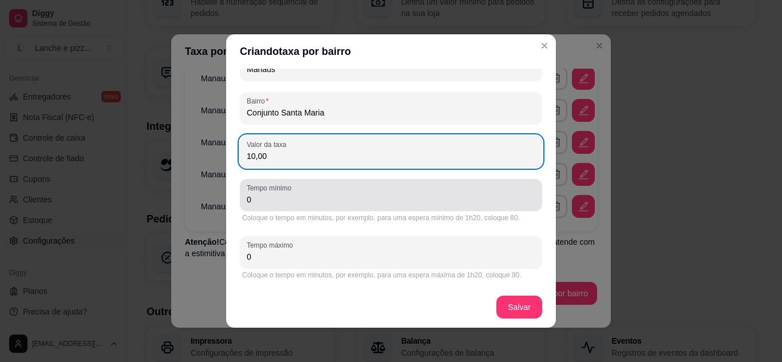
type input "10,00"
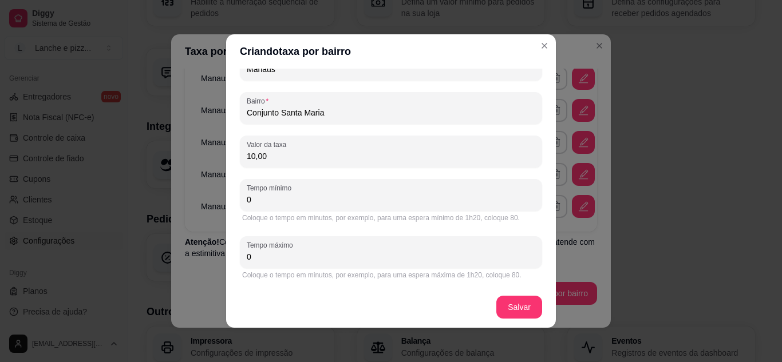
click at [290, 197] on input "0" at bounding box center [391, 199] width 288 height 11
type input "30"
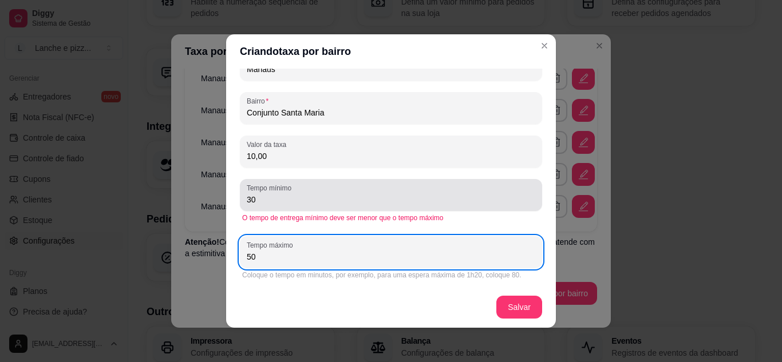
type input "50"
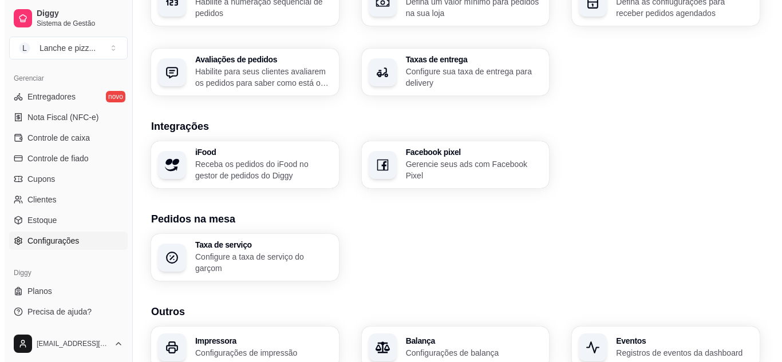
scroll to position [440, 0]
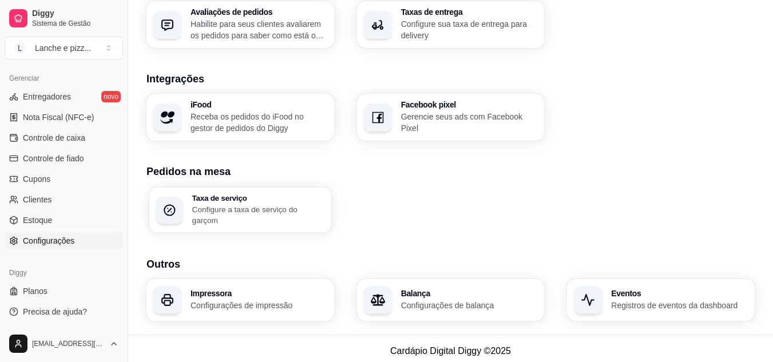
click at [232, 202] on h3 "Taxa de serviço" at bounding box center [258, 198] width 132 height 8
click at [288, 290] on h3 "Impressora" at bounding box center [258, 294] width 132 height 8
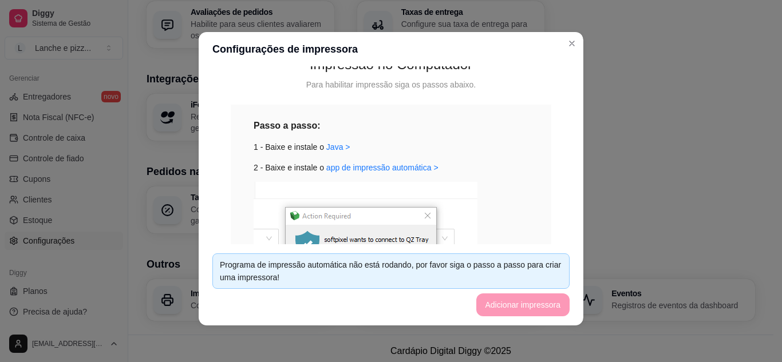
scroll to position [96, 0]
click at [337, 146] on link "Java >" at bounding box center [338, 148] width 24 height 9
click at [364, 169] on link "app de impressão automática >" at bounding box center [382, 169] width 112 height 9
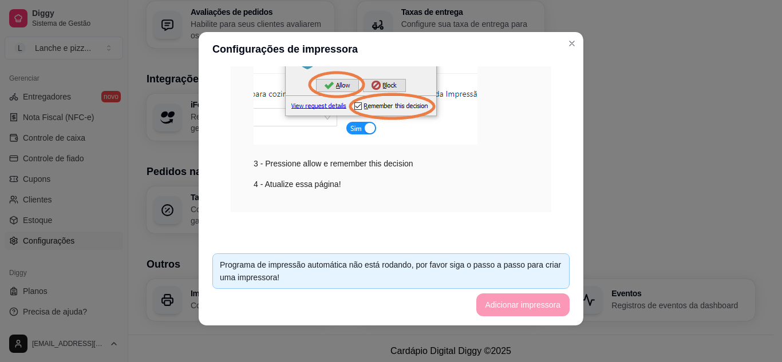
click at [512, 217] on div "Impressão no Computador Para habilitar impressão siga os passos abaixo. Passo a…" at bounding box center [390, 12] width 357 height 454
click at [521, 301] on footer "Programa de impressão automática não está rodando, por favor siga o passo a pas…" at bounding box center [391, 284] width 385 height 81
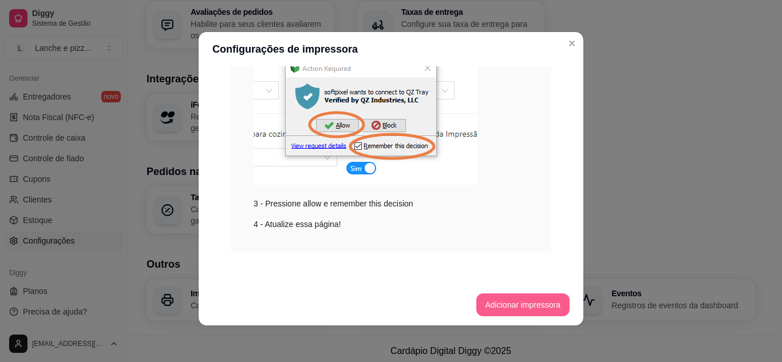
scroll to position [246, 0]
click at [534, 296] on button "Adicionar impressora" at bounding box center [522, 305] width 91 height 22
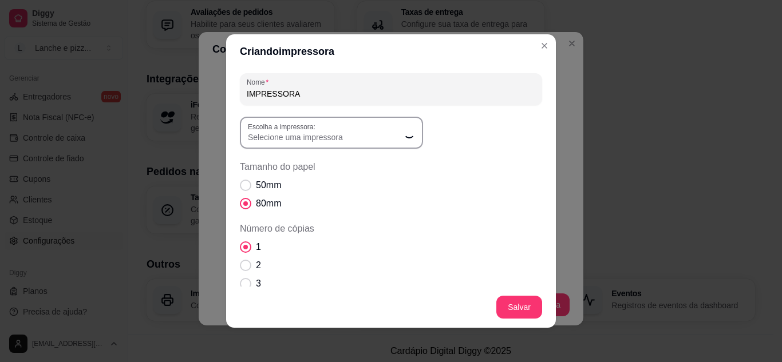
click at [389, 136] on span "Selecione uma impressora" at bounding box center [324, 137] width 153 height 11
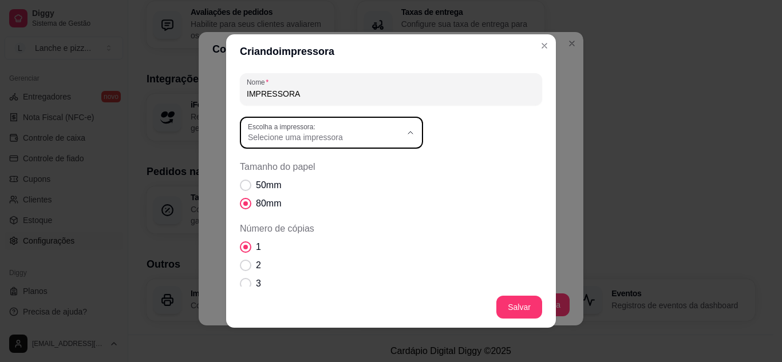
click at [389, 136] on span "Selecione uma impressora" at bounding box center [324, 137] width 153 height 11
click at [360, 162] on span "EPSON4B239D (L3250 Series)" at bounding box center [321, 164] width 147 height 11
type input "EPSON4B239D (L3250 Series)"
select select "EPSON4B239D (L3250 Series)"
click at [358, 139] on span "EPSON4B239D (L3250 Series)" at bounding box center [324, 137] width 153 height 11
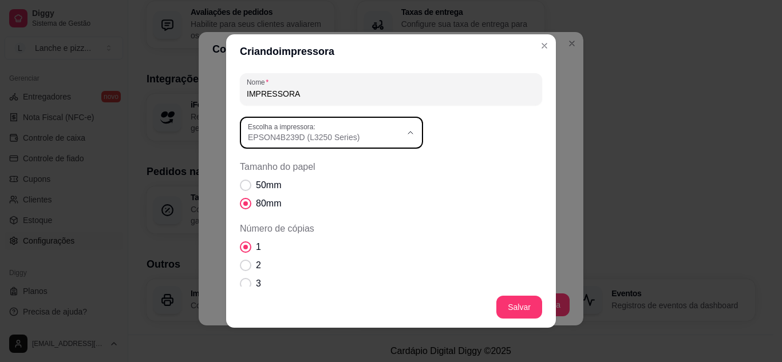
click at [527, 163] on span "Tamanho do papel" at bounding box center [391, 167] width 302 height 14
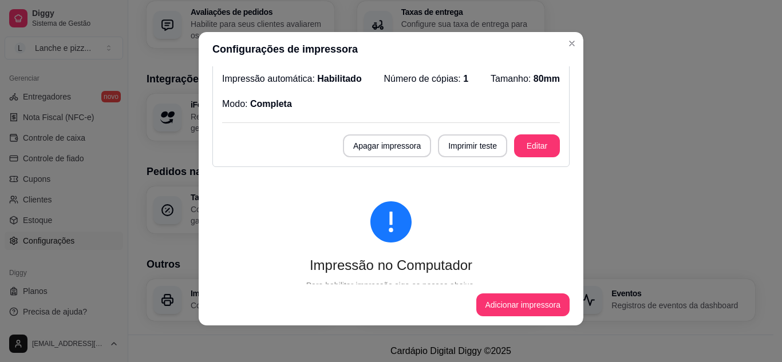
scroll to position [0, 0]
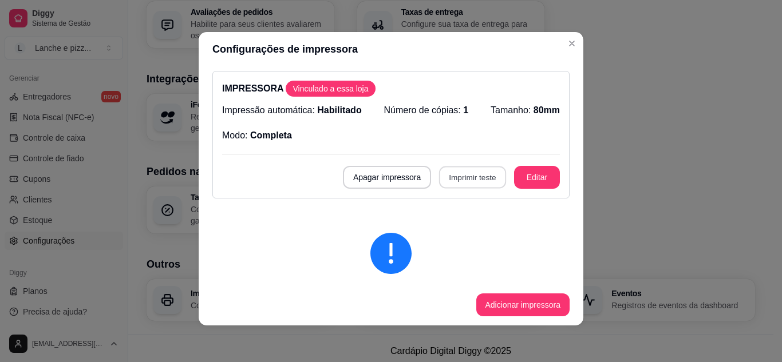
click at [445, 183] on button "Imprimir teste" at bounding box center [472, 178] width 67 height 22
click at [460, 182] on button "Imprimir teste" at bounding box center [472, 178] width 67 height 22
click at [521, 173] on button "Editar" at bounding box center [537, 178] width 45 height 22
click at [402, 176] on button "Apagar impressora" at bounding box center [387, 178] width 86 height 22
click at [399, 267] on button "Confirmar" at bounding box center [386, 260] width 41 height 17
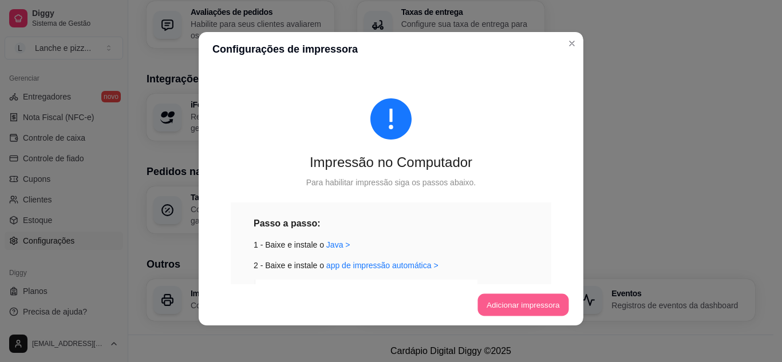
click at [524, 312] on button "Adicionar impressora" at bounding box center [522, 305] width 91 height 22
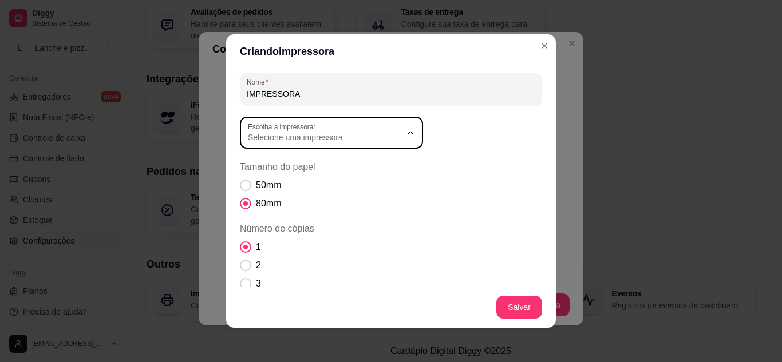
click at [378, 142] on span "Selecione uma impressora" at bounding box center [324, 137] width 153 height 11
click at [323, 219] on span "Epson ESC/P 9pin V4 Class Driver" at bounding box center [321, 220] width 147 height 11
type input "Epson ESC/P 9pin V4 Class Driver"
select select "Epson ESC/P 9pin V4 Class Driver"
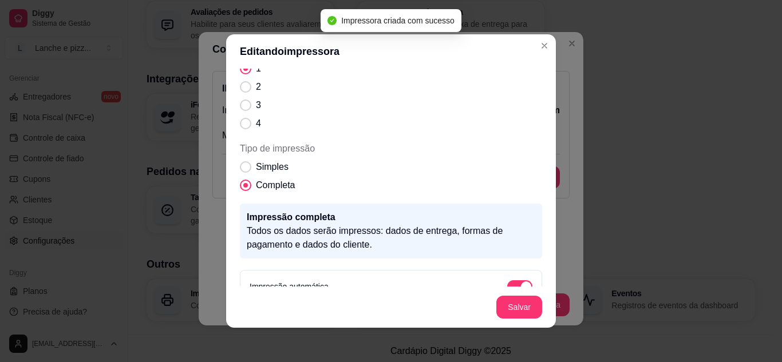
scroll to position [92, 0]
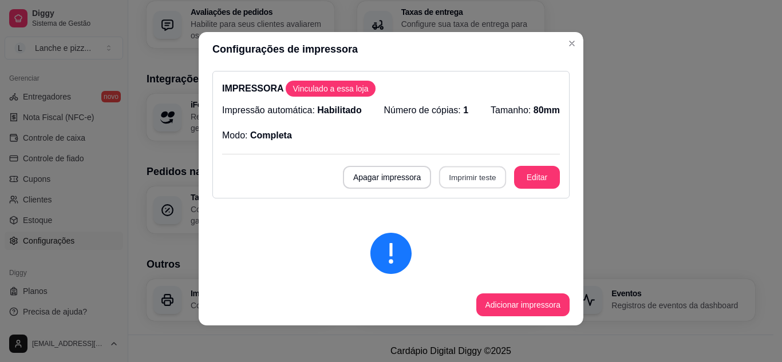
click at [468, 173] on button "Imprimir teste" at bounding box center [472, 178] width 67 height 22
click at [518, 169] on button "Editar" at bounding box center [537, 177] width 46 height 23
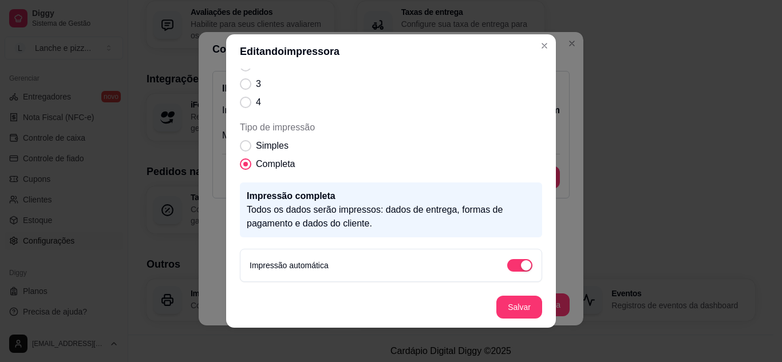
scroll to position [0, 0]
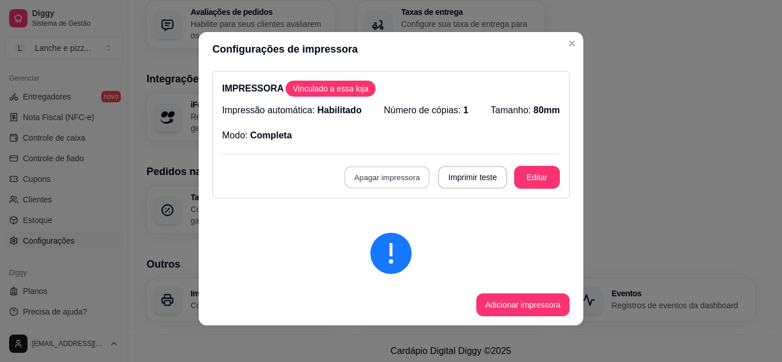
click at [409, 173] on button "Apagar impressora" at bounding box center [387, 178] width 86 height 22
click at [396, 264] on button "Confirmar" at bounding box center [386, 260] width 41 height 17
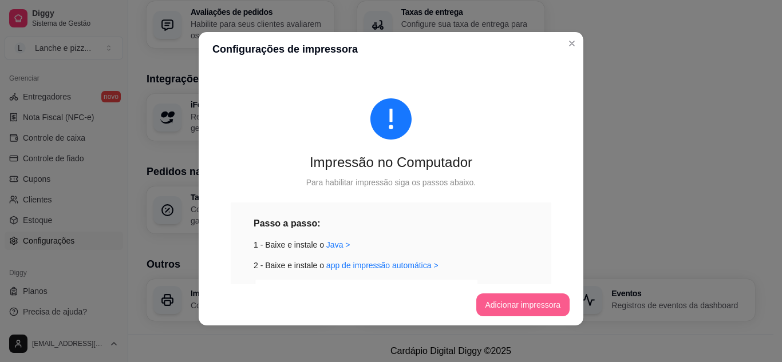
click at [533, 298] on button "Adicionar impressora" at bounding box center [523, 305] width 94 height 23
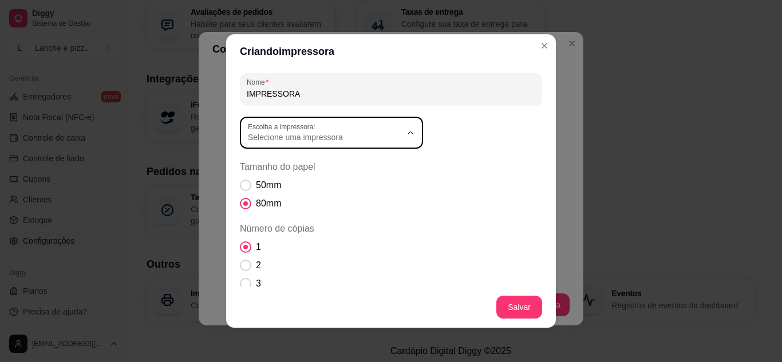
click at [346, 131] on div "Selecione uma impressora" at bounding box center [324, 132] width 153 height 21
click at [363, 215] on li "Epson ESC/P 9pin V4 Class Driver" at bounding box center [327, 221] width 167 height 18
type input "Epson ESC/P 9pin V4 Class Driver"
select select "Epson ESC/P 9pin V4 Class Driver"
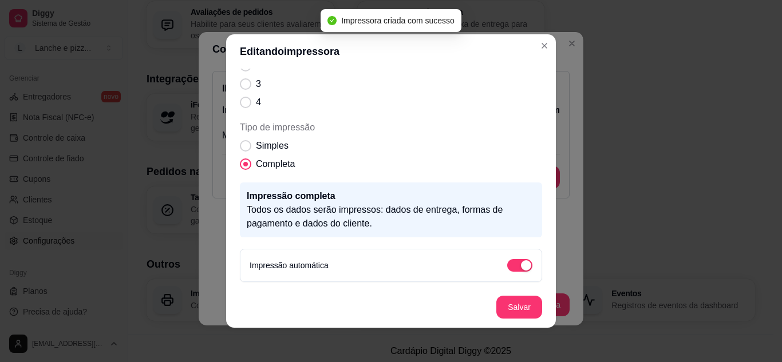
scroll to position [156, 0]
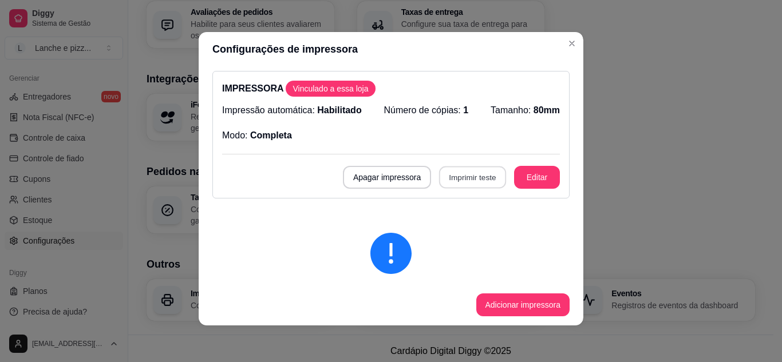
click at [477, 182] on button "Imprimir teste" at bounding box center [472, 178] width 67 height 22
click at [525, 185] on button "Editar" at bounding box center [537, 178] width 45 height 22
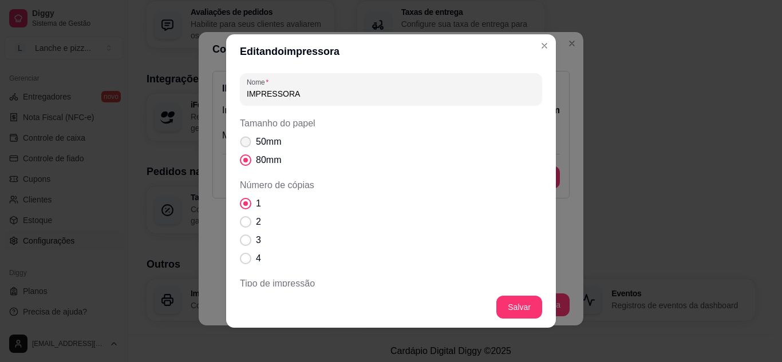
click at [264, 135] on span "50mm" at bounding box center [268, 142] width 25 height 14
click at [247, 144] on input "50mm" at bounding box center [242, 147] width 7 height 7
radio input "true"
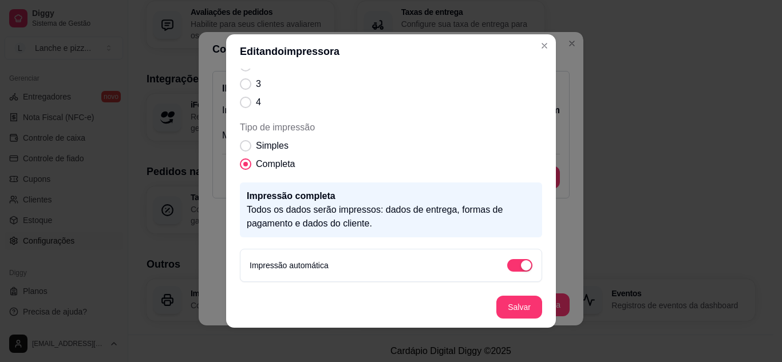
scroll to position [2, 0]
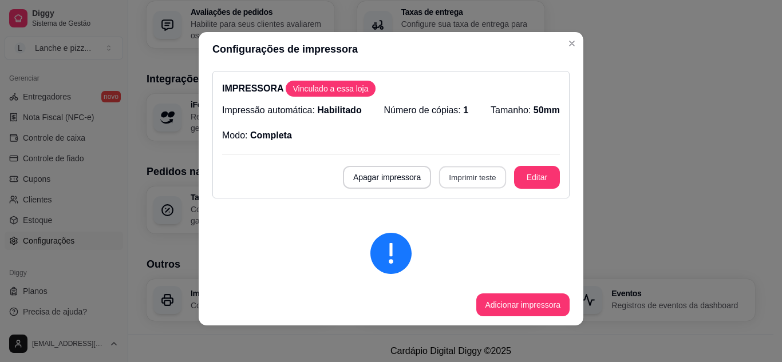
click at [459, 169] on button "Imprimir teste" at bounding box center [472, 178] width 67 height 22
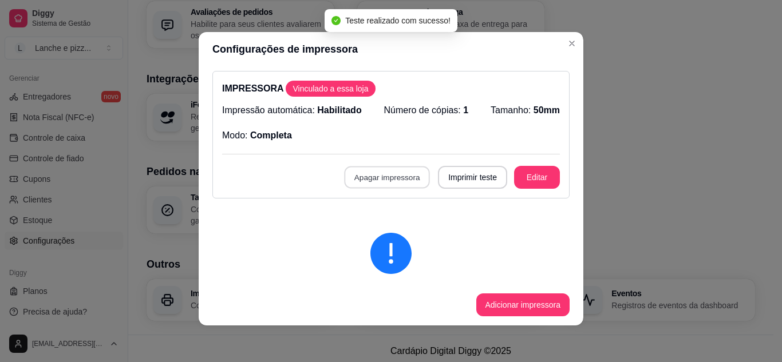
click at [380, 176] on button "Apagar impressora" at bounding box center [387, 178] width 86 height 22
click at [379, 258] on button "Confirmar" at bounding box center [384, 263] width 42 height 18
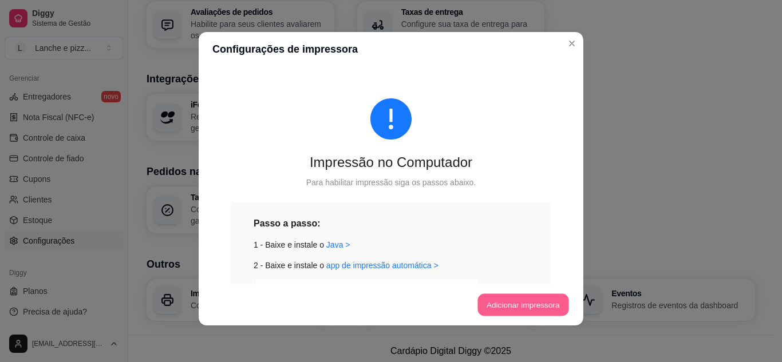
click at [524, 312] on button "Adicionar impressora" at bounding box center [522, 305] width 91 height 22
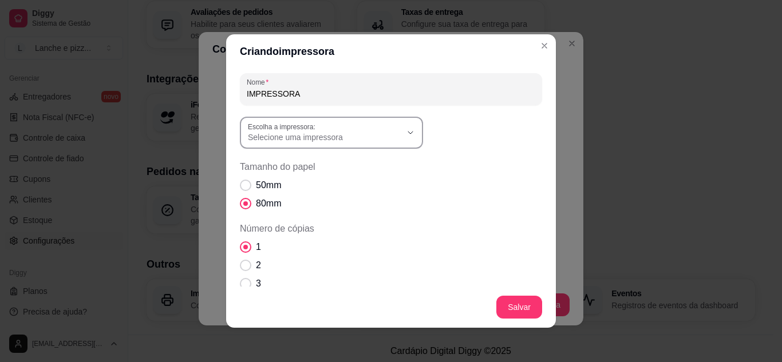
click at [267, 129] on label "Escolha a impressora:" at bounding box center [284, 127] width 72 height 10
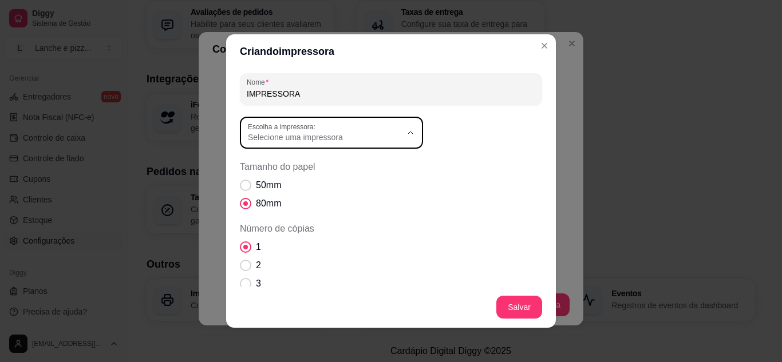
click at [285, 221] on span "Epson ESC/P 9pin V4 Class Driver" at bounding box center [321, 220] width 147 height 11
type input "Epson ESC/P 9pin V4 Class Driver"
select select "Epson ESC/P 9pin V4 Class Driver"
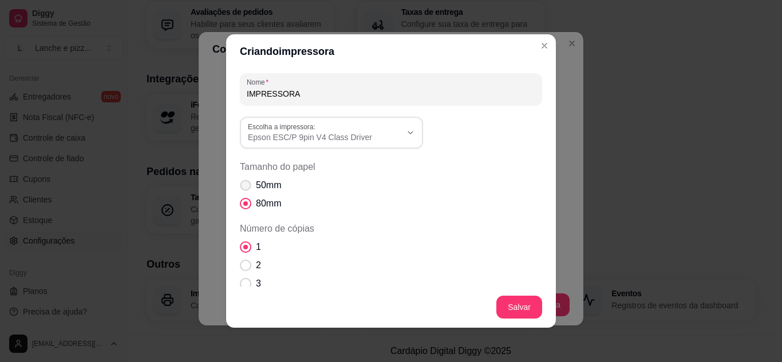
click at [270, 192] on span "50mm" at bounding box center [268, 186] width 25 height 14
click at [247, 192] on input "50mm" at bounding box center [242, 191] width 7 height 7
radio input "true"
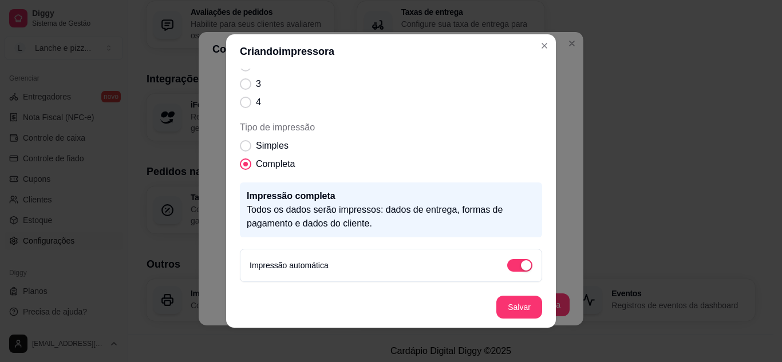
scroll to position [122, 0]
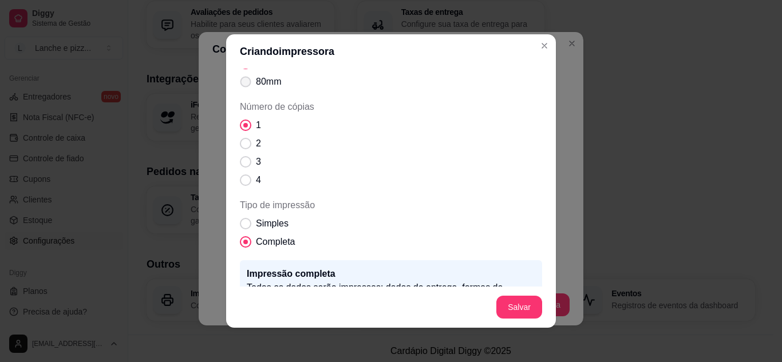
click at [258, 84] on span "80mm" at bounding box center [268, 82] width 25 height 14
click at [247, 84] on input "80mm" at bounding box center [242, 87] width 7 height 7
radio input "true"
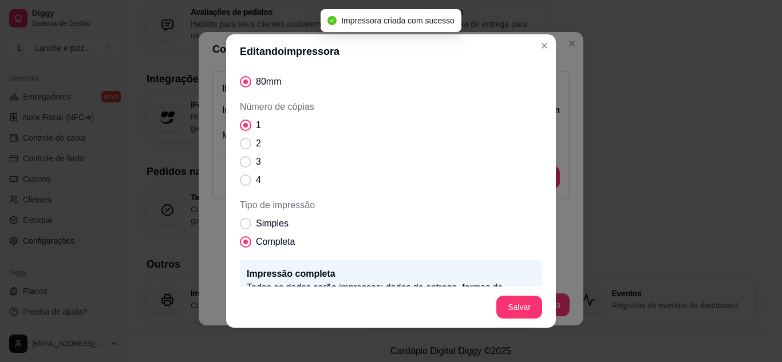
scroll to position [0, 0]
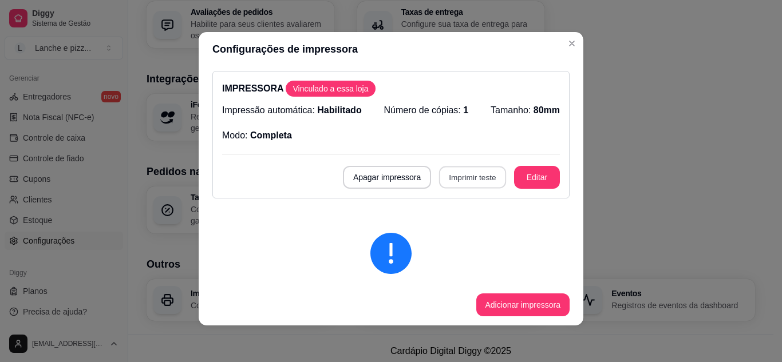
click at [455, 184] on button "Imprimir teste" at bounding box center [472, 178] width 67 height 22
click at [473, 169] on button "Imprimir teste" at bounding box center [472, 178] width 67 height 22
click at [469, 178] on button "Imprimir teste" at bounding box center [472, 178] width 67 height 22
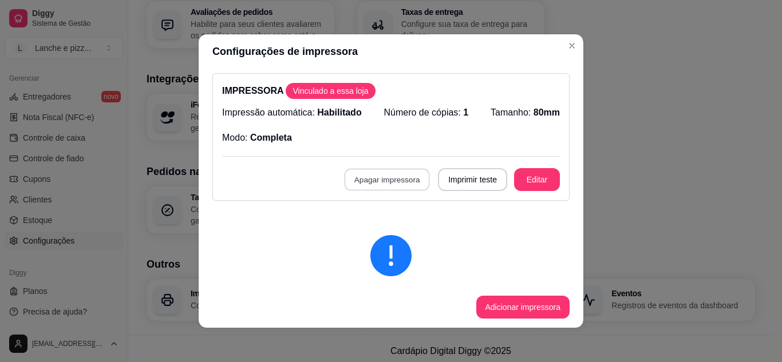
click at [368, 172] on button "Apagar impressora" at bounding box center [387, 180] width 86 height 22
click at [405, 264] on button "Confirmar" at bounding box center [386, 262] width 41 height 17
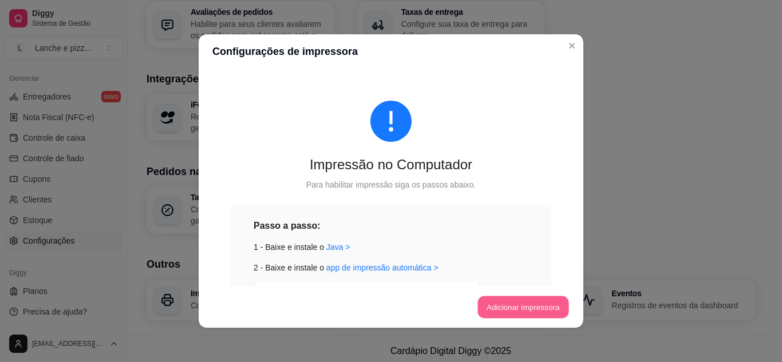
click at [488, 308] on button "Adicionar impressora" at bounding box center [522, 307] width 91 height 22
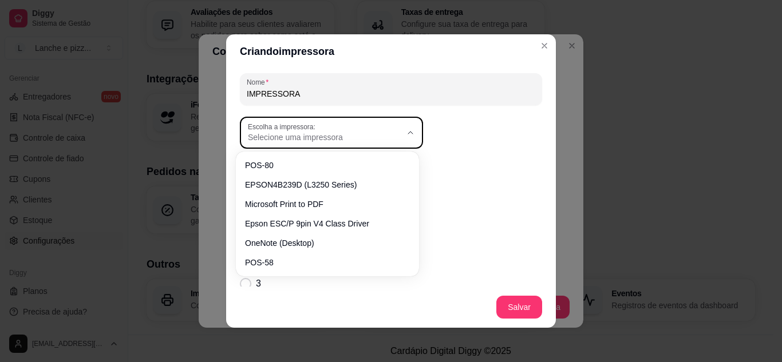
click at [298, 144] on button "Escolha a impressora: Selecione uma impressora" at bounding box center [331, 133] width 183 height 32
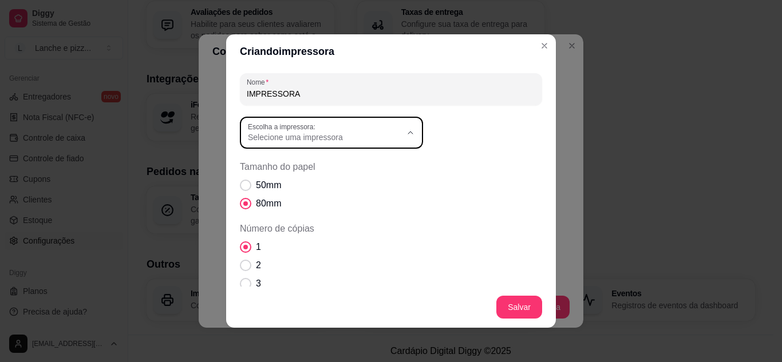
click at [337, 216] on li "Epson ESC/P 9pin V4 Class Driver" at bounding box center [327, 221] width 167 height 18
type input "Epson ESC/P 9pin V4 Class Driver"
select select "Epson ESC/P 9pin V4 Class Driver"
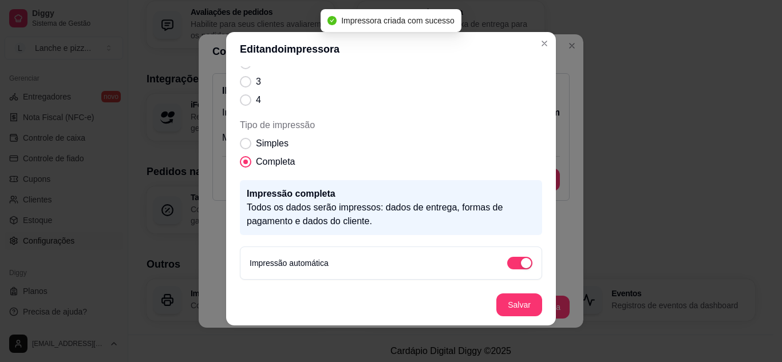
scroll to position [156, 0]
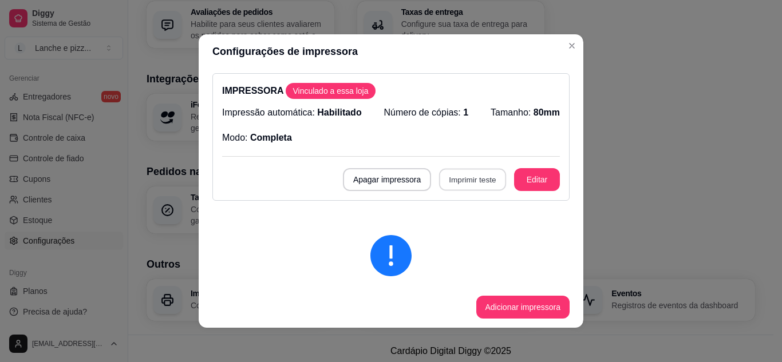
click at [455, 169] on button "Imprimir teste" at bounding box center [472, 180] width 67 height 22
click at [461, 177] on button "Imprimir teste" at bounding box center [472, 180] width 67 height 22
click at [487, 182] on button "Imprimir teste" at bounding box center [472, 179] width 69 height 23
click at [468, 184] on button "Imprimir teste" at bounding box center [472, 180] width 67 height 22
click at [561, 299] on button "Adicionar impressora" at bounding box center [522, 307] width 91 height 22
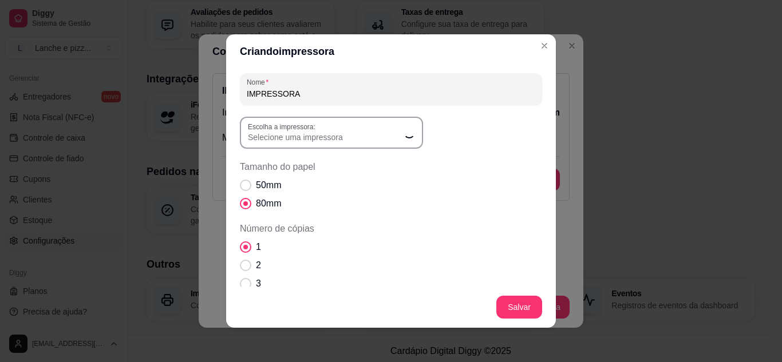
click at [363, 139] on span "Selecione uma impressora" at bounding box center [324, 137] width 153 height 11
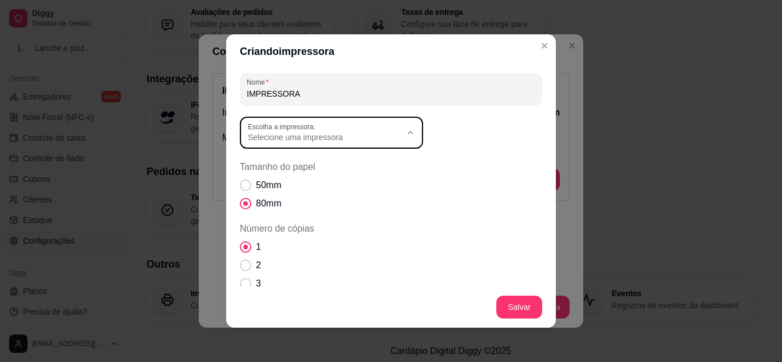
click at [383, 202] on span "Epson ESC/P 9pin V4 Class Driver" at bounding box center [321, 202] width 147 height 11
type input "Epson ESC/P 9pin V4 Class Driver"
select select "Epson ESC/P 9pin V4 Class Driver"
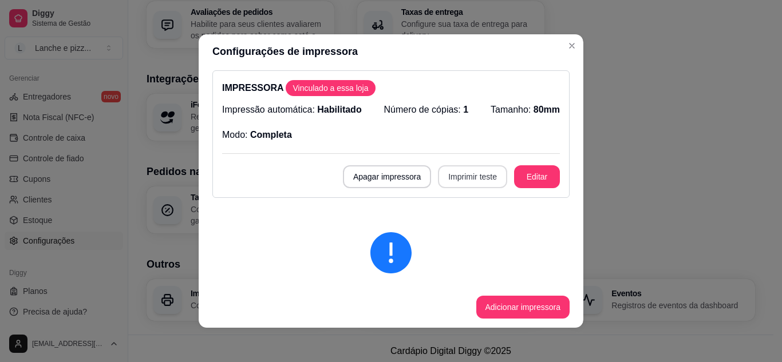
scroll to position [0, 0]
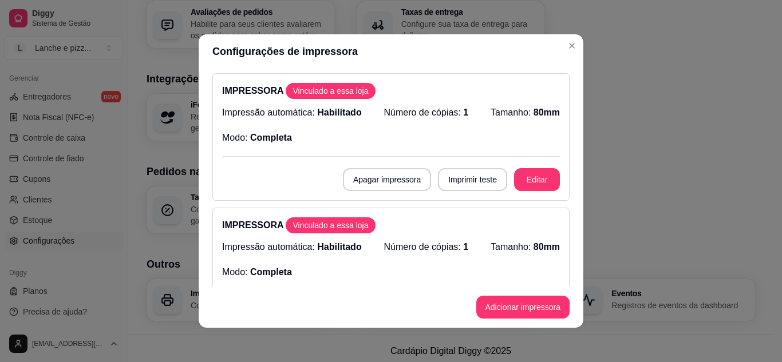
click at [457, 165] on div "IMPRESSORA Vinculado a essa loja Impressão automática: Habilitado Número de cóp…" at bounding box center [390, 137] width 357 height 128
click at [458, 165] on div "IMPRESSORA Vinculado a essa loja Impressão automática: Habilitado Número de cóp…" at bounding box center [390, 137] width 357 height 128
click at [460, 169] on button "Imprimir teste" at bounding box center [472, 179] width 69 height 23
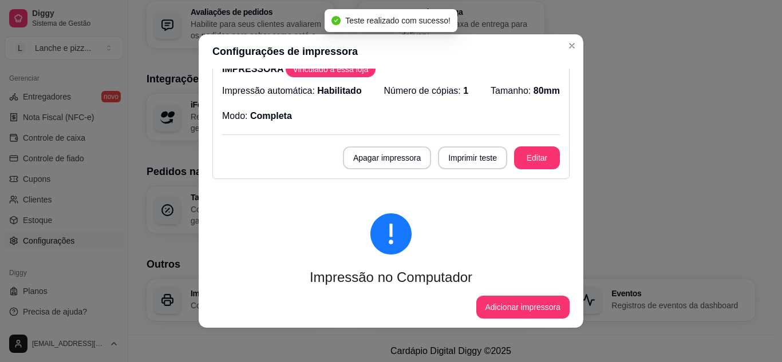
scroll to position [156, 0]
click at [465, 173] on div "IMPRESSORA Vinculado a essa loja Impressão automática: Habilitado Número de cóp…" at bounding box center [390, 116] width 357 height 128
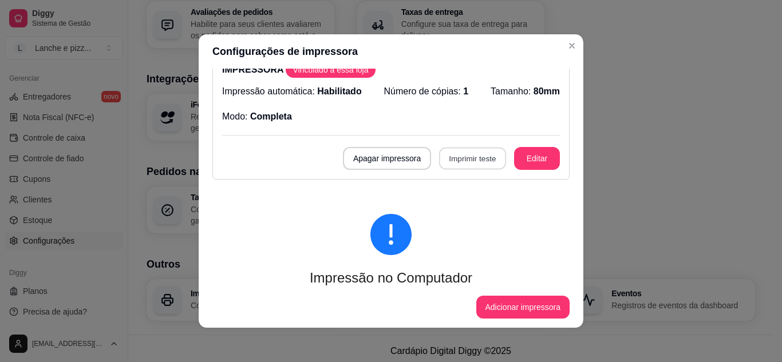
click at [470, 156] on button "Imprimir teste" at bounding box center [472, 159] width 67 height 22
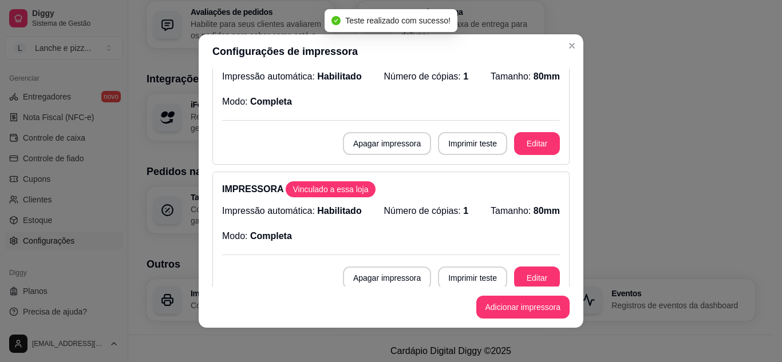
scroll to position [35, 0]
click at [379, 141] on button "Apagar impressora" at bounding box center [387, 144] width 86 height 22
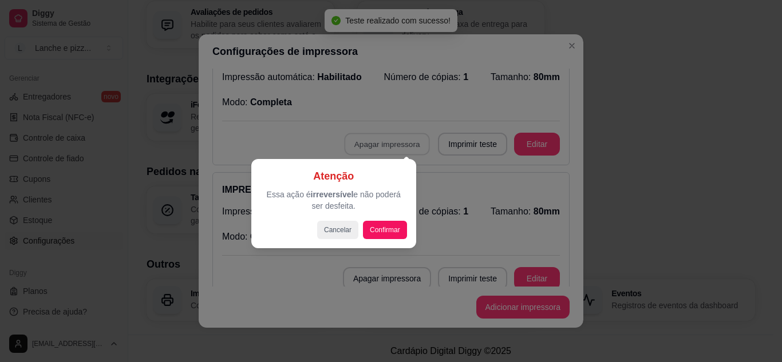
click at [392, 219] on div "Atenção Essa ação é irreversível e não poderá ser desfeita. Cancelar Confirmar" at bounding box center [333, 203] width 147 height 71
drag, startPoint x: 392, startPoint y: 220, endPoint x: 397, endPoint y: 230, distance: 11.3
click at [397, 230] on div "Atenção Essa ação é irreversível e não poderá ser desfeita. Cancelar Confirmar" at bounding box center [333, 203] width 147 height 71
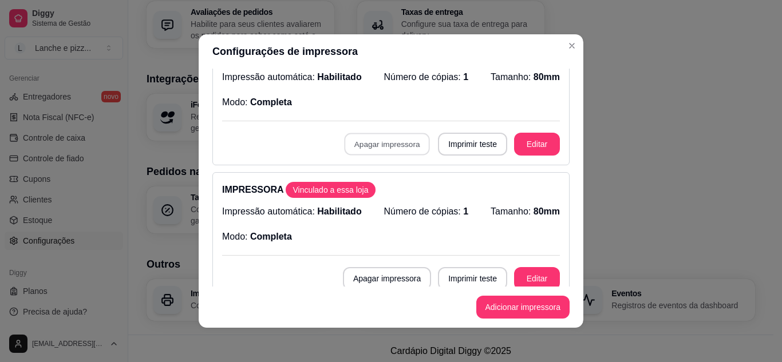
click at [397, 230] on button "Confirmar" at bounding box center [386, 227] width 41 height 17
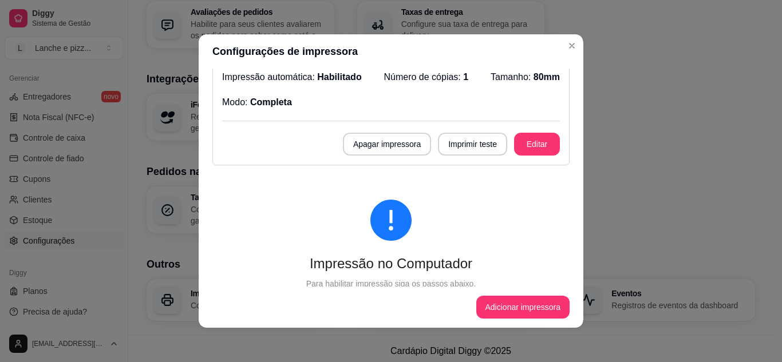
scroll to position [0, 0]
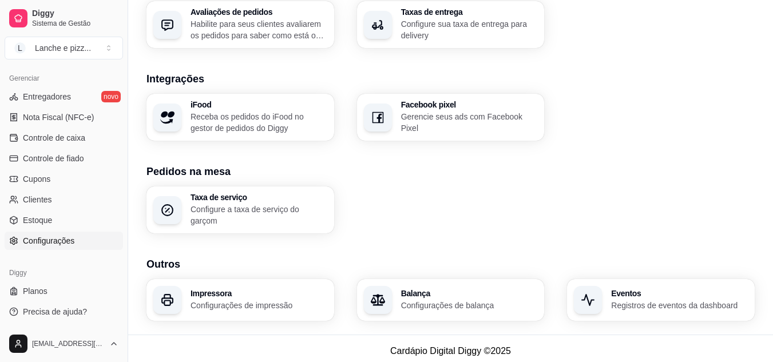
click at [297, 291] on h3 "Impressora" at bounding box center [258, 294] width 132 height 8
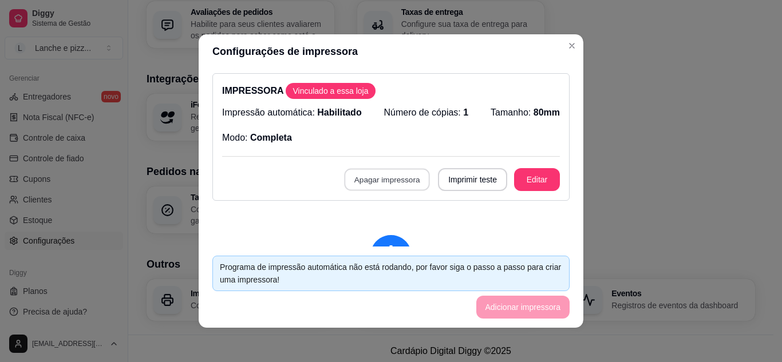
click at [396, 176] on button "Apagar impressora" at bounding box center [387, 180] width 86 height 22
click at [406, 268] on div "Cancelar Confirmar" at bounding box center [337, 263] width 141 height 18
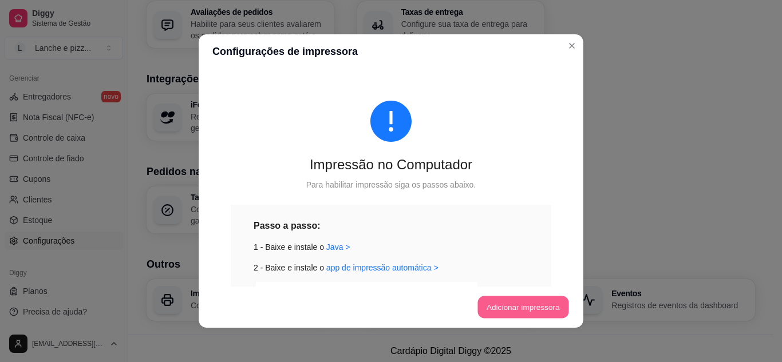
click at [507, 311] on button "Adicionar impressora" at bounding box center [522, 307] width 91 height 22
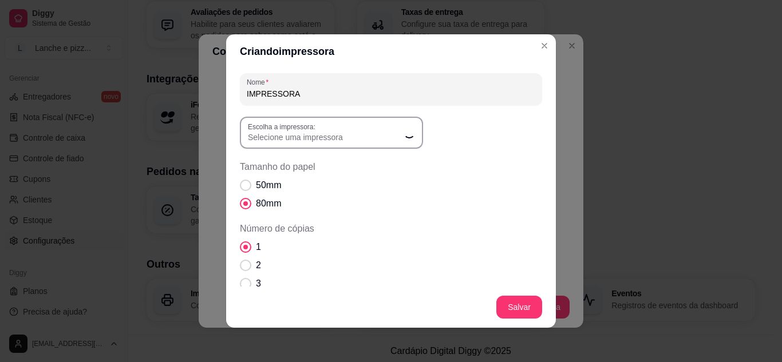
click at [343, 148] on button "Escolha a impressora: Selecione uma impressora" at bounding box center [331, 133] width 183 height 32
click at [369, 134] on span "Selecione uma impressora" at bounding box center [324, 137] width 153 height 11
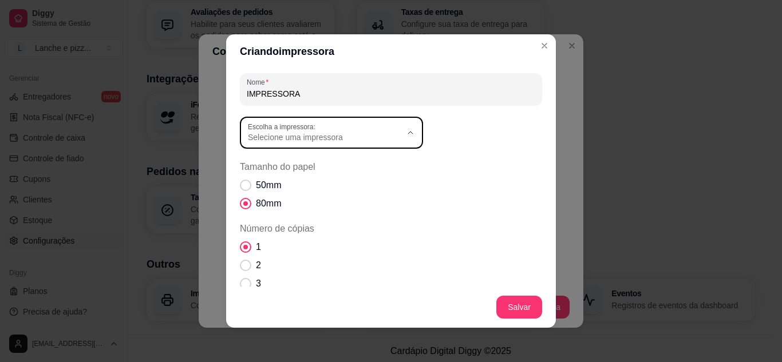
click at [351, 230] on li "LABEL" at bounding box center [327, 221] width 167 height 18
type input "LABEL"
select select "LABEL"
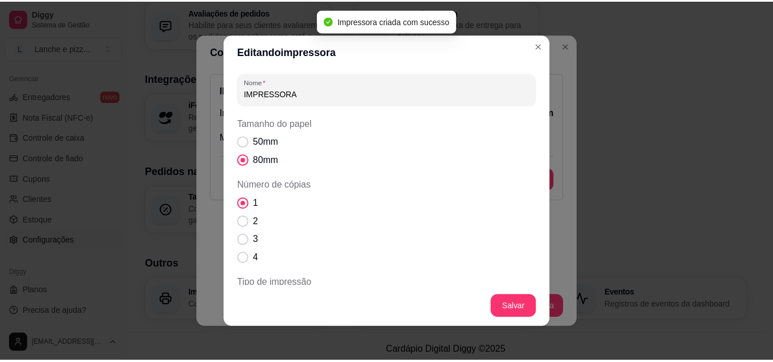
scroll to position [156, 0]
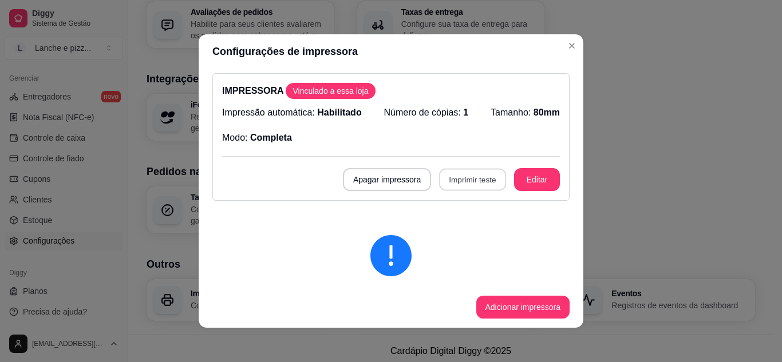
click at [463, 183] on button "Imprimir teste" at bounding box center [472, 180] width 67 height 22
click at [467, 188] on button "Imprimir teste" at bounding box center [472, 180] width 67 height 22
click at [469, 178] on button "Imprimir teste" at bounding box center [472, 180] width 67 height 22
click at [445, 181] on button "Imprimir teste" at bounding box center [472, 180] width 67 height 22
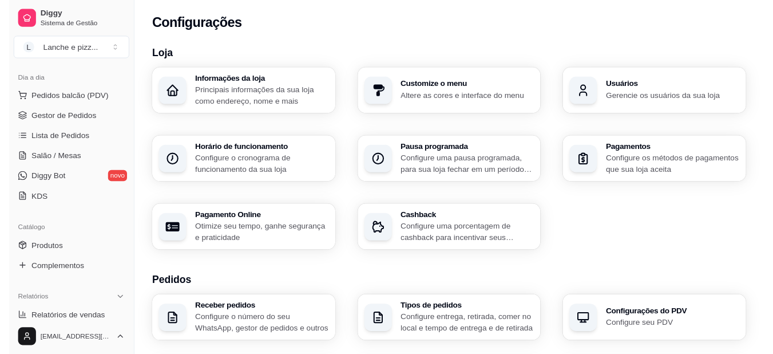
scroll to position [0, 0]
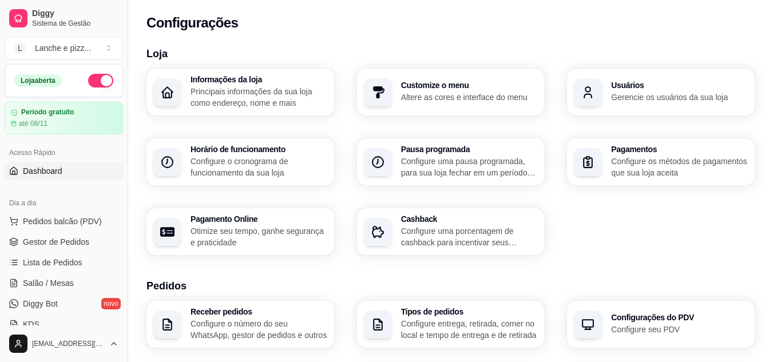
click at [50, 177] on link "Dashboard" at bounding box center [64, 171] width 118 height 18
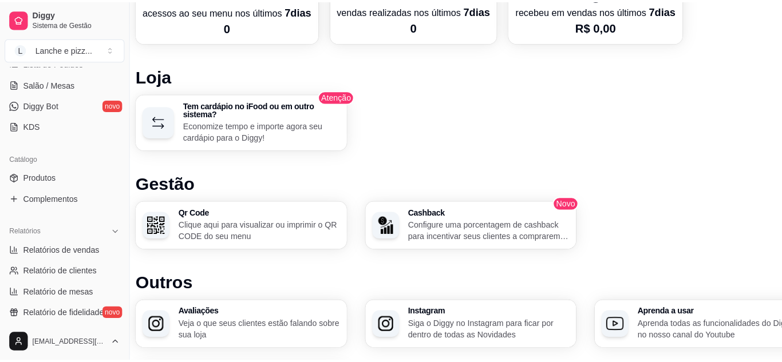
scroll to position [644, 0]
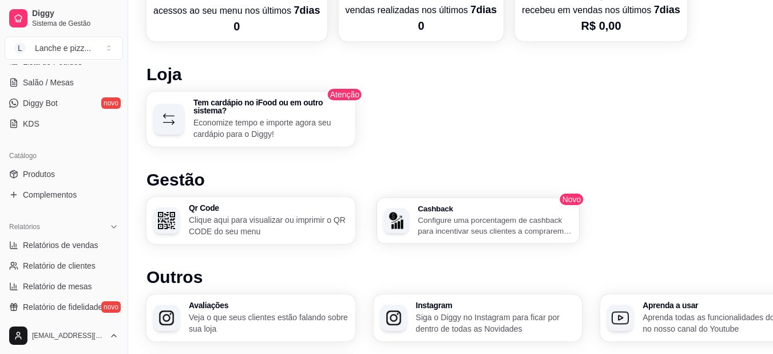
click at [529, 232] on p "Configure uma porcentagem de cashback para incentivar seus clientes a comprarem…" at bounding box center [495, 225] width 155 height 22
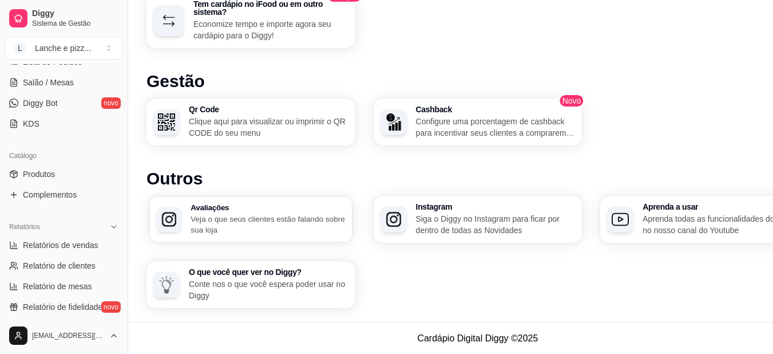
click at [302, 200] on div "Avaliações Veja o que seus clientes estão falando sobre sua loja" at bounding box center [250, 219] width 203 height 46
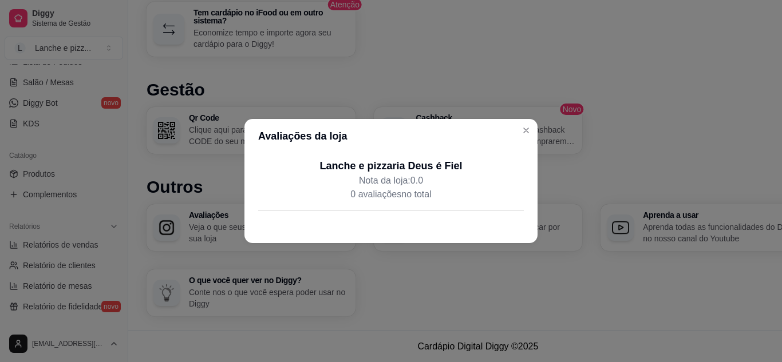
click at [302, 200] on p "0 avaliações no total" at bounding box center [391, 195] width 266 height 14
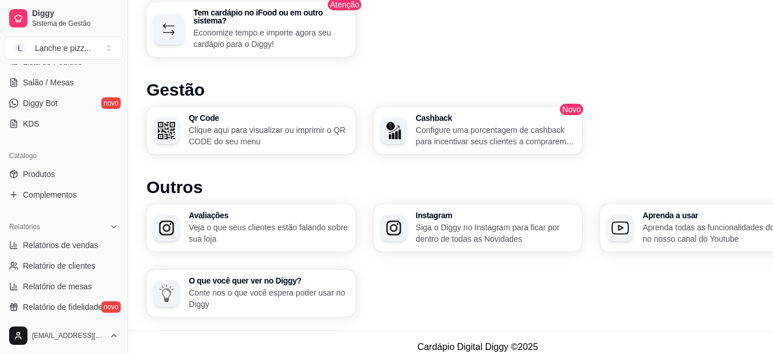
click at [680, 248] on div "Aprenda a usar Aprenda todas as funcionalidades do Diggy no nosso canal do Yout…" at bounding box center [704, 227] width 209 height 47
click at [290, 277] on h3 "O que você quer ver no Diggy?" at bounding box center [268, 281] width 155 height 8
